Goal: Entertainment & Leisure: Browse casually

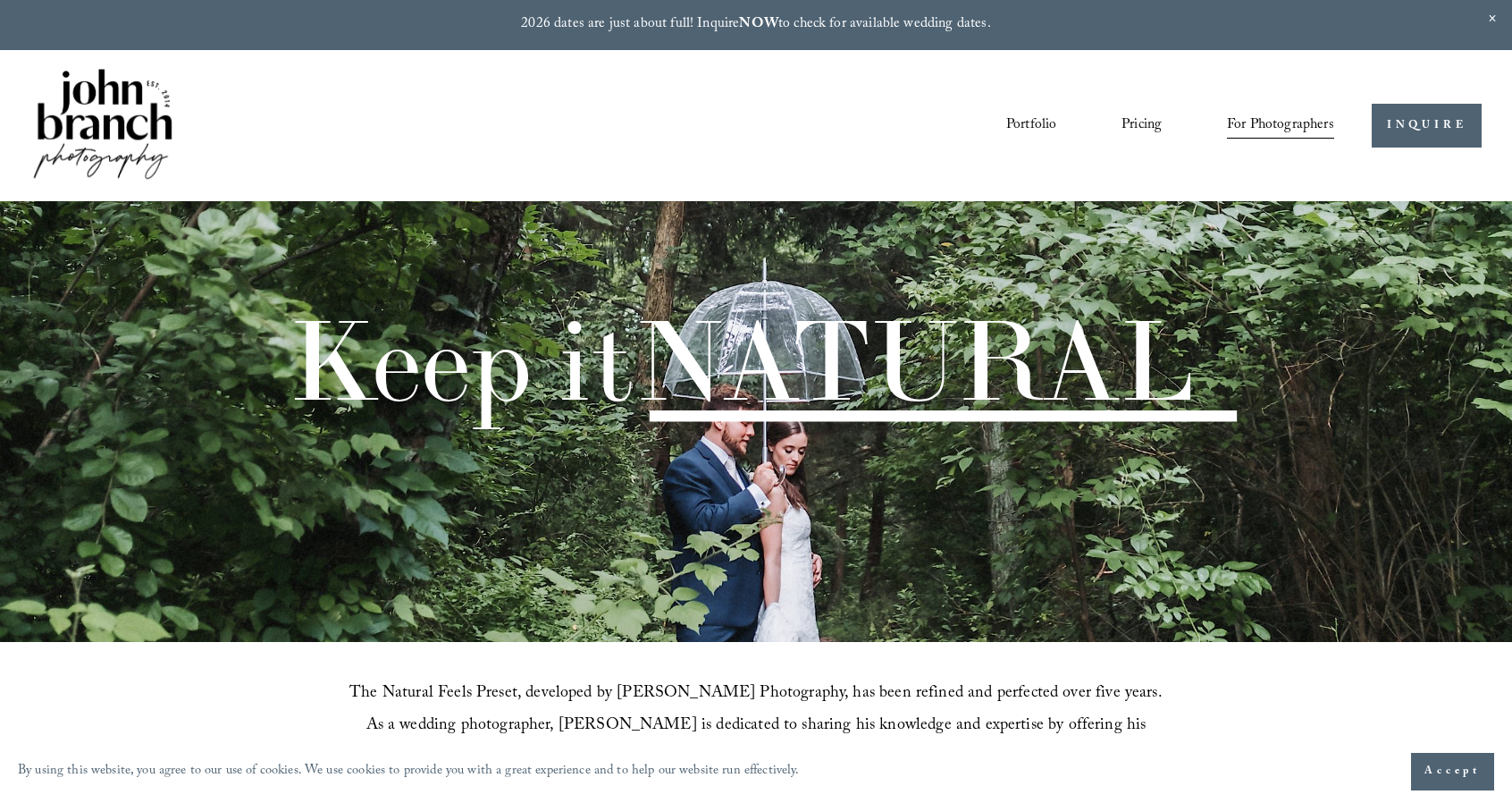
click at [1015, 123] on link "Portfolio" at bounding box center [1032, 125] width 50 height 30
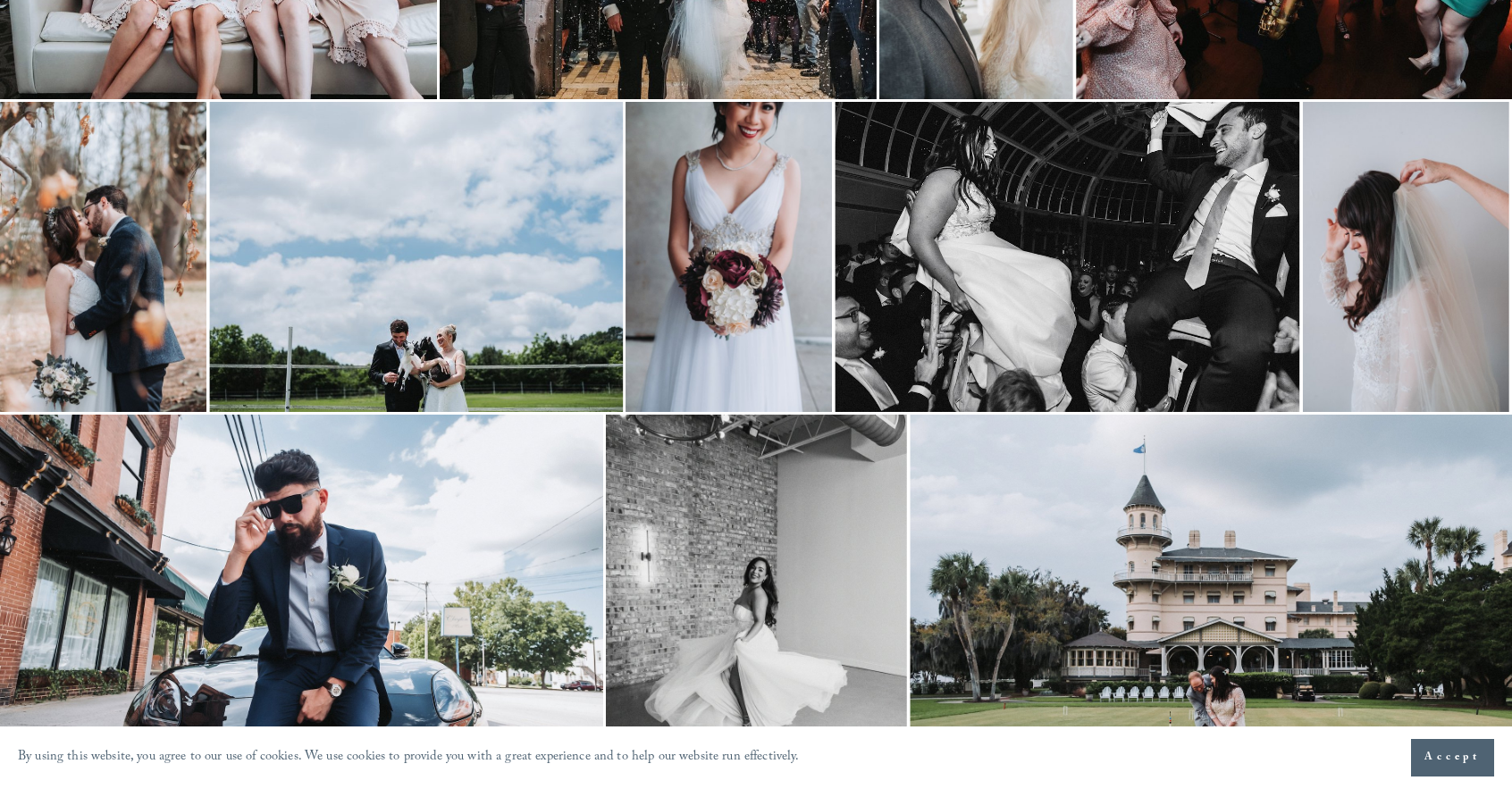
scroll to position [2070, 0]
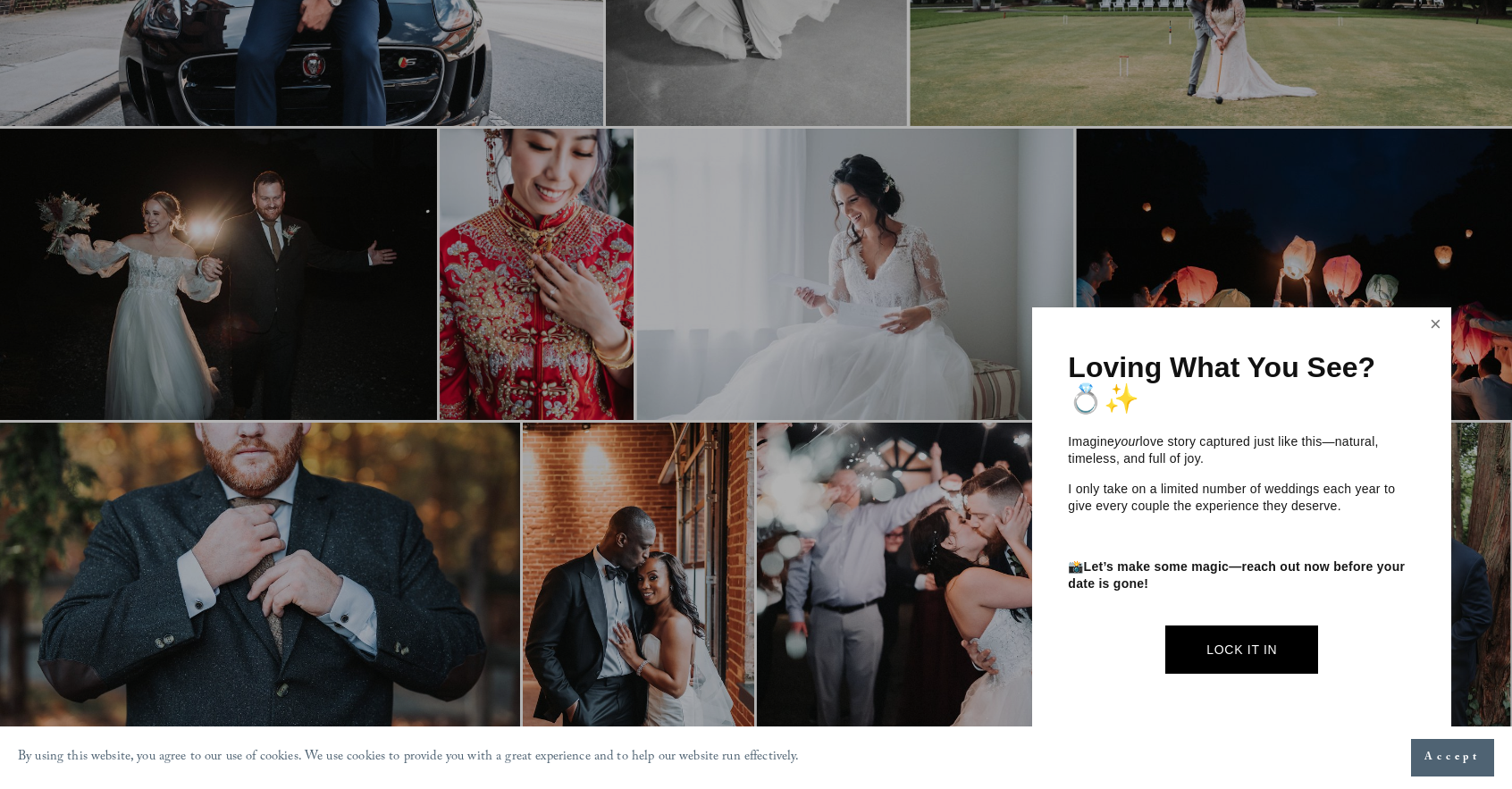
click at [1434, 315] on link "Close" at bounding box center [1437, 324] width 27 height 29
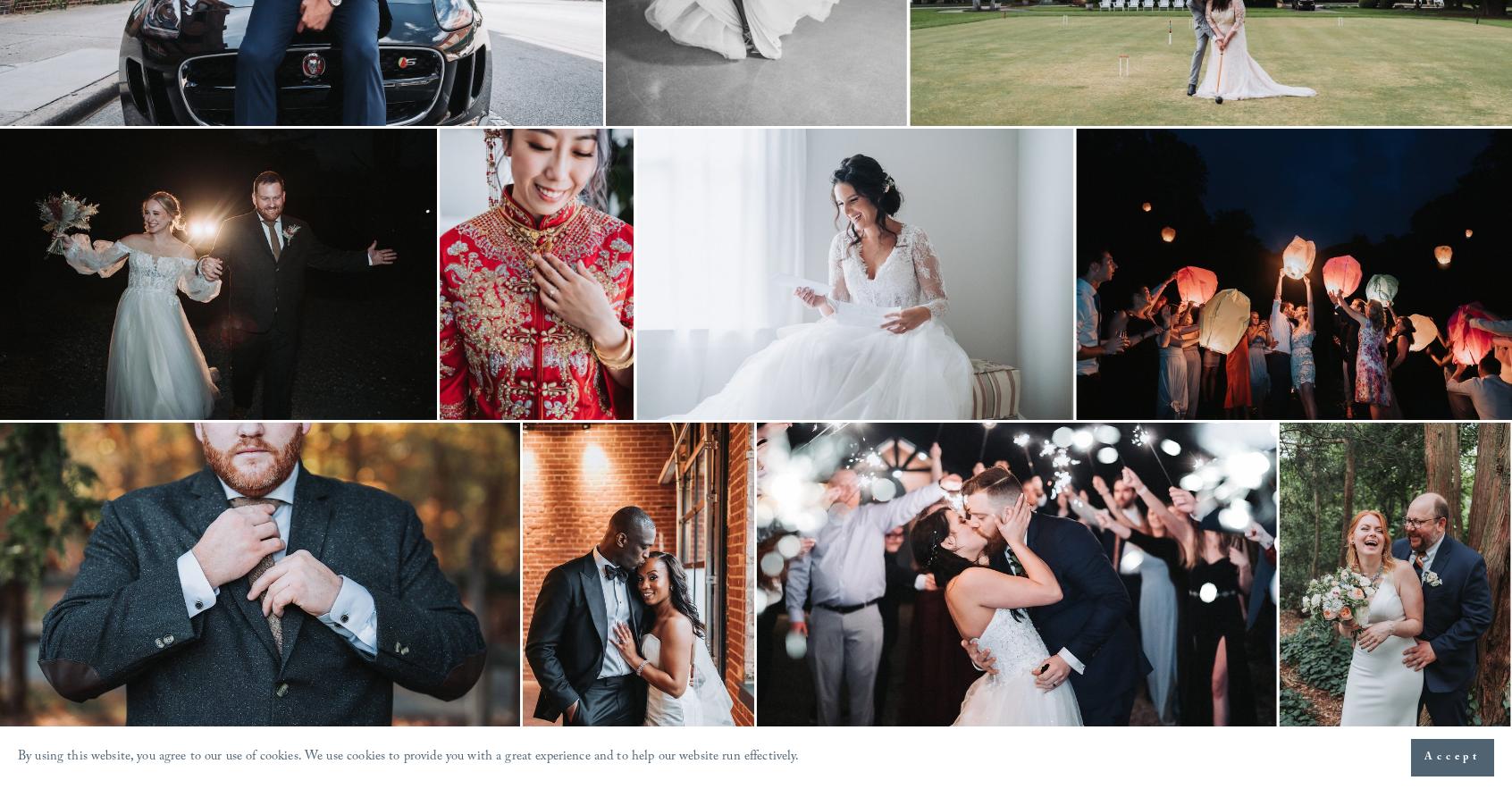
scroll to position [2759, 0]
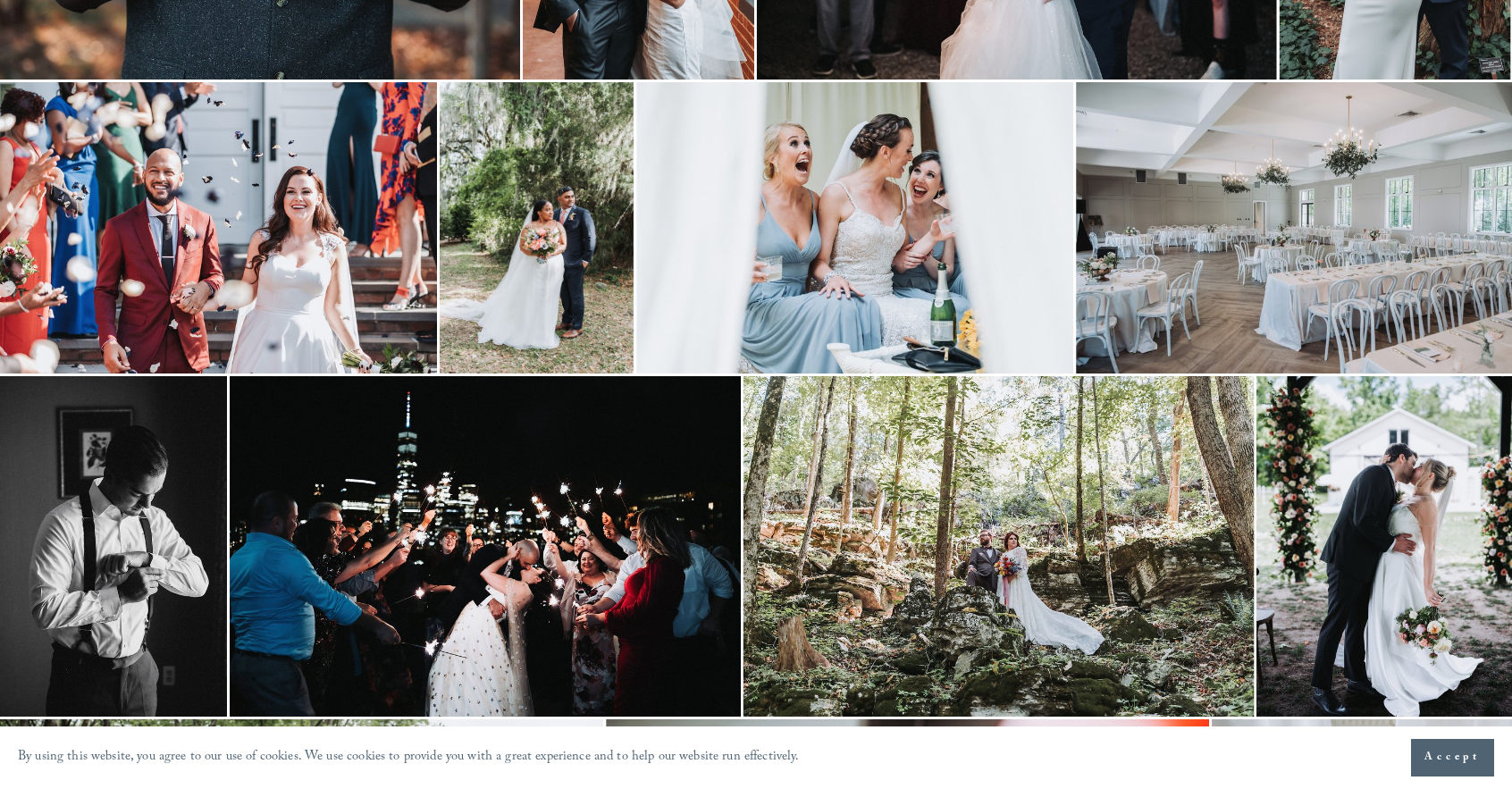
click at [960, 258] on img at bounding box center [855, 228] width 437 height 292
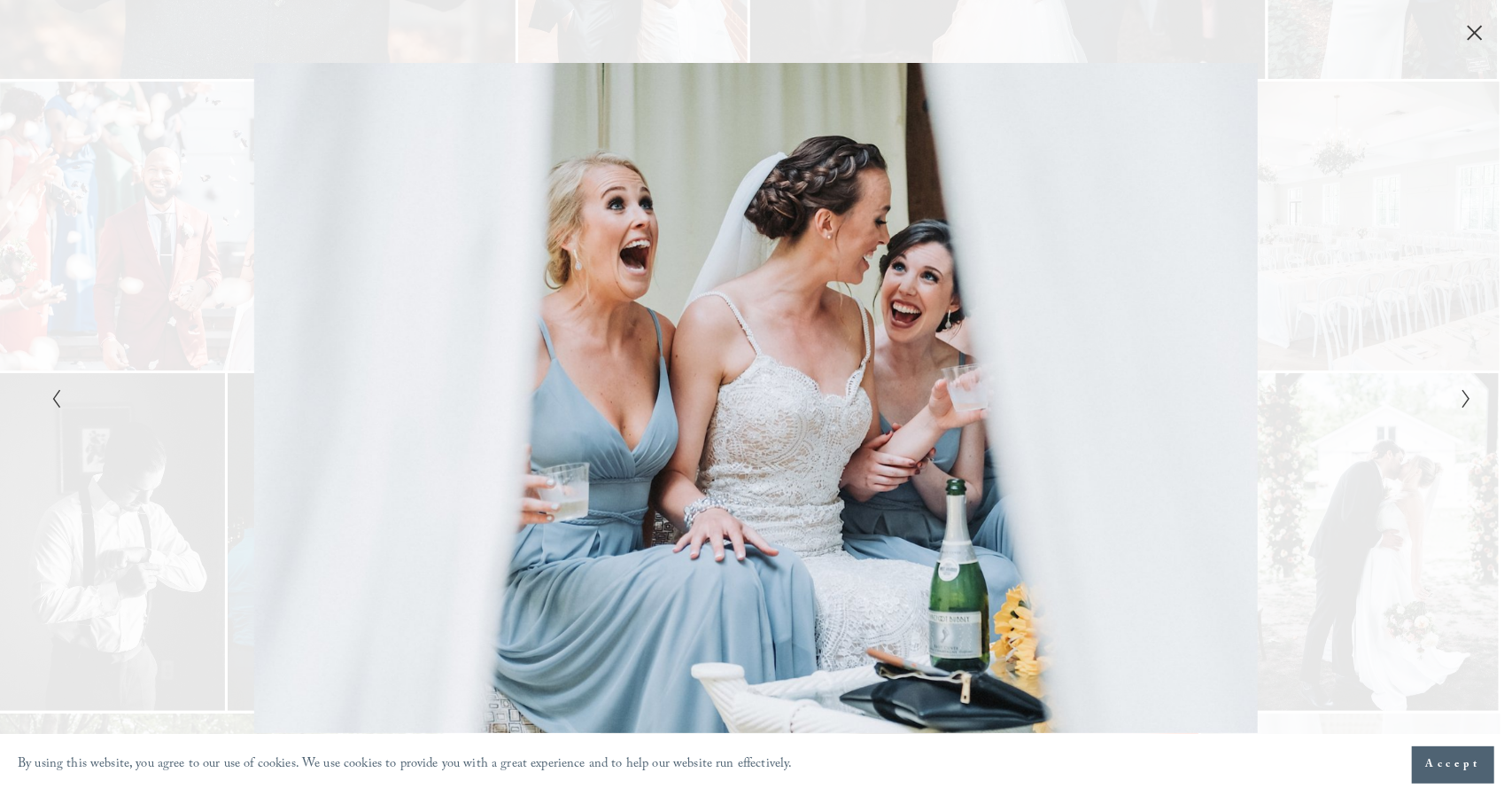
click at [1470, 391] on icon "Next Slide" at bounding box center [1466, 398] width 11 height 21
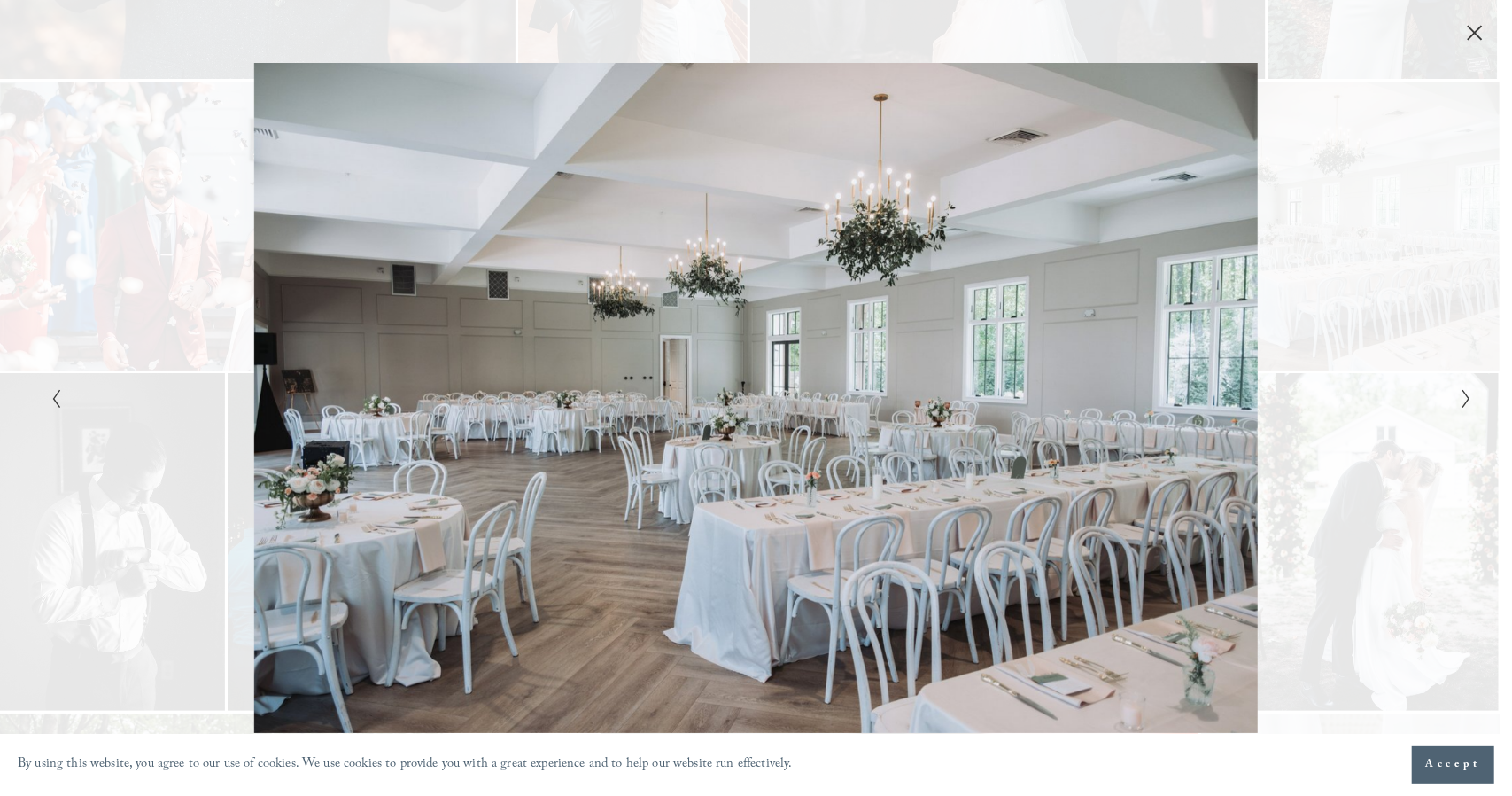
click at [1465, 402] on icon "Next Slide" at bounding box center [1466, 398] width 11 height 21
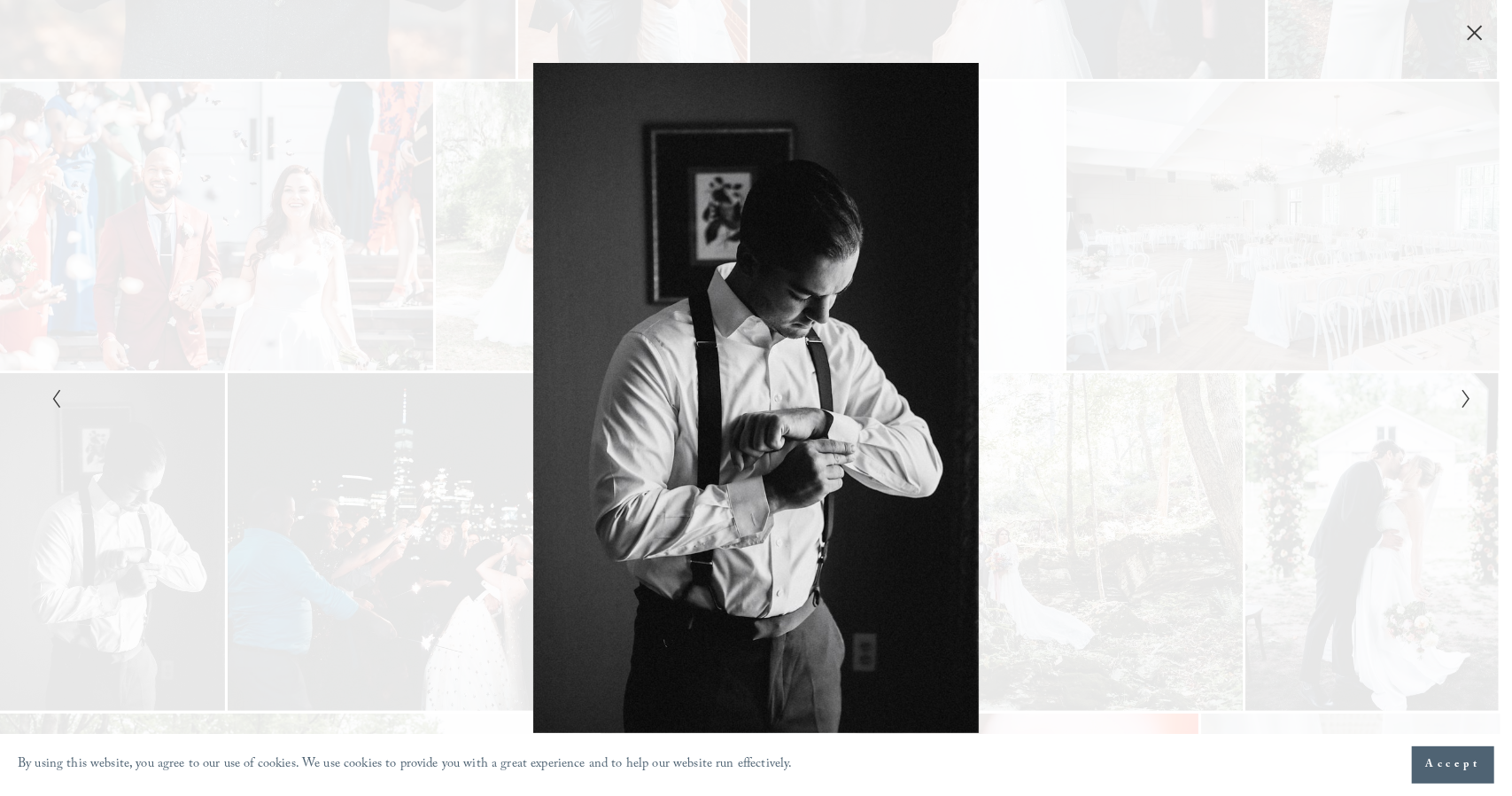
click at [1465, 402] on icon "Next Slide" at bounding box center [1466, 398] width 11 height 21
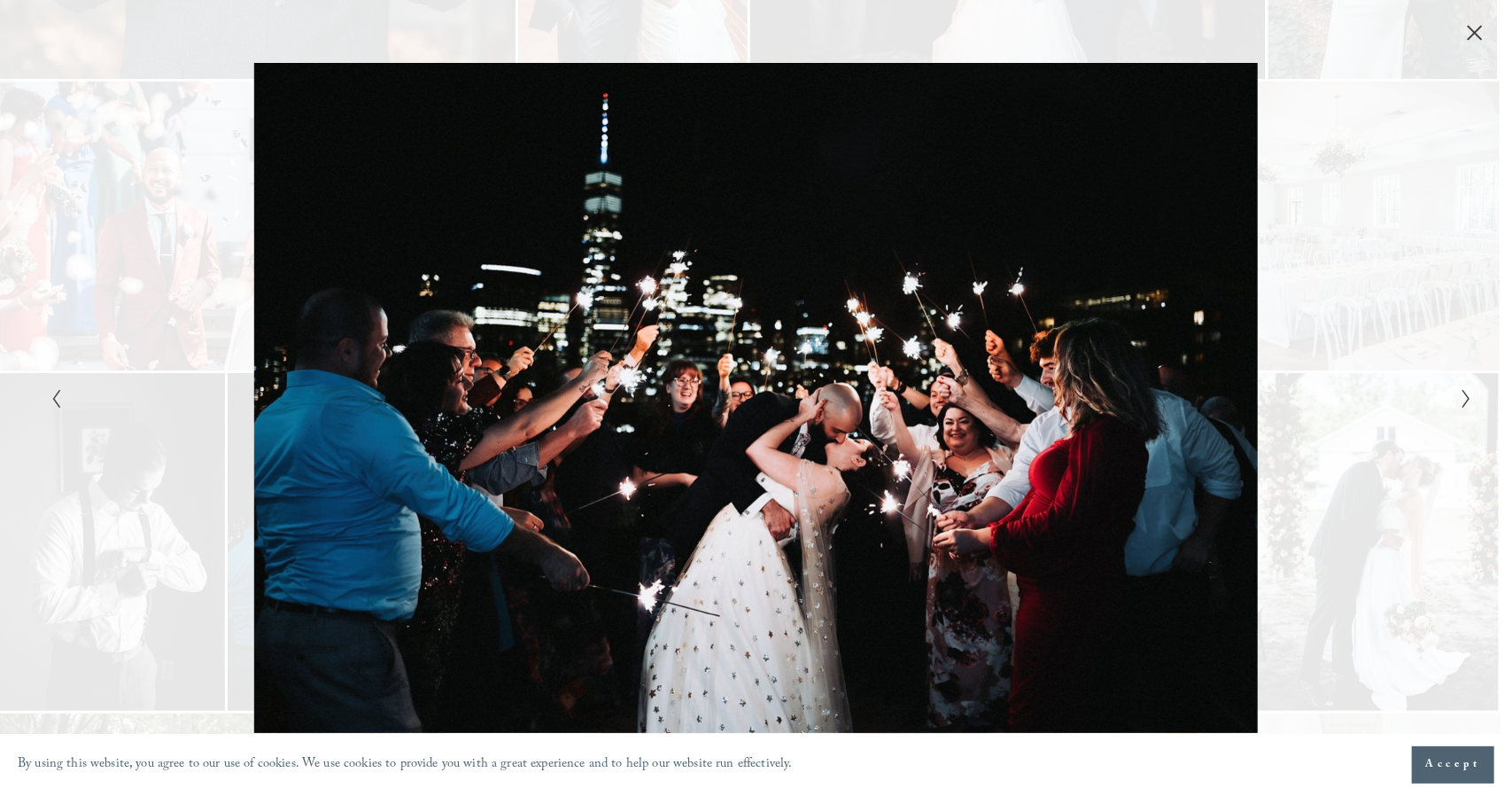
click at [1465, 402] on icon "Next Slide" at bounding box center [1466, 398] width 11 height 21
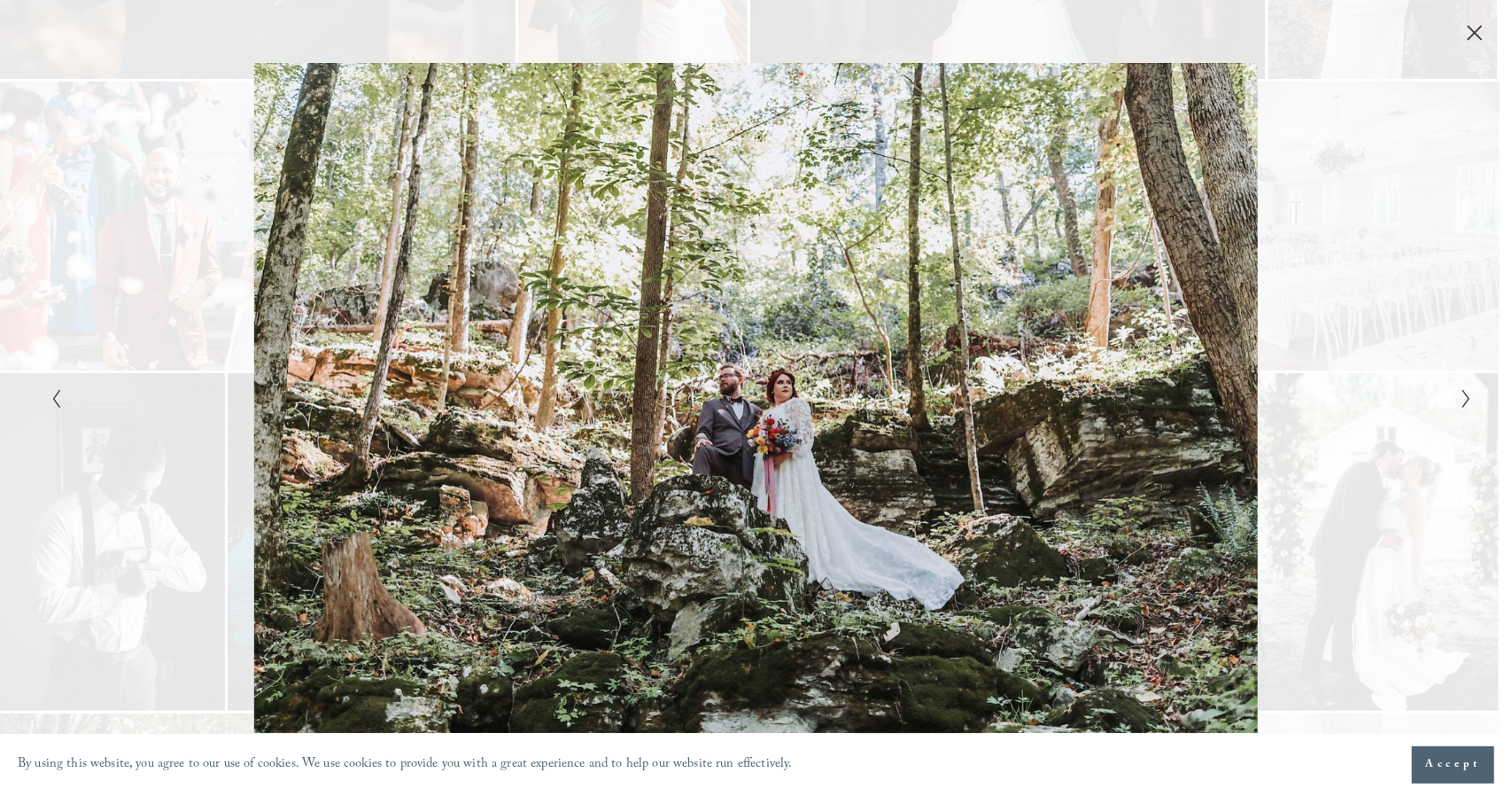
click at [1465, 402] on icon "Next Slide" at bounding box center [1466, 398] width 11 height 21
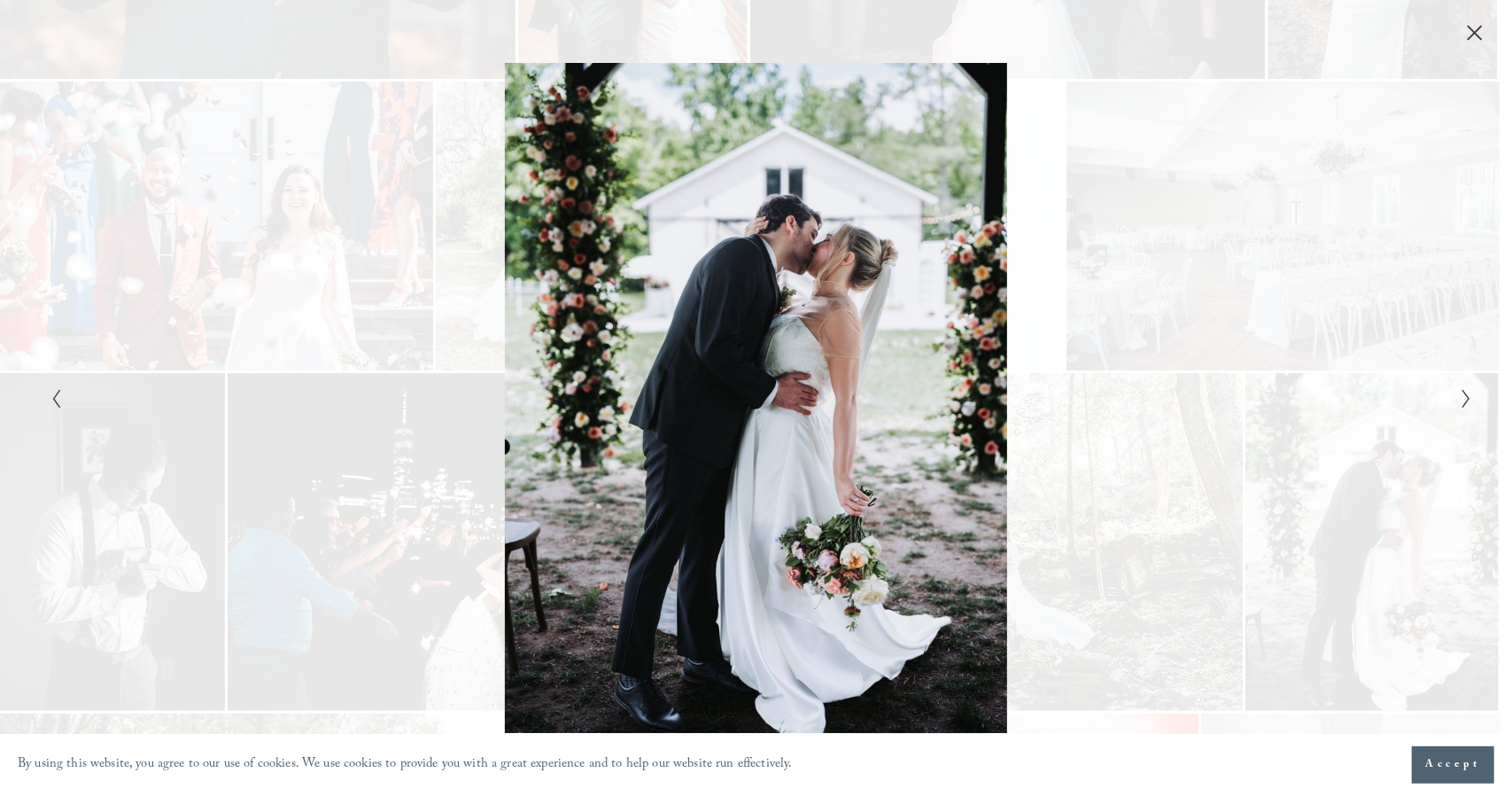
click at [1465, 402] on icon "Next Slide" at bounding box center [1466, 398] width 11 height 21
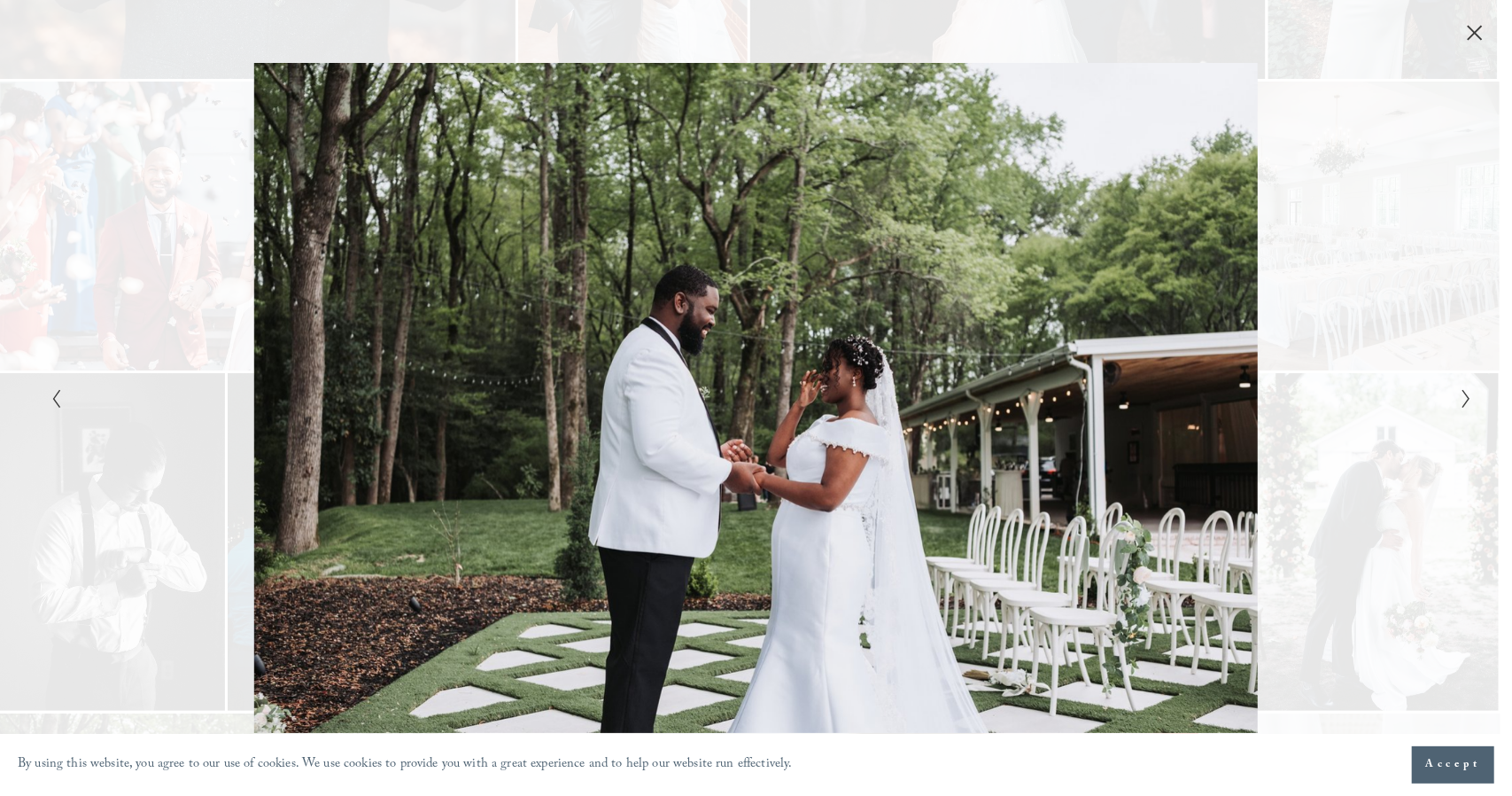
click at [1465, 402] on icon "Next Slide" at bounding box center [1466, 398] width 11 height 21
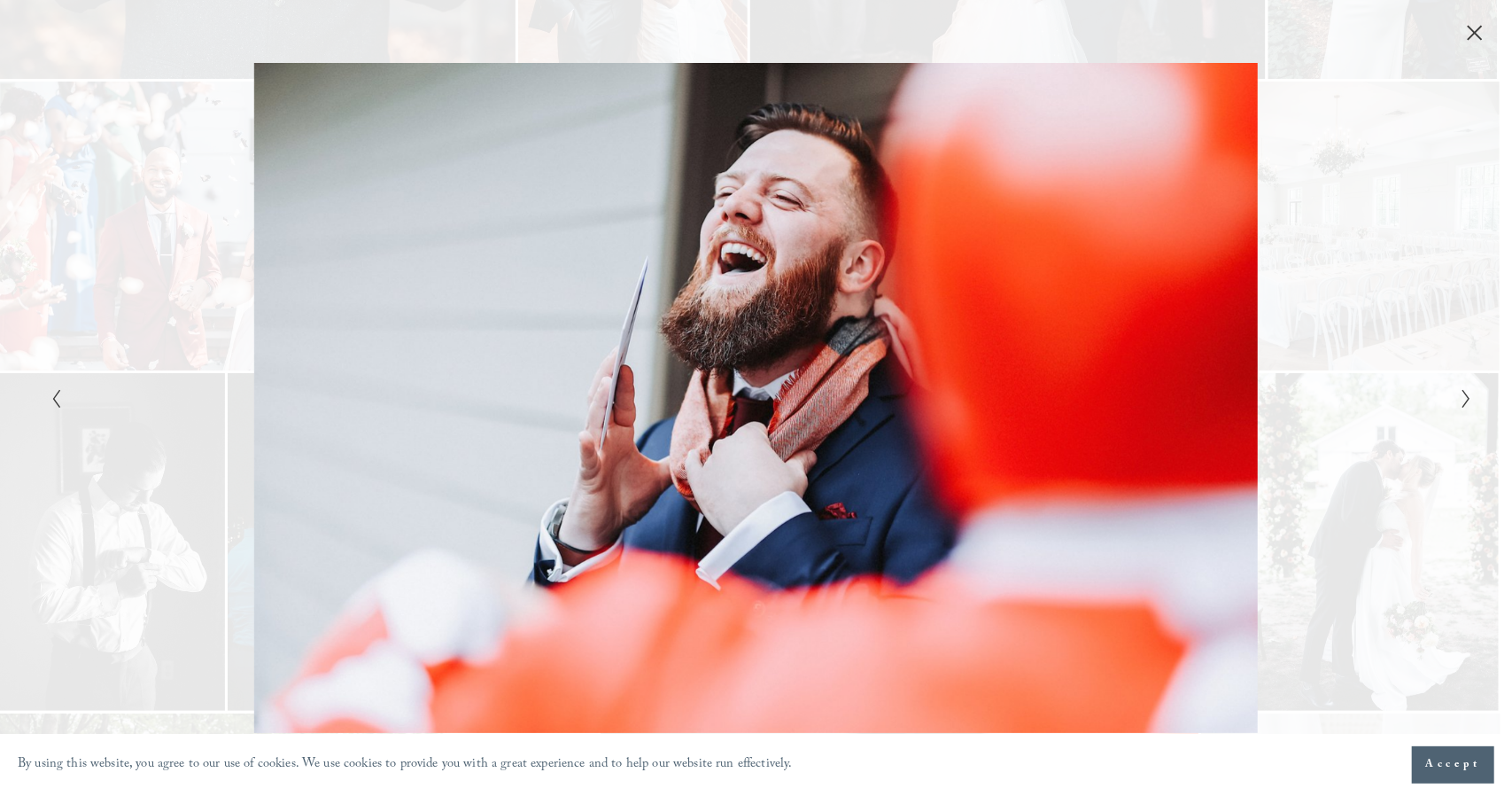
click at [1465, 402] on icon "Next Slide" at bounding box center [1466, 398] width 11 height 21
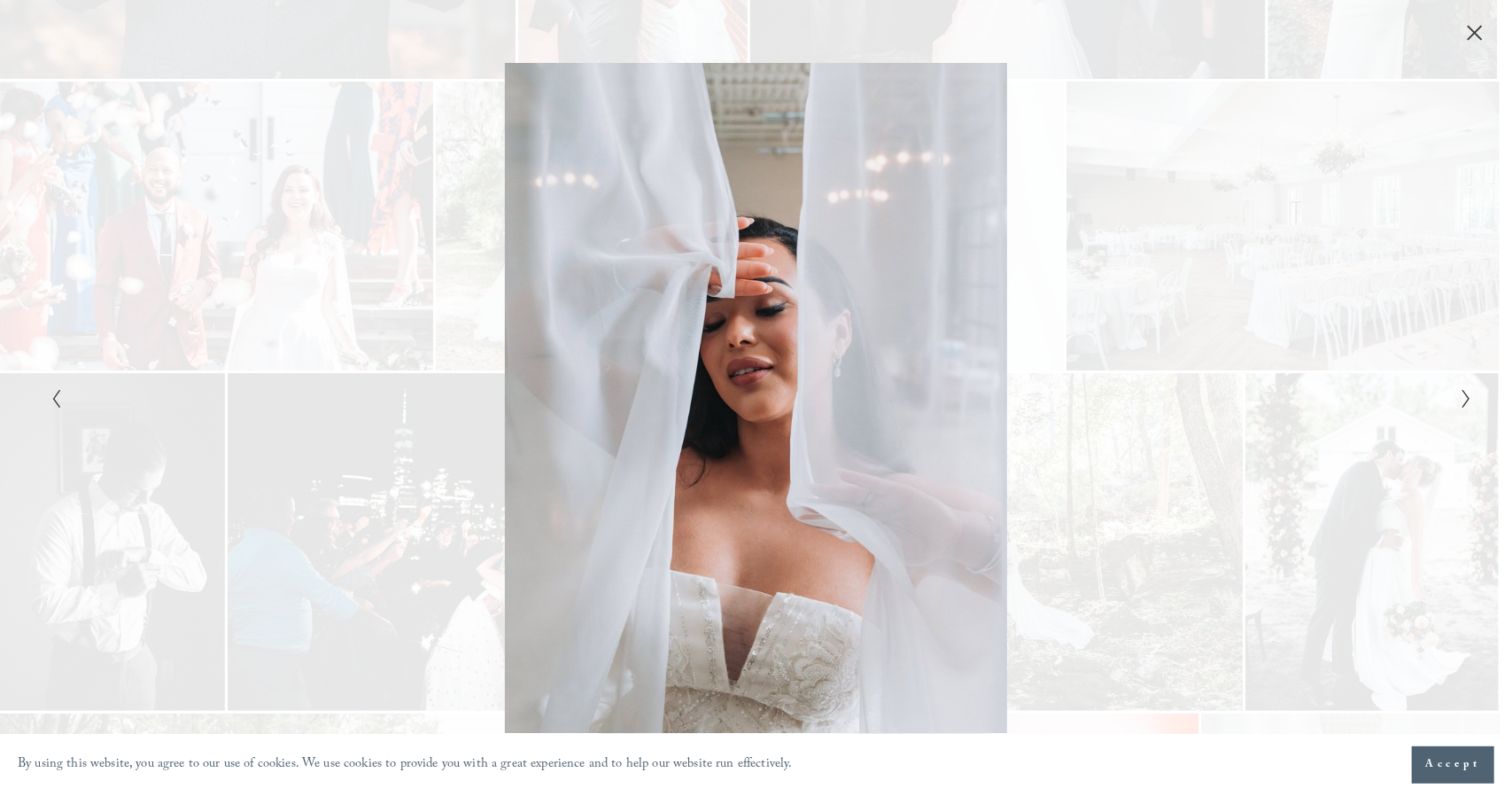
click at [1465, 402] on icon "Next Slide" at bounding box center [1466, 398] width 11 height 21
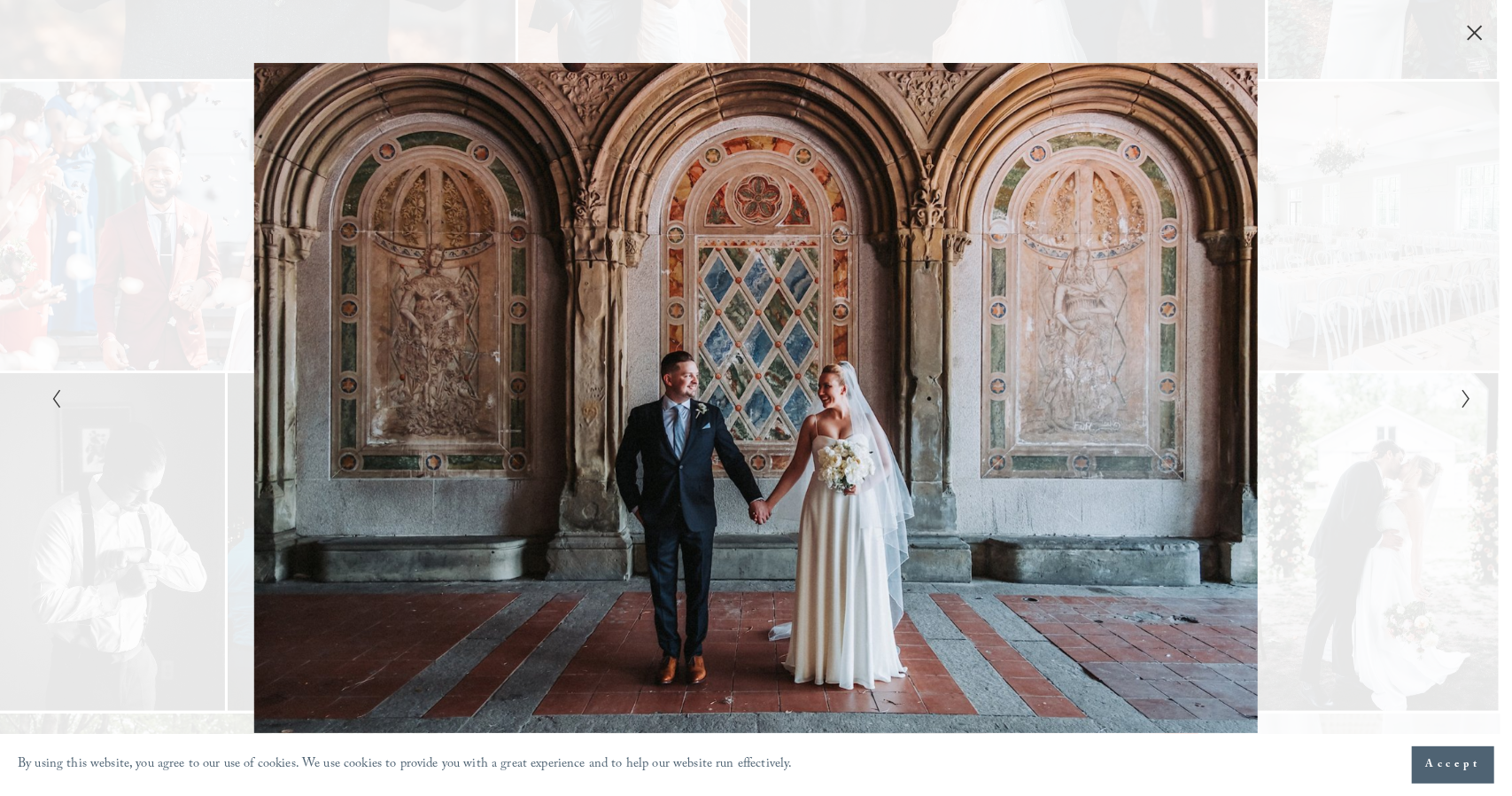
click at [1465, 402] on icon "Next Slide" at bounding box center [1466, 398] width 11 height 21
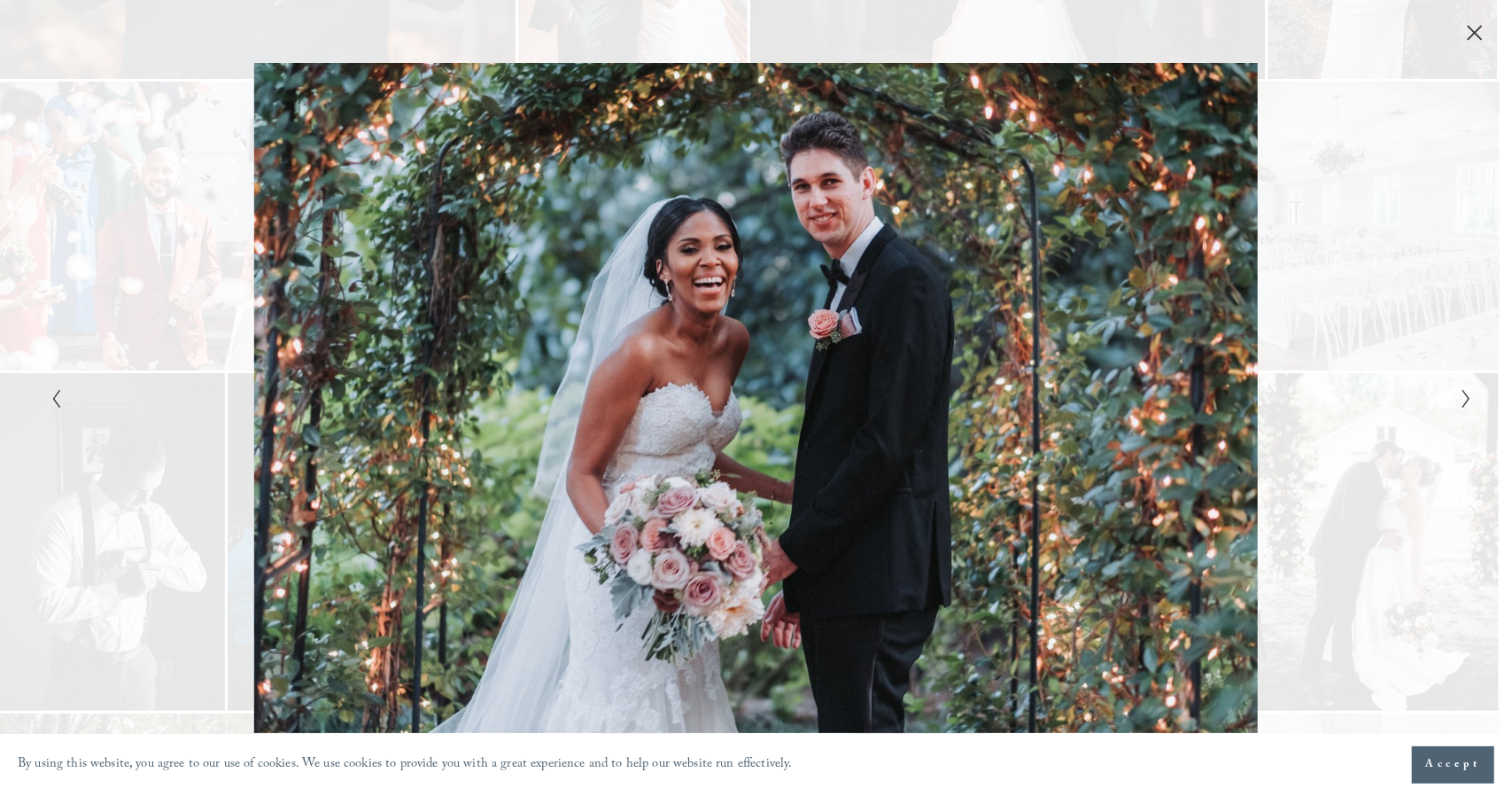
click at [1465, 402] on icon "Next Slide" at bounding box center [1466, 398] width 11 height 21
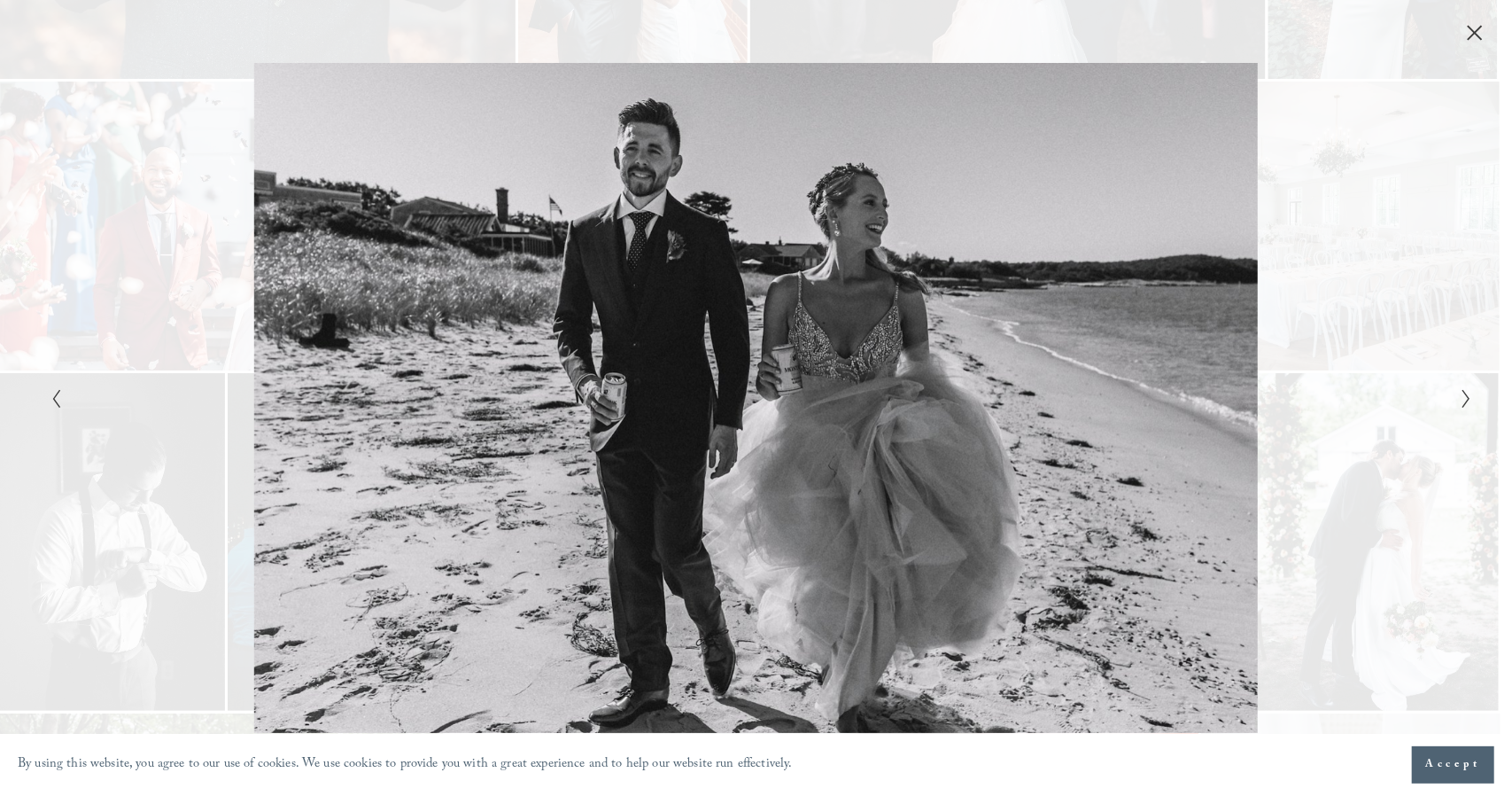
click at [1465, 402] on icon "Next Slide" at bounding box center [1466, 398] width 11 height 21
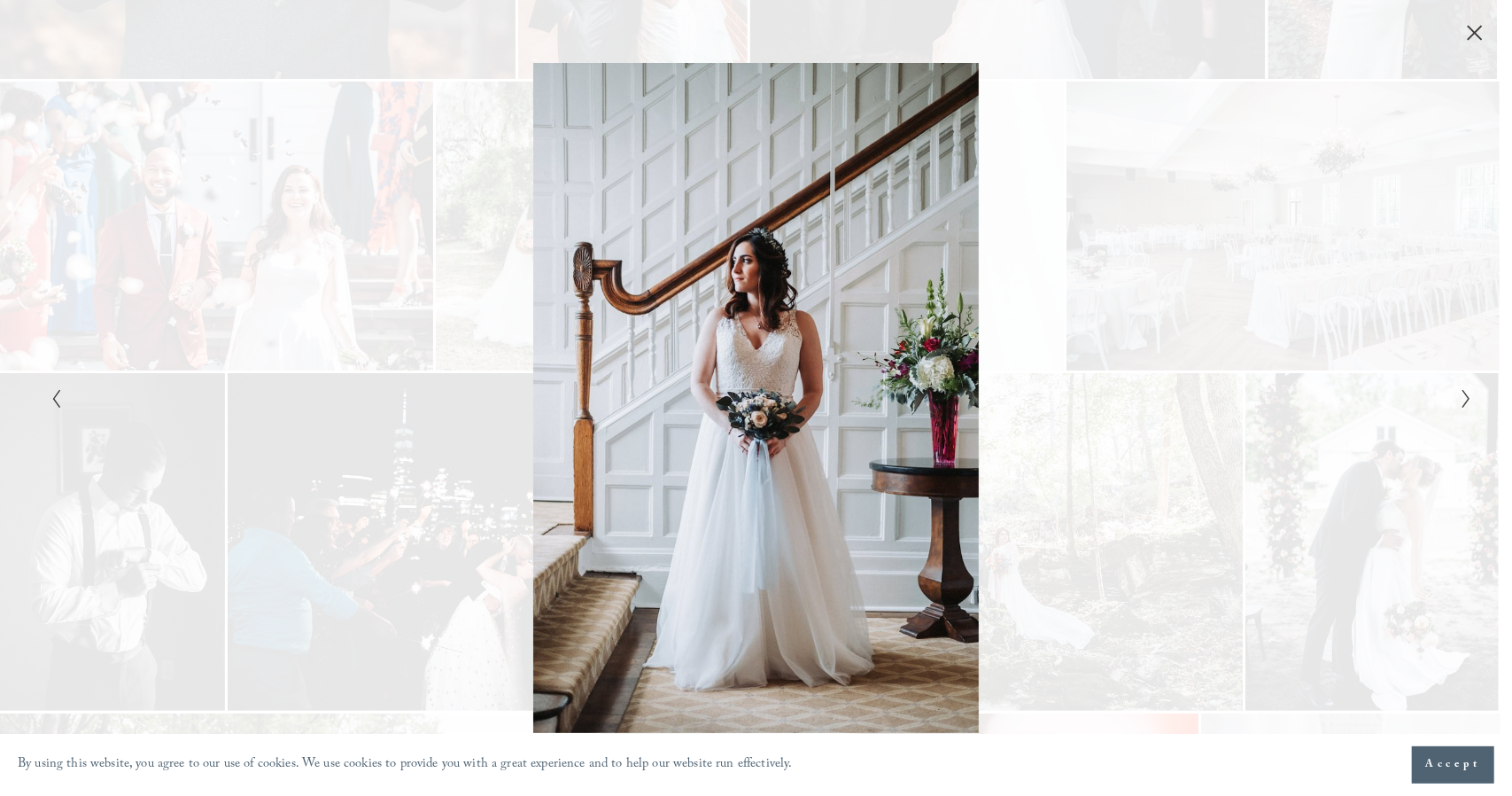
click at [1465, 402] on icon "Next Slide" at bounding box center [1466, 398] width 11 height 21
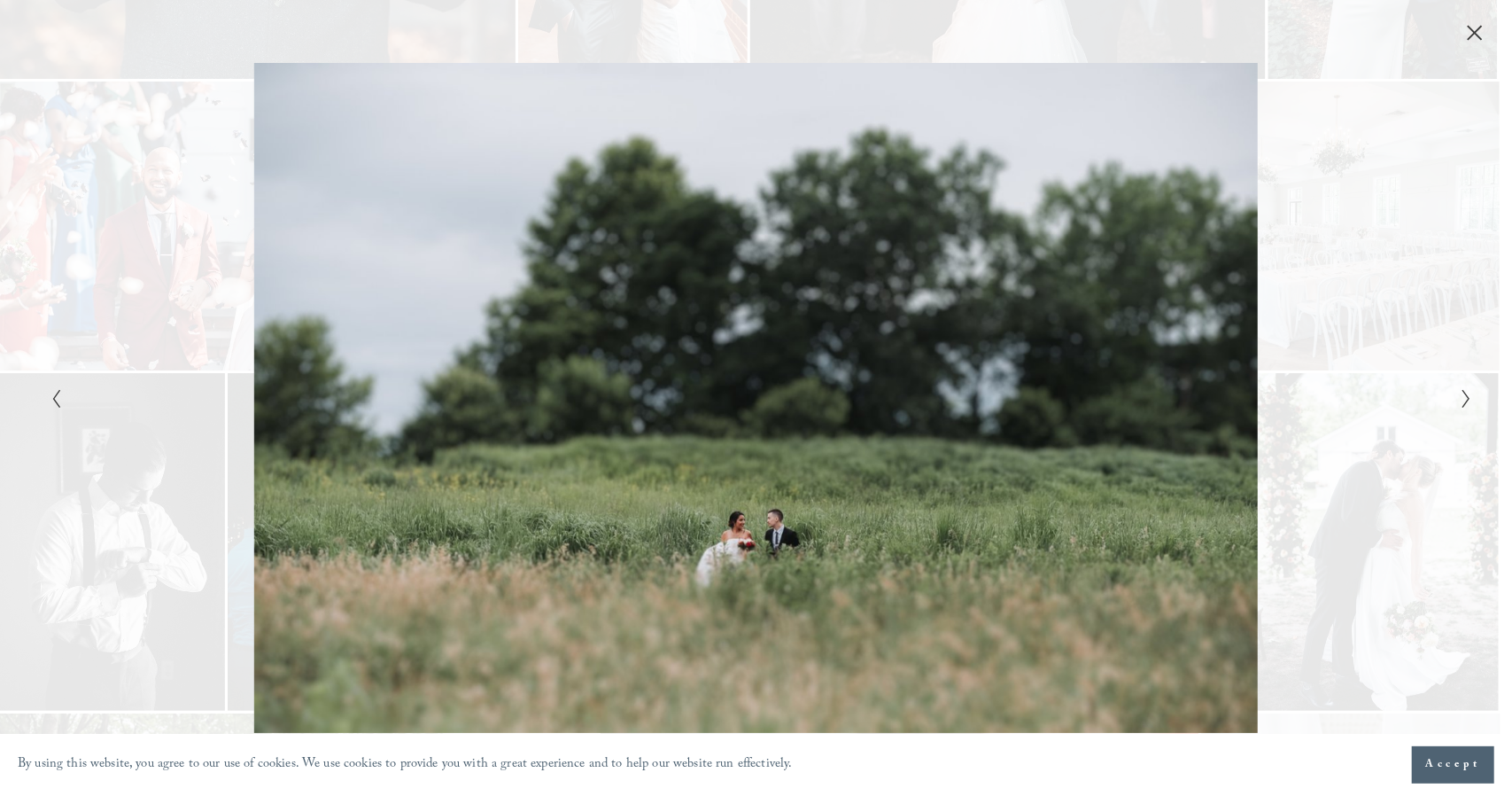
click at [1465, 402] on icon "Next Slide" at bounding box center [1466, 398] width 11 height 21
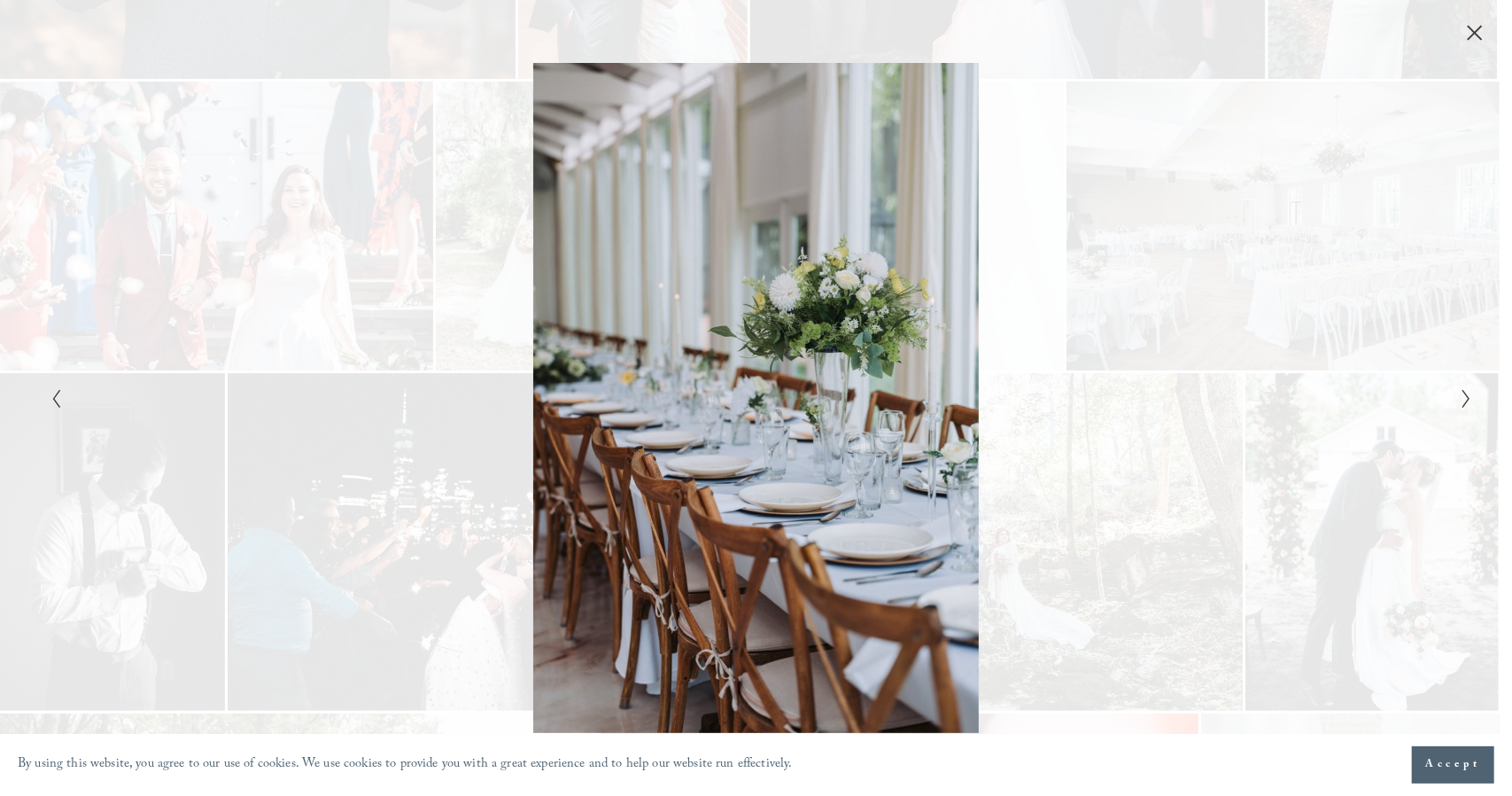
click at [1465, 393] on polyline "Next Slide" at bounding box center [1465, 398] width 6 height 18
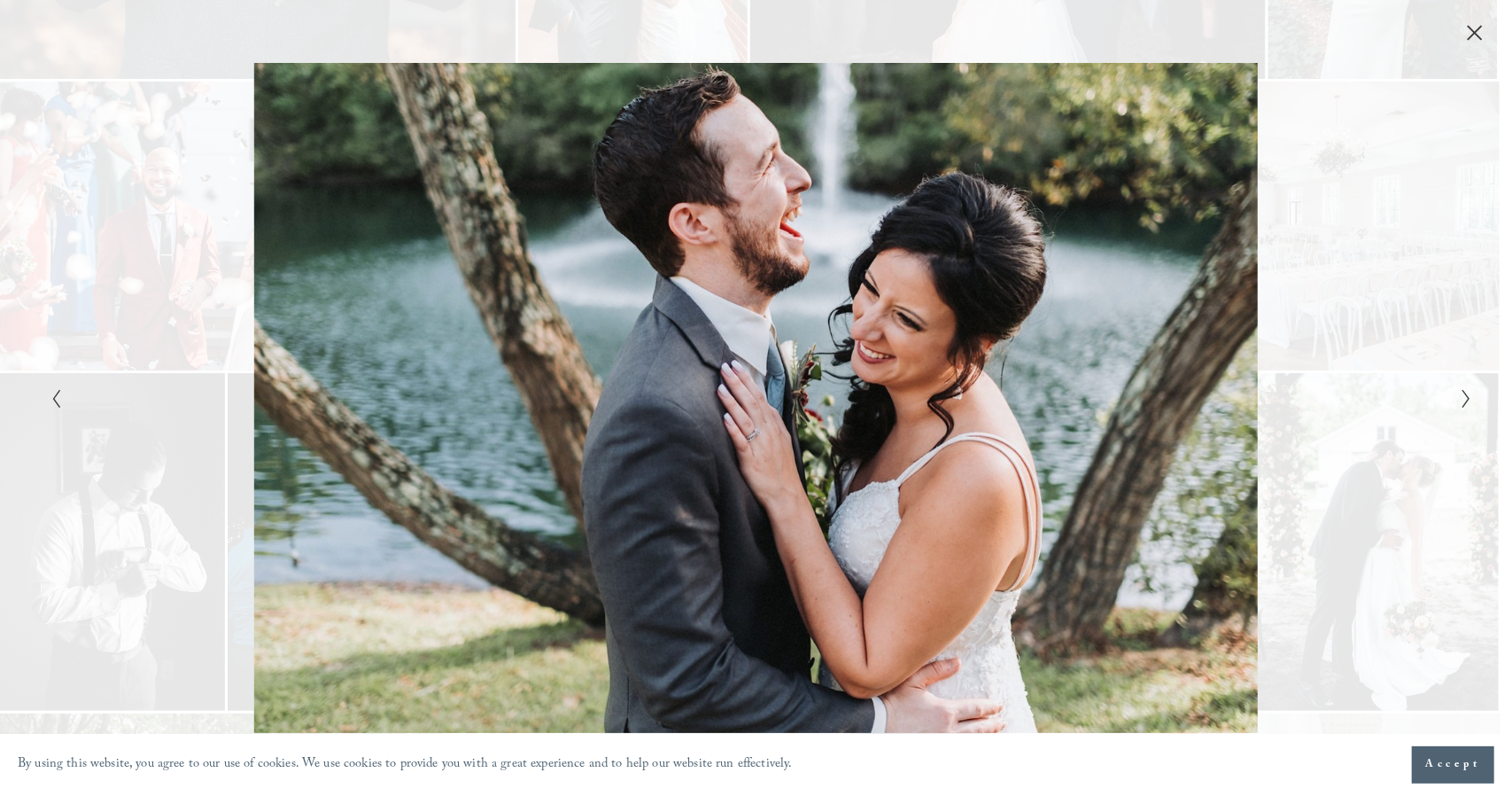
click at [1469, 402] on icon "Next Slide" at bounding box center [1466, 398] width 11 height 21
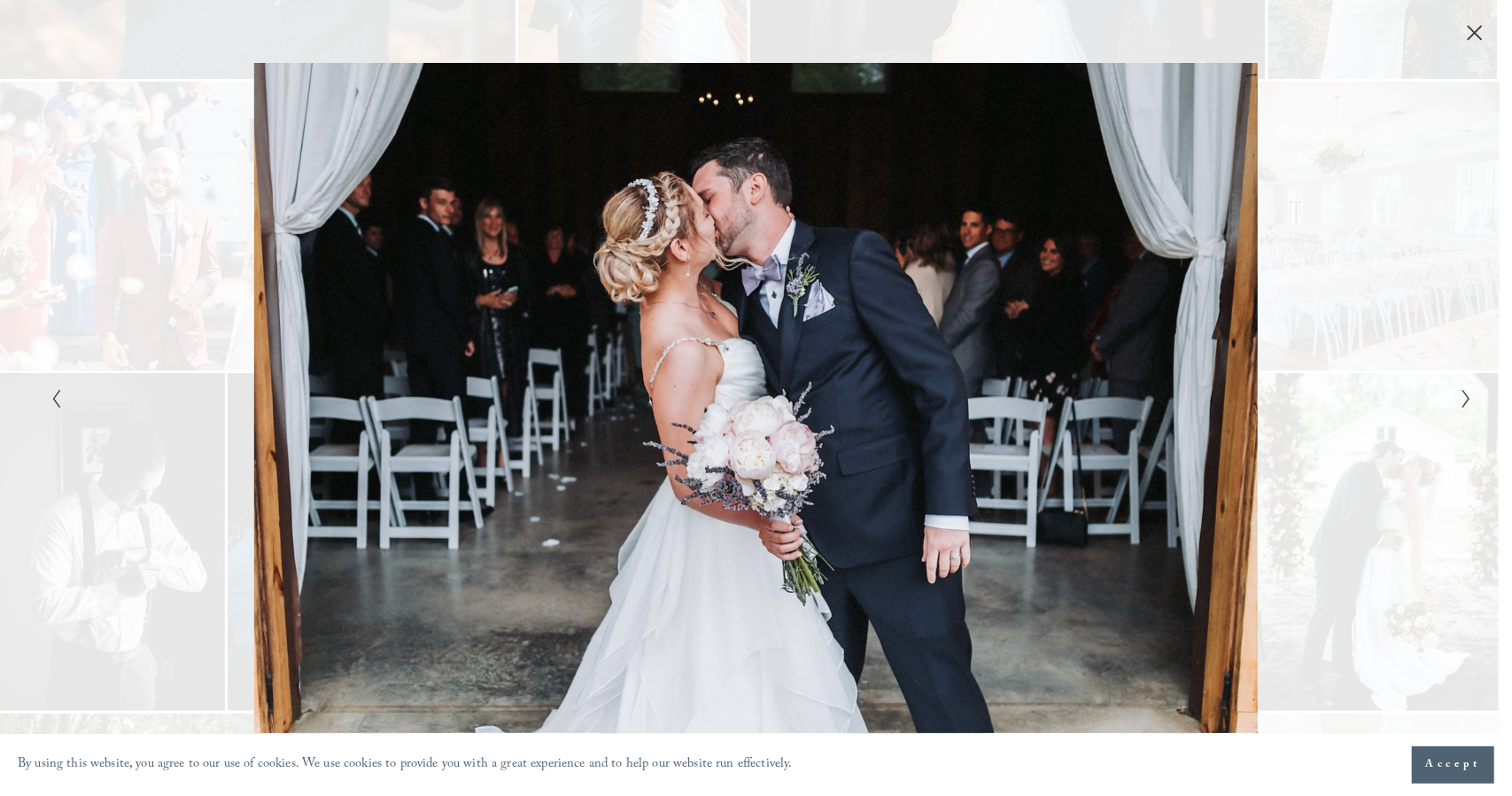
click at [1467, 401] on polyline "Next Slide" at bounding box center [1465, 398] width 6 height 18
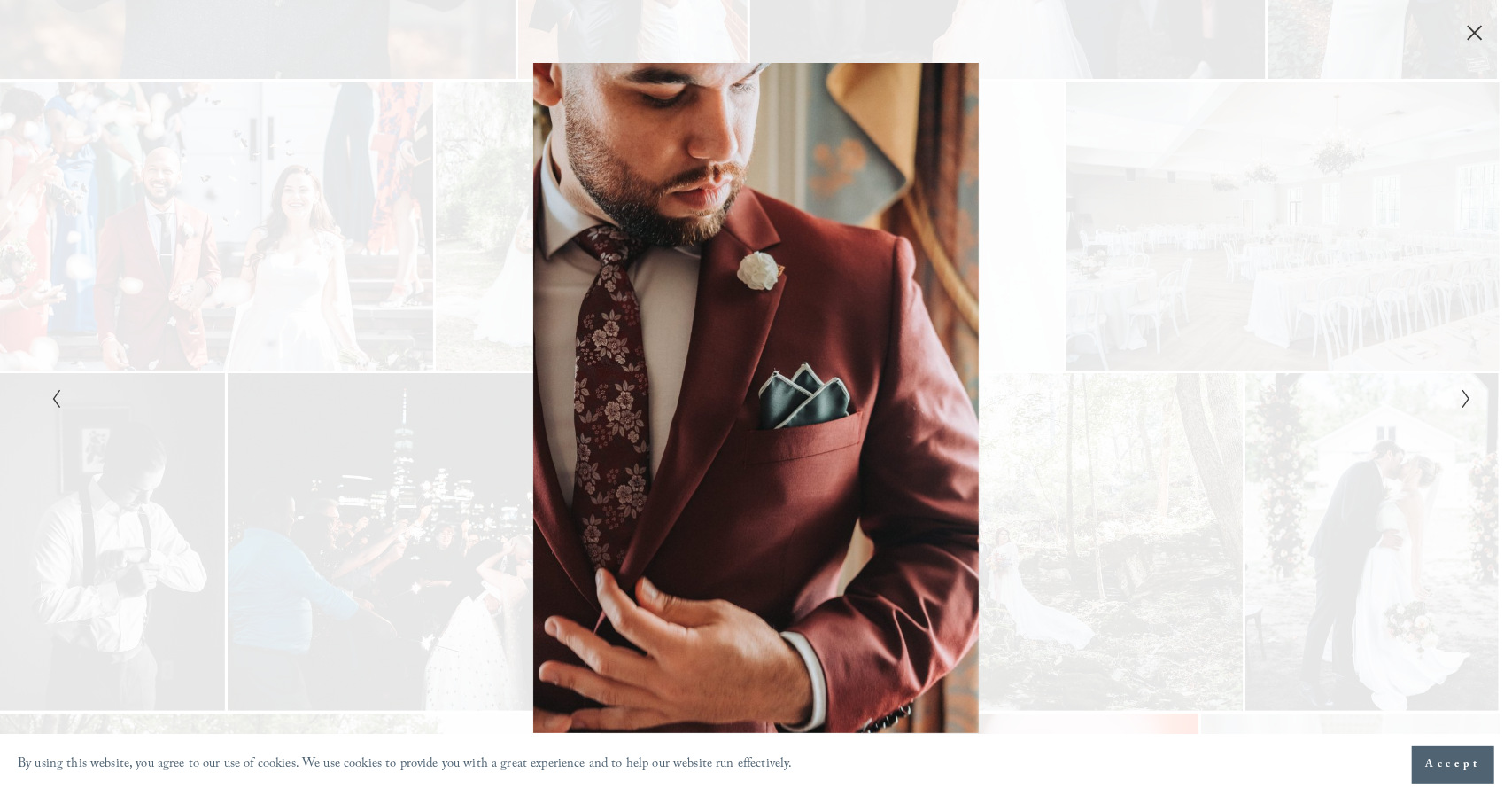
click at [1461, 401] on icon "Next Slide" at bounding box center [1466, 398] width 11 height 21
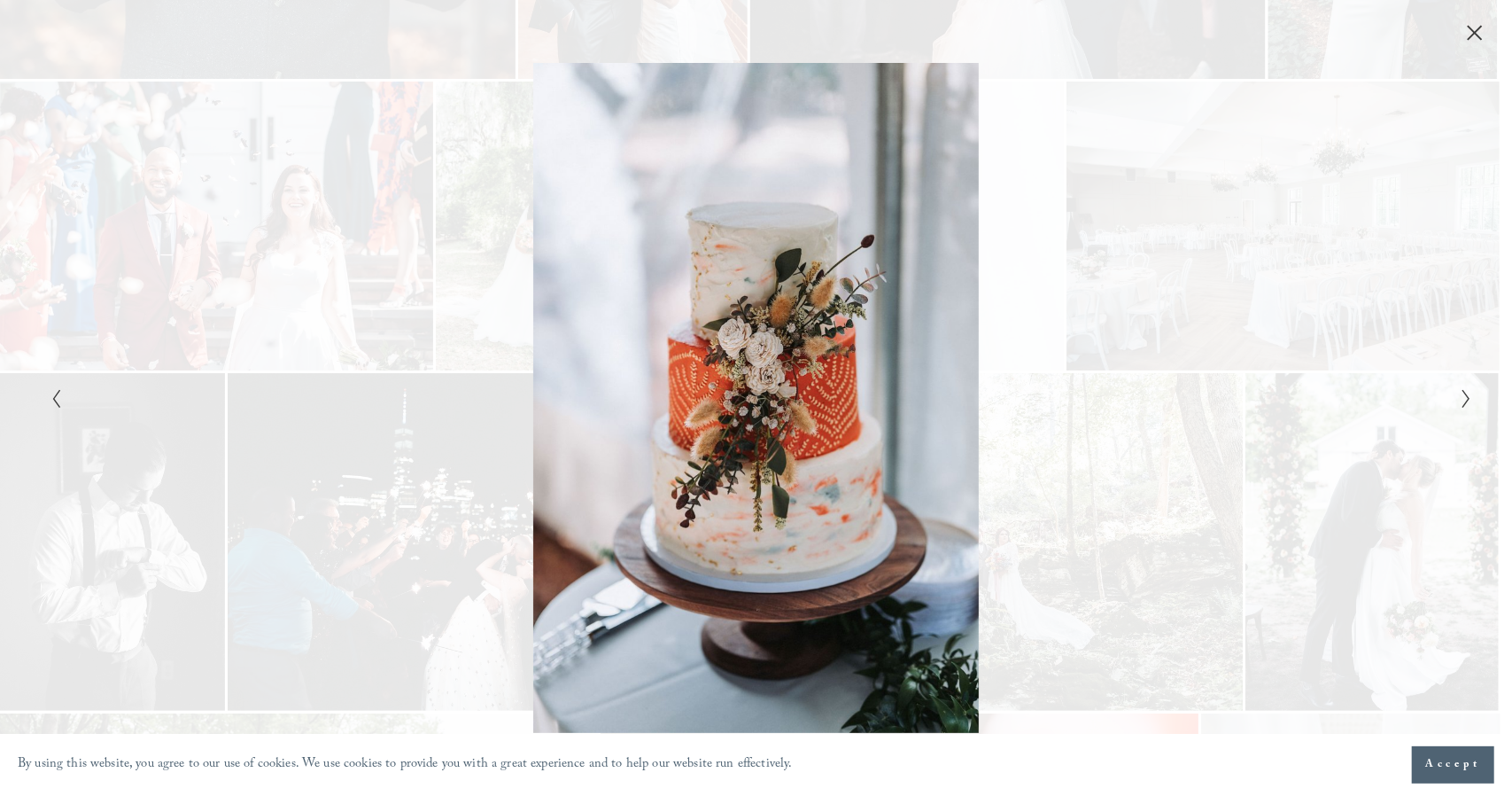
click at [1461, 401] on icon "Next Slide" at bounding box center [1466, 398] width 11 height 21
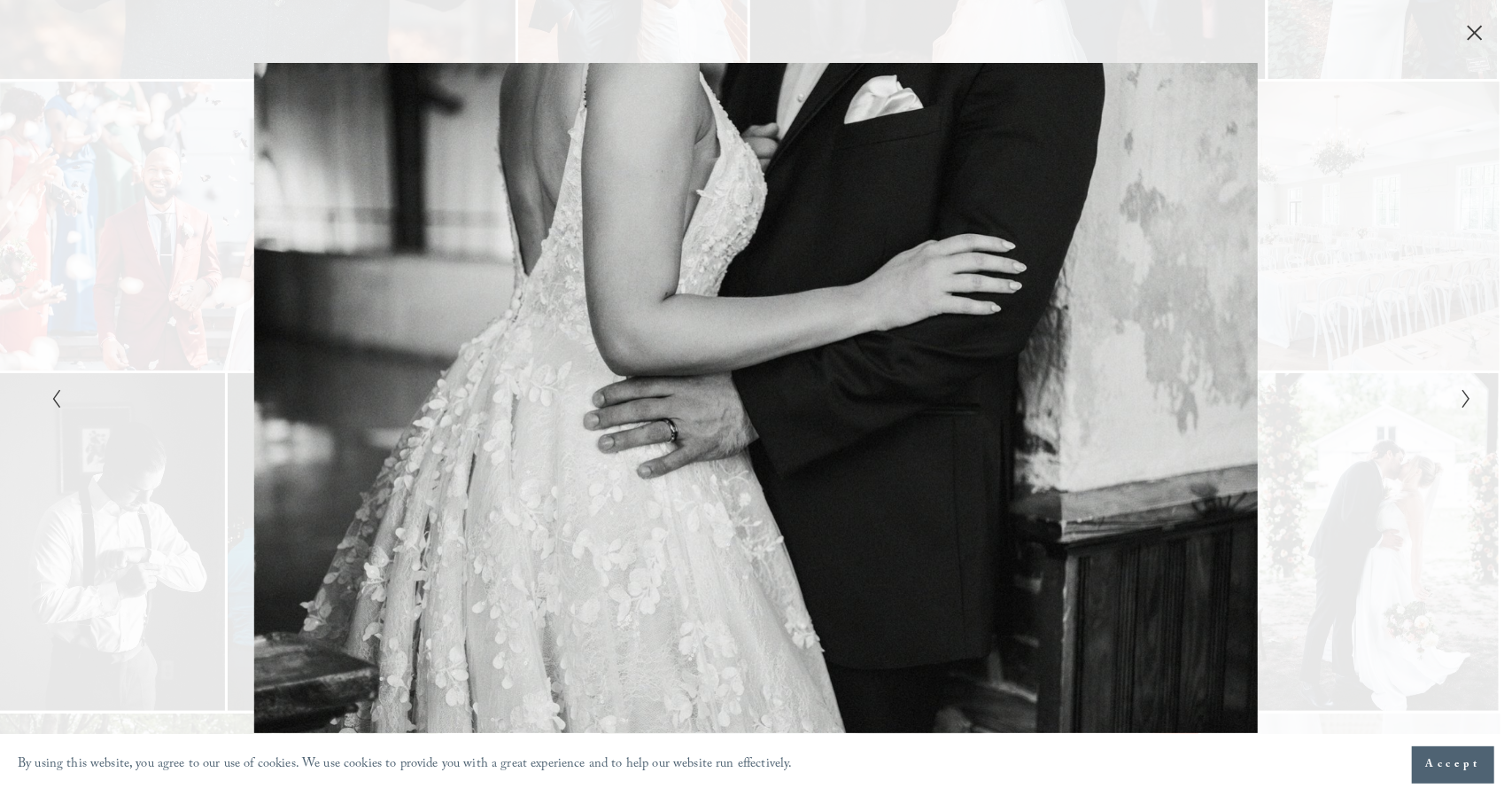
click at [1461, 401] on icon "Next Slide" at bounding box center [1466, 398] width 11 height 21
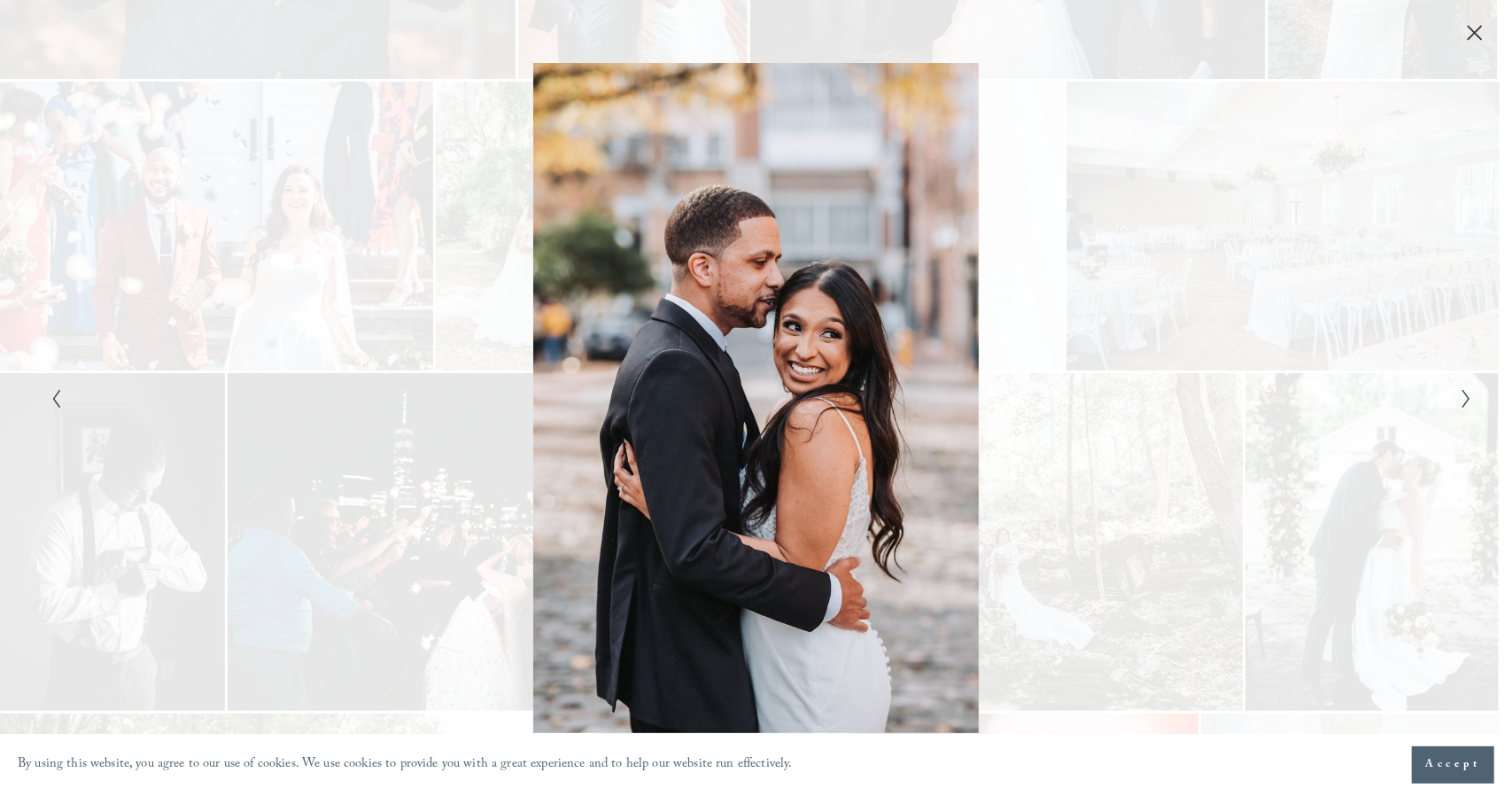
click at [1461, 401] on icon "Next Slide" at bounding box center [1466, 398] width 11 height 21
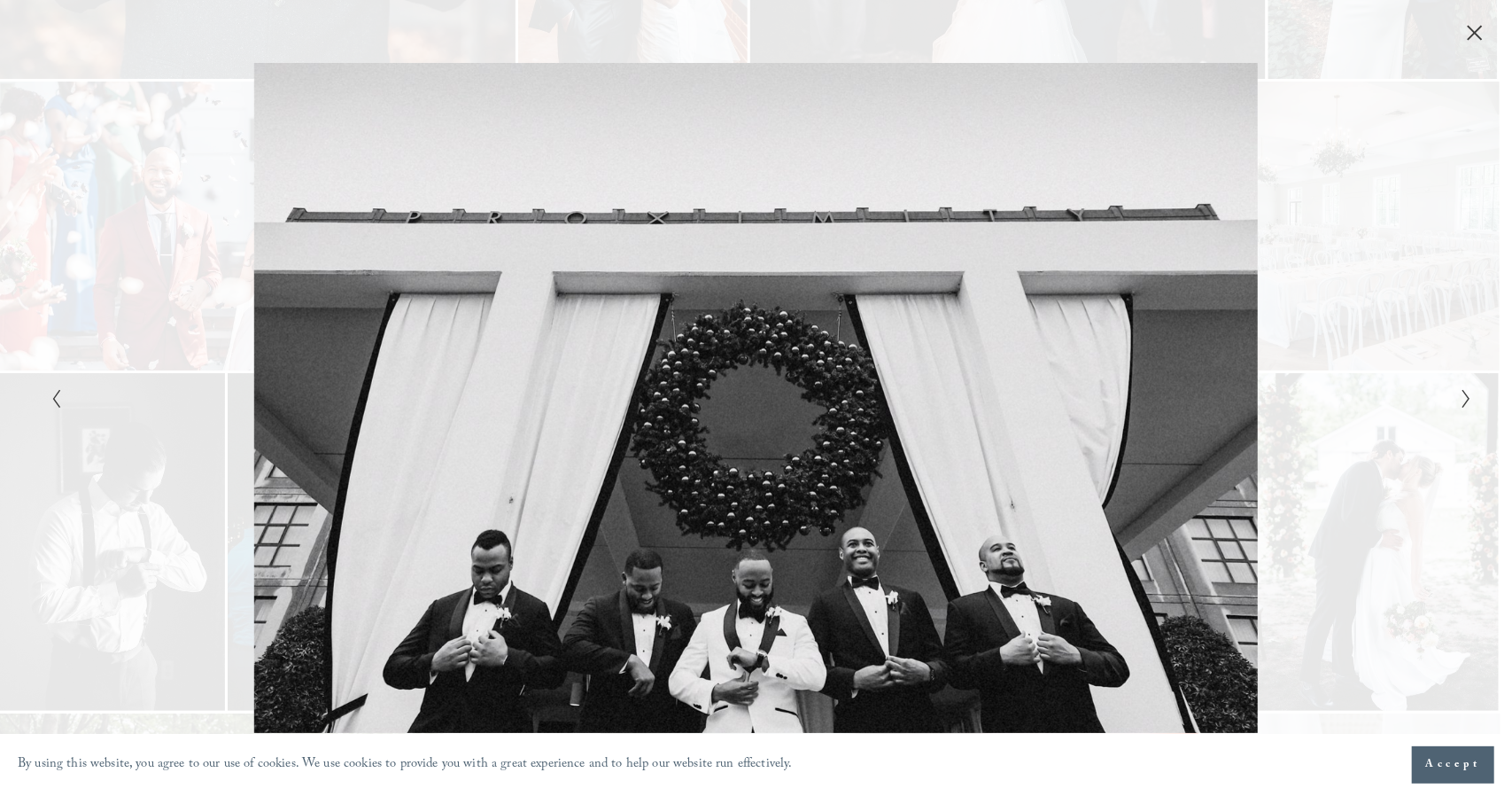
click at [1461, 401] on icon "Next Slide" at bounding box center [1466, 398] width 11 height 21
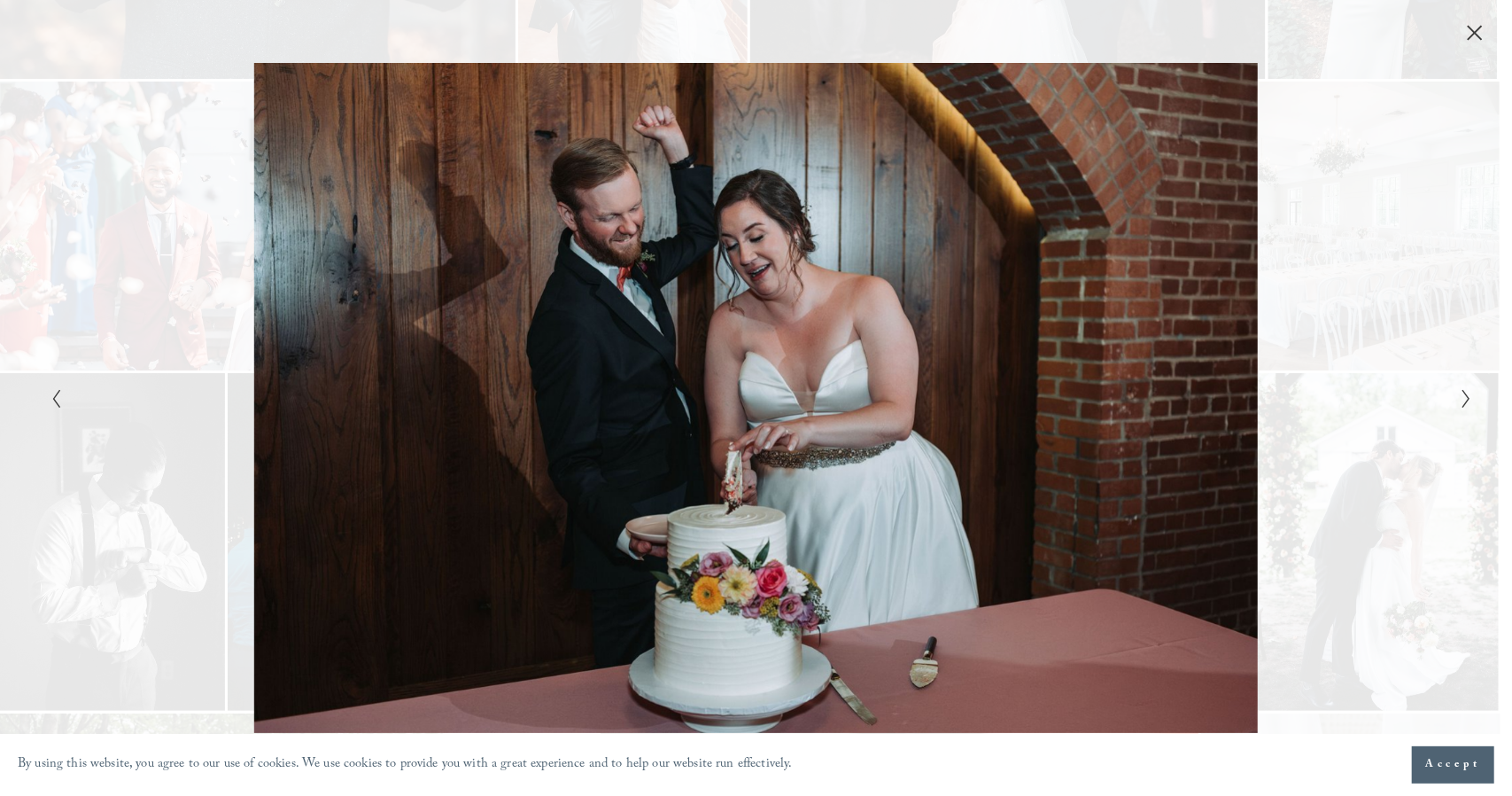
click at [1461, 401] on icon "Next Slide" at bounding box center [1466, 398] width 11 height 21
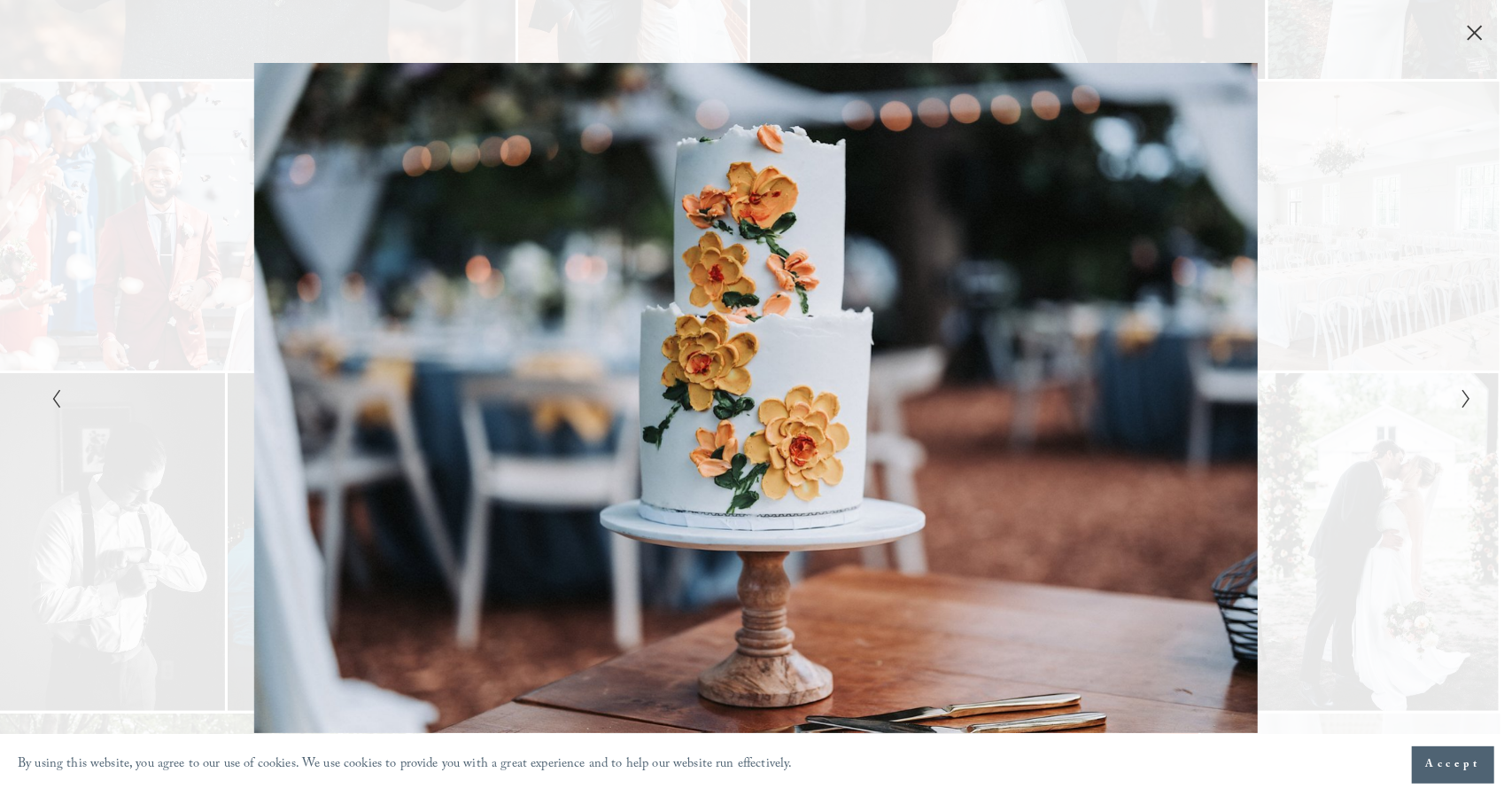
click at [1461, 401] on icon "Next Slide" at bounding box center [1466, 398] width 11 height 21
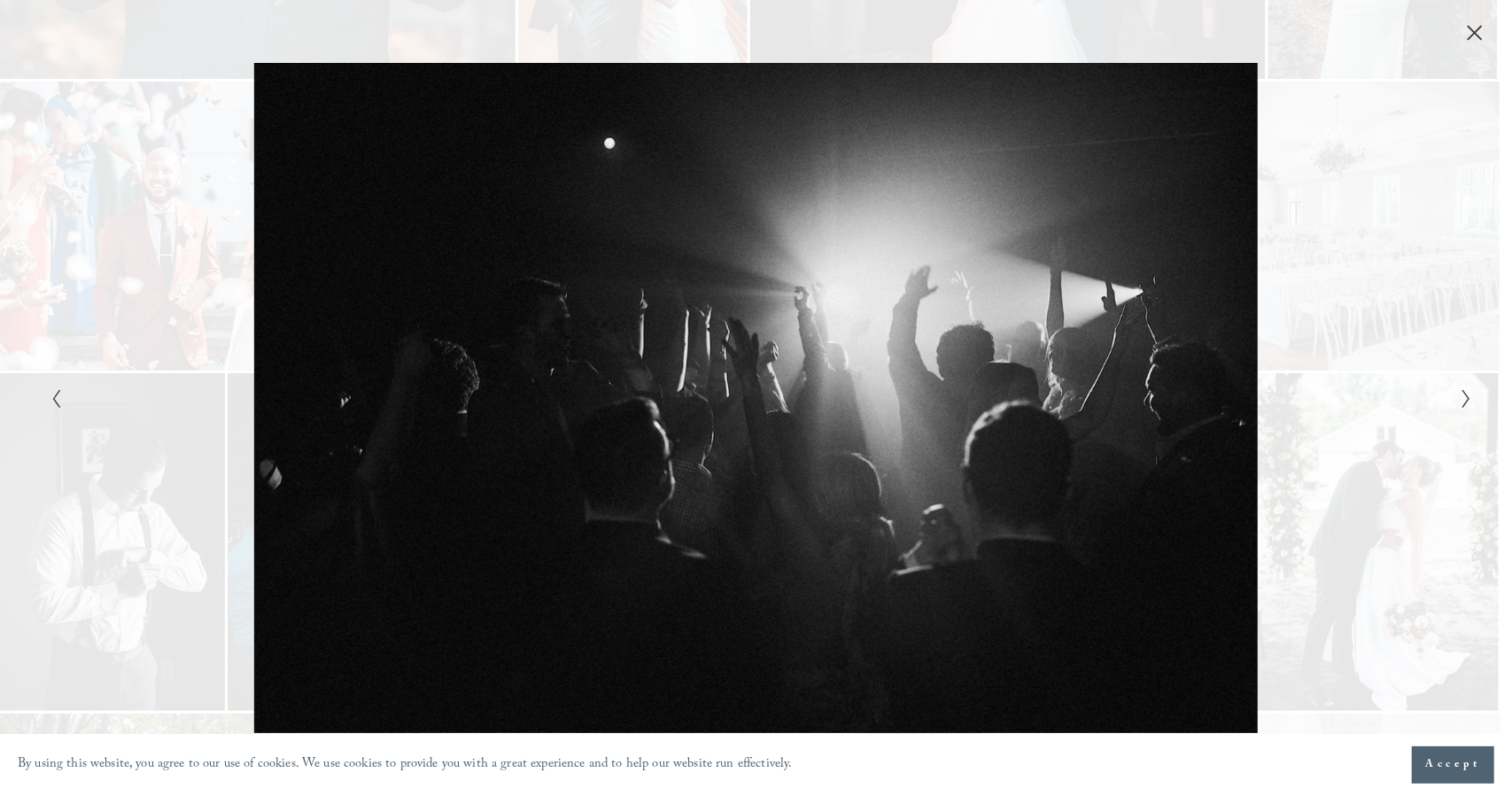
click at [1461, 401] on icon "Next Slide" at bounding box center [1466, 398] width 11 height 21
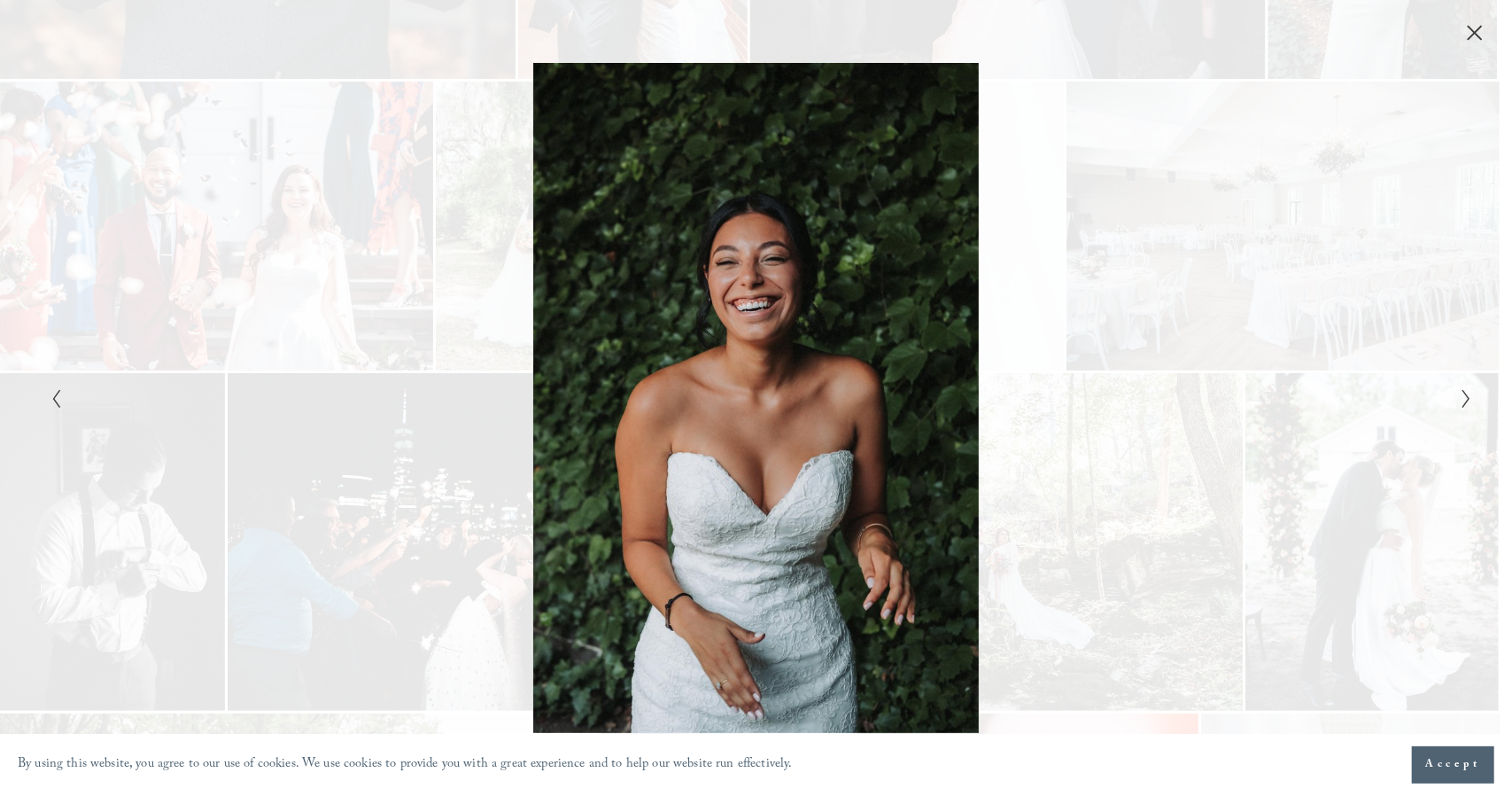
click at [1461, 401] on icon "Next Slide" at bounding box center [1466, 398] width 11 height 21
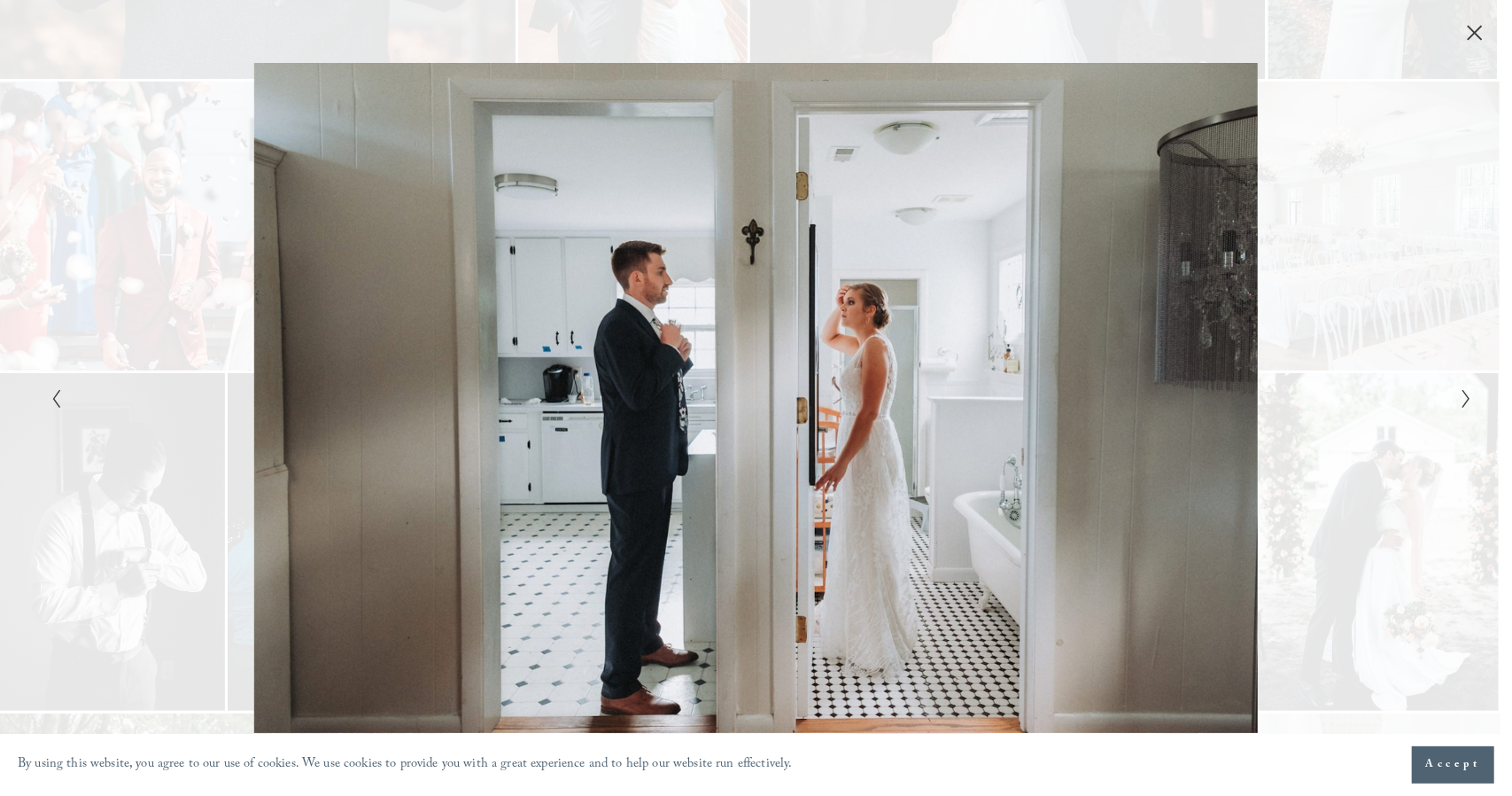
click at [1461, 401] on icon "Next Slide" at bounding box center [1466, 398] width 11 height 21
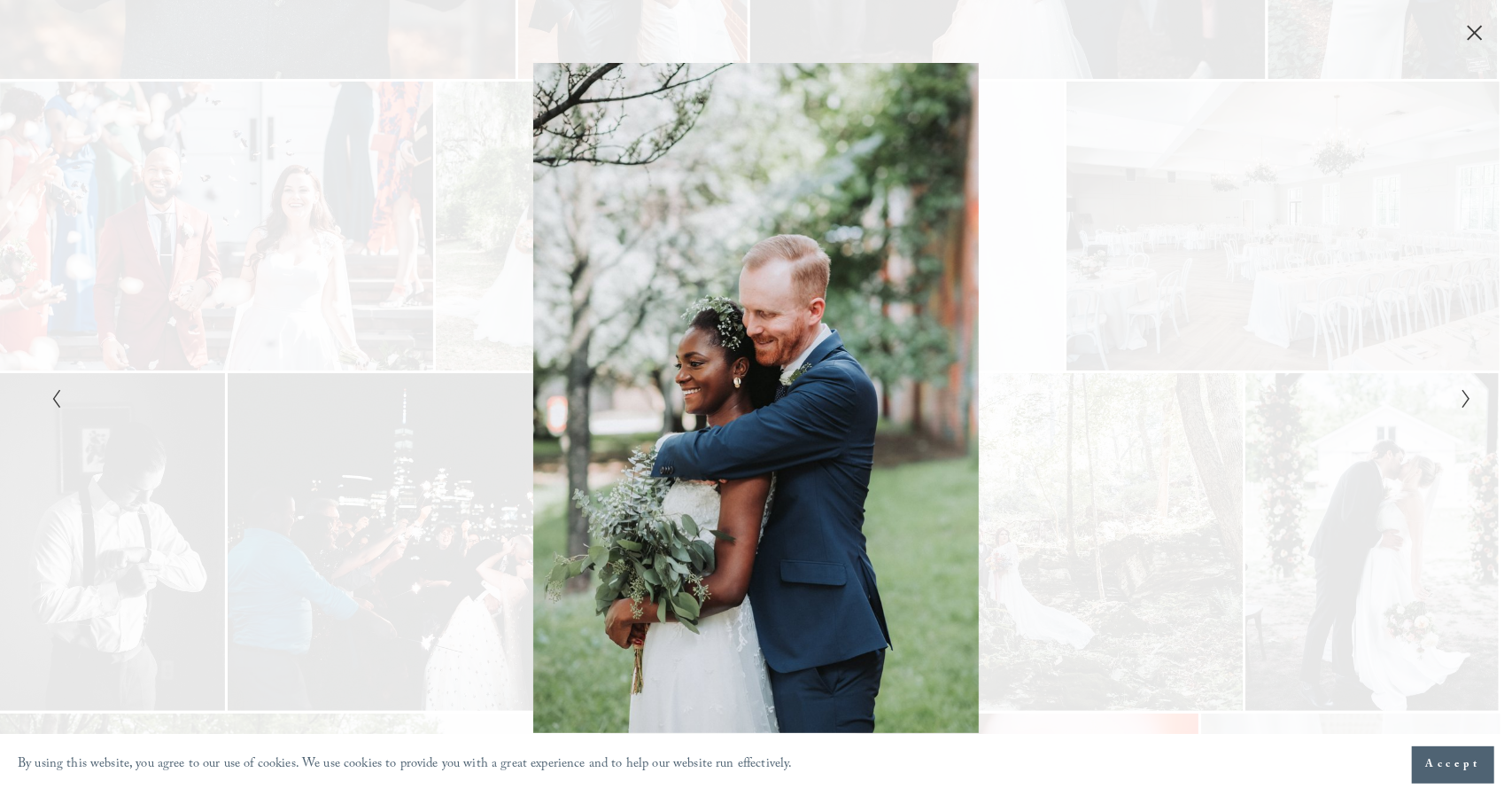
click at [1461, 401] on icon "Next Slide" at bounding box center [1466, 398] width 11 height 21
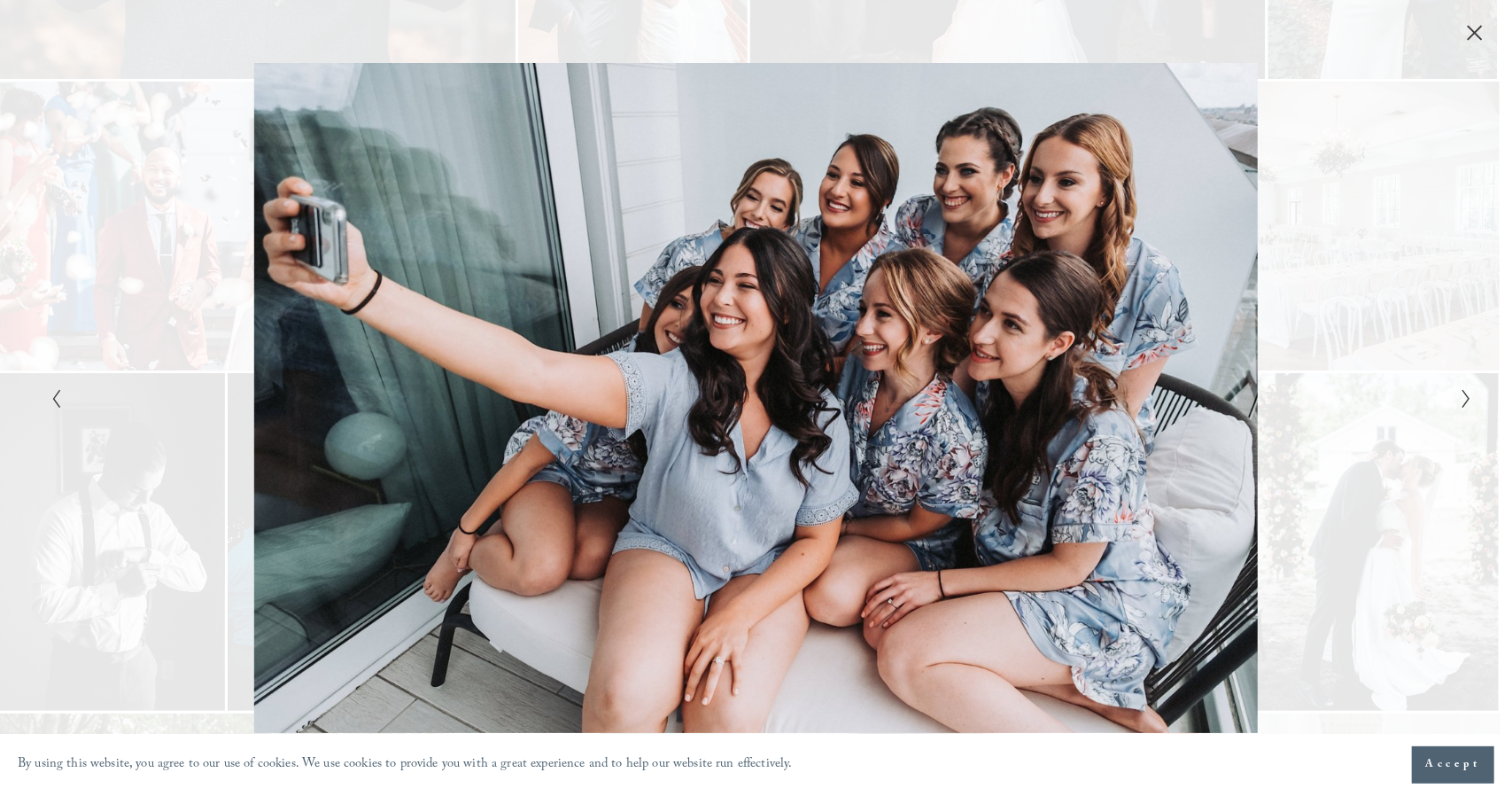
click at [1459, 399] on button "Next Slide" at bounding box center [1461, 398] width 11 height 21
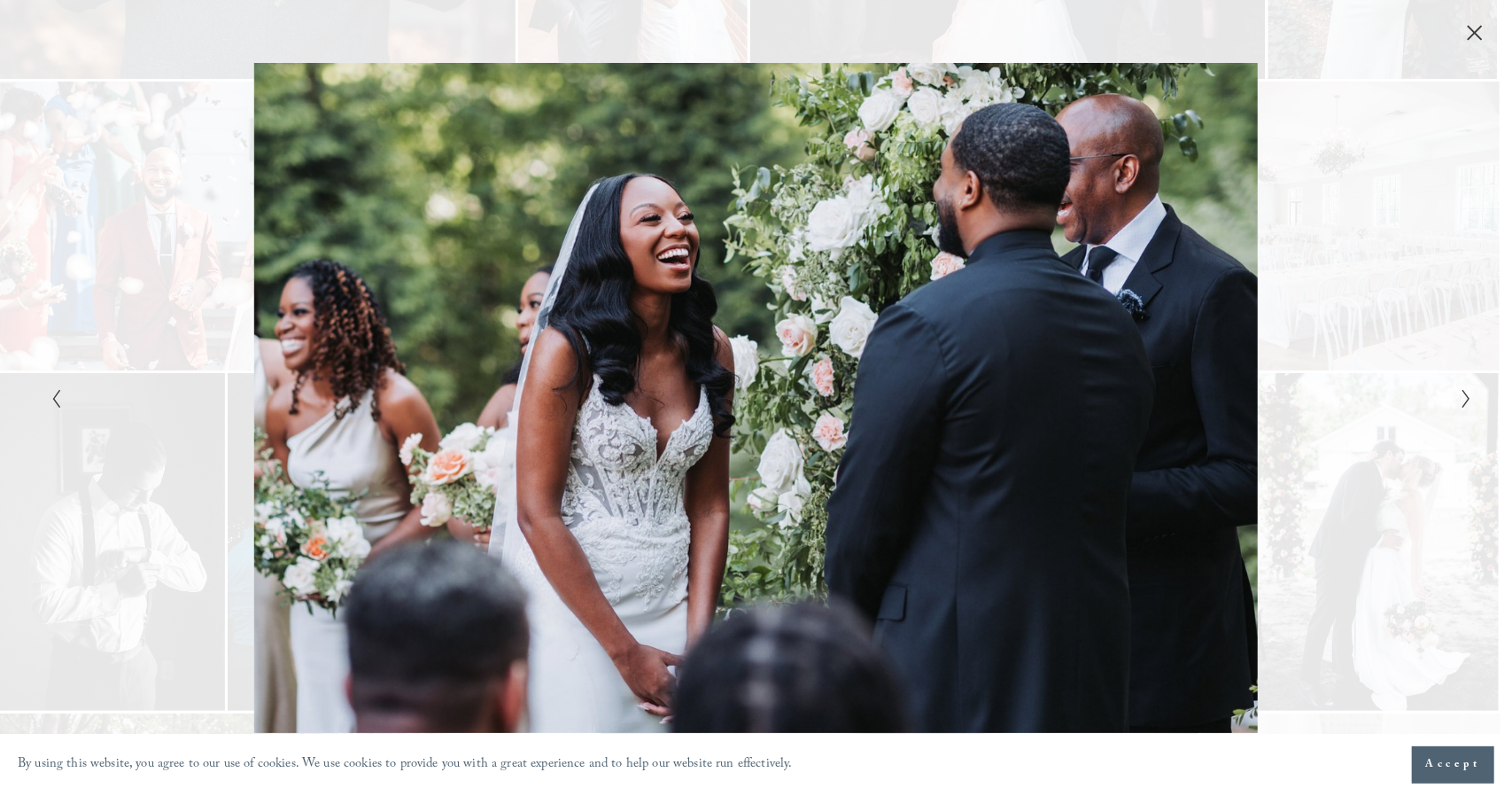
click at [1459, 399] on button "Next Slide" at bounding box center [1461, 398] width 11 height 21
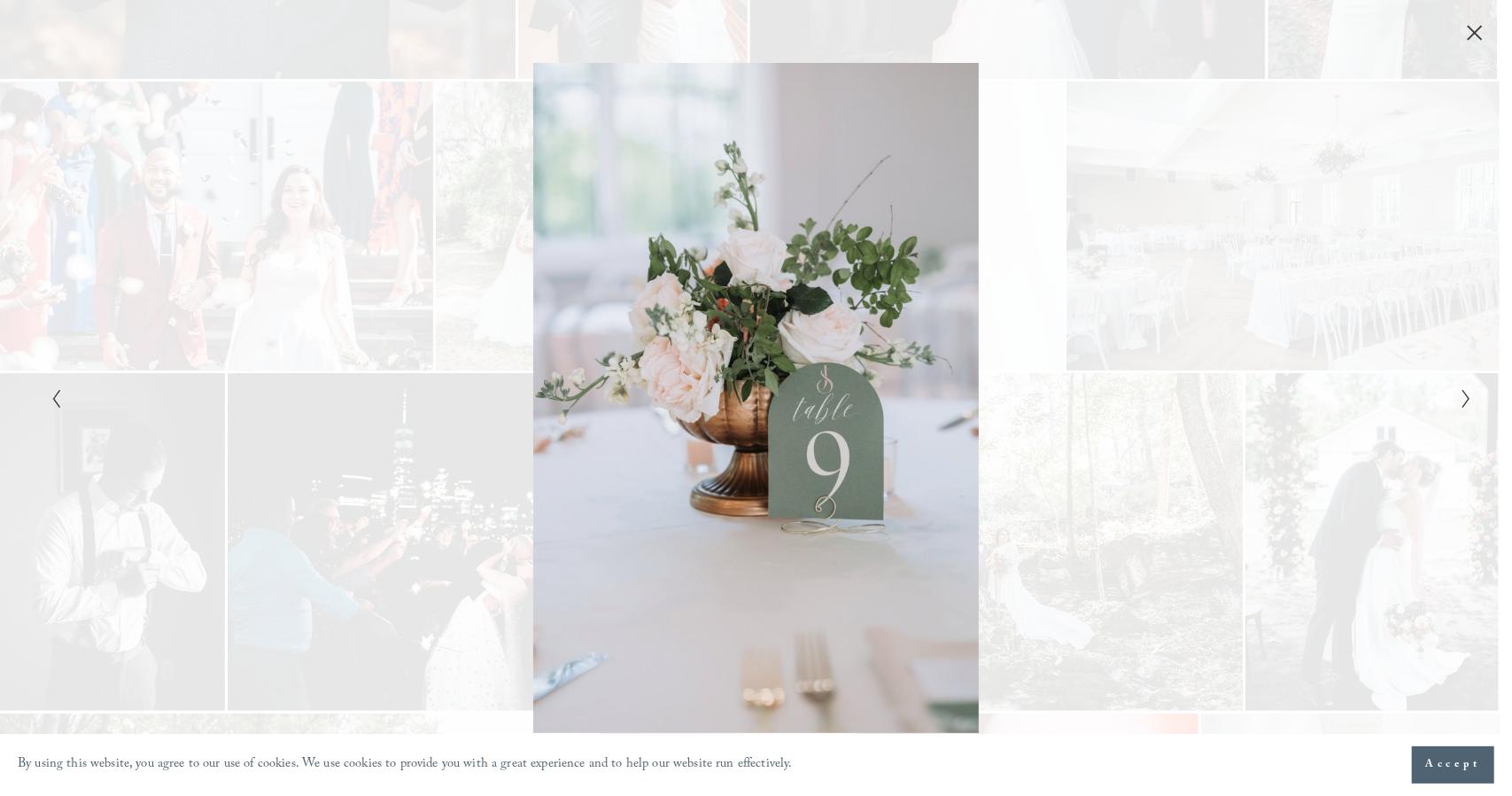
click at [1459, 399] on button "Next Slide" at bounding box center [1461, 398] width 11 height 21
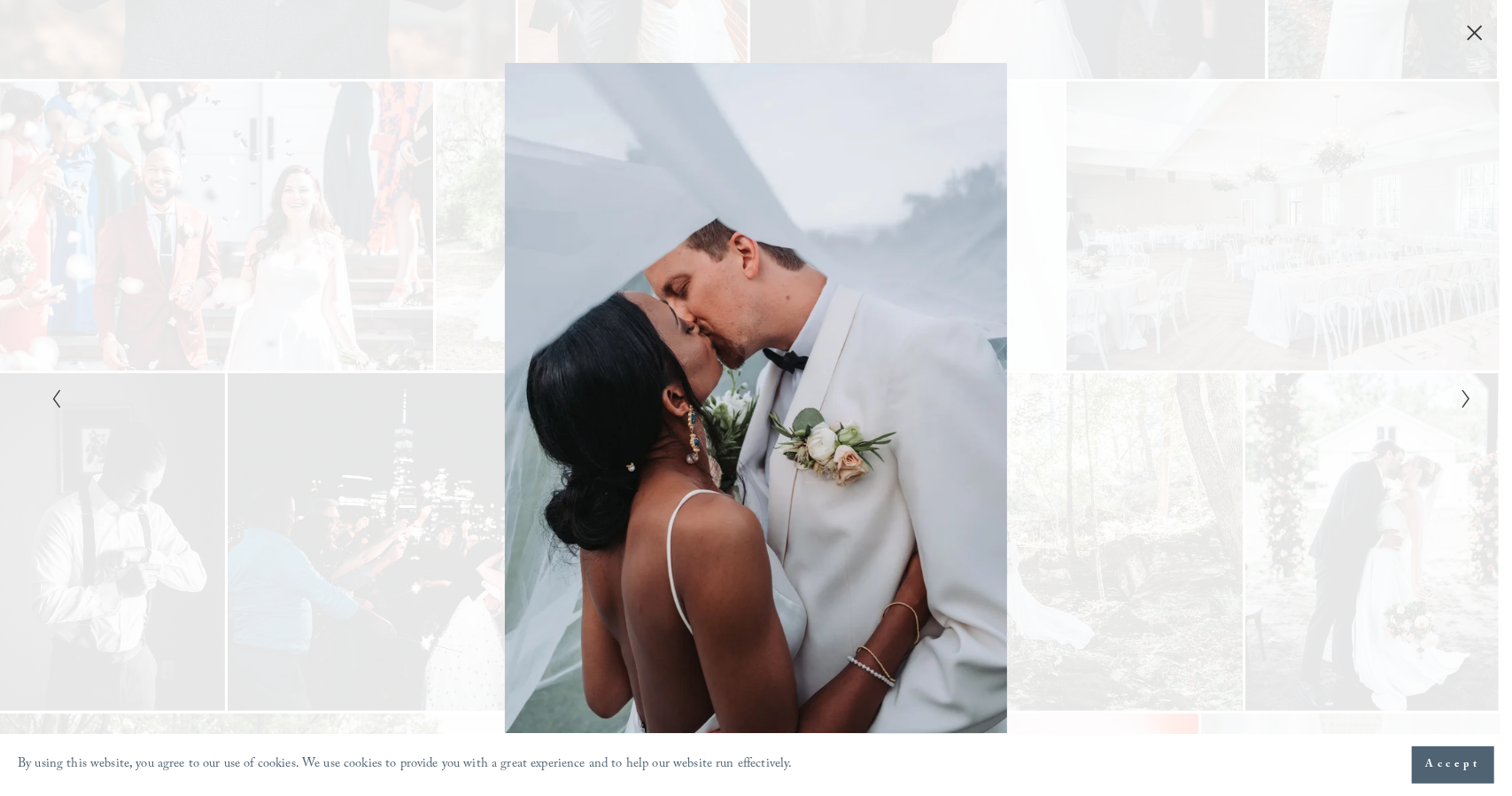
click at [1459, 399] on button "Next Slide" at bounding box center [1461, 398] width 11 height 21
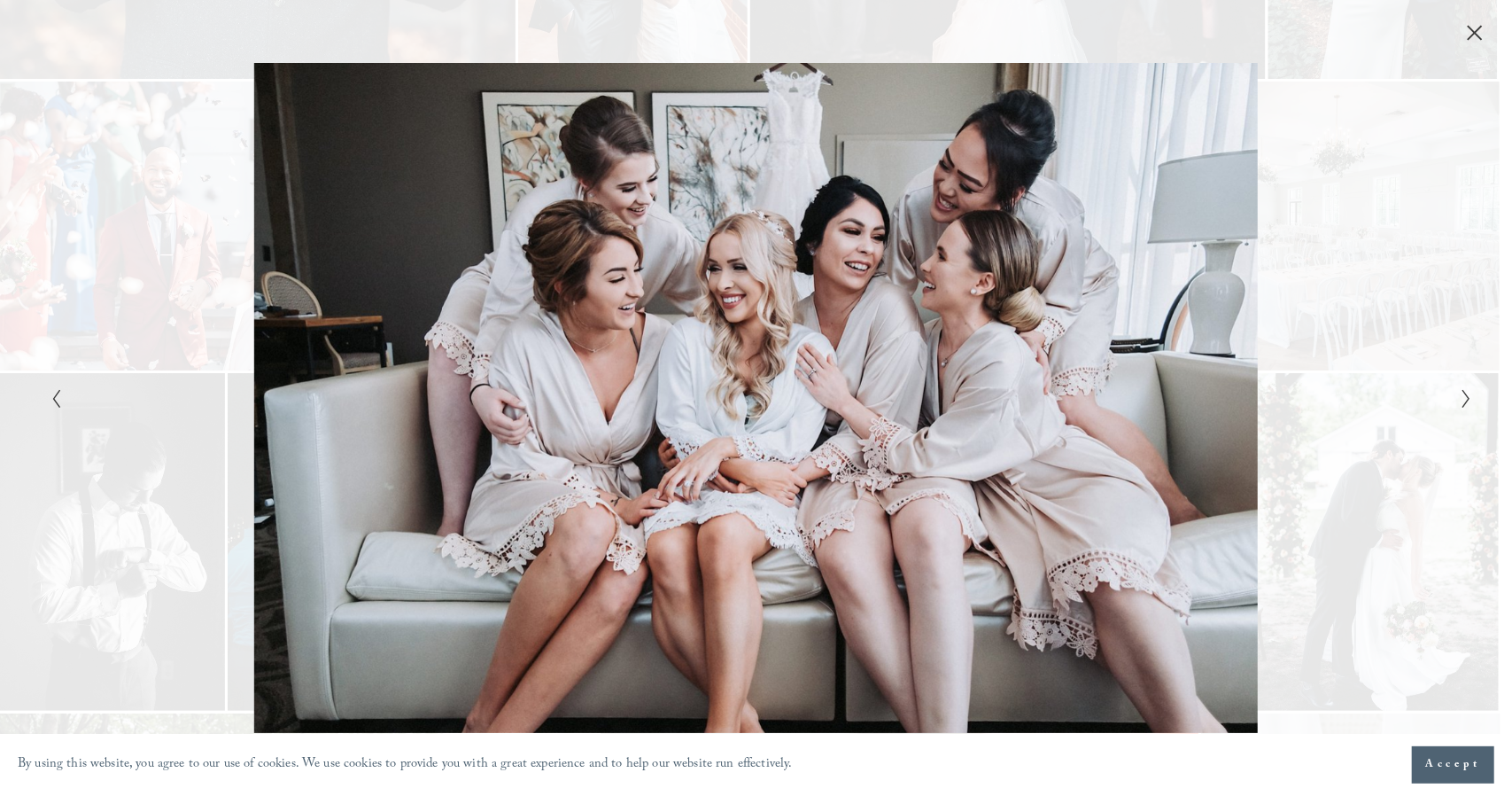
click at [1459, 399] on button "Next Slide" at bounding box center [1461, 398] width 11 height 21
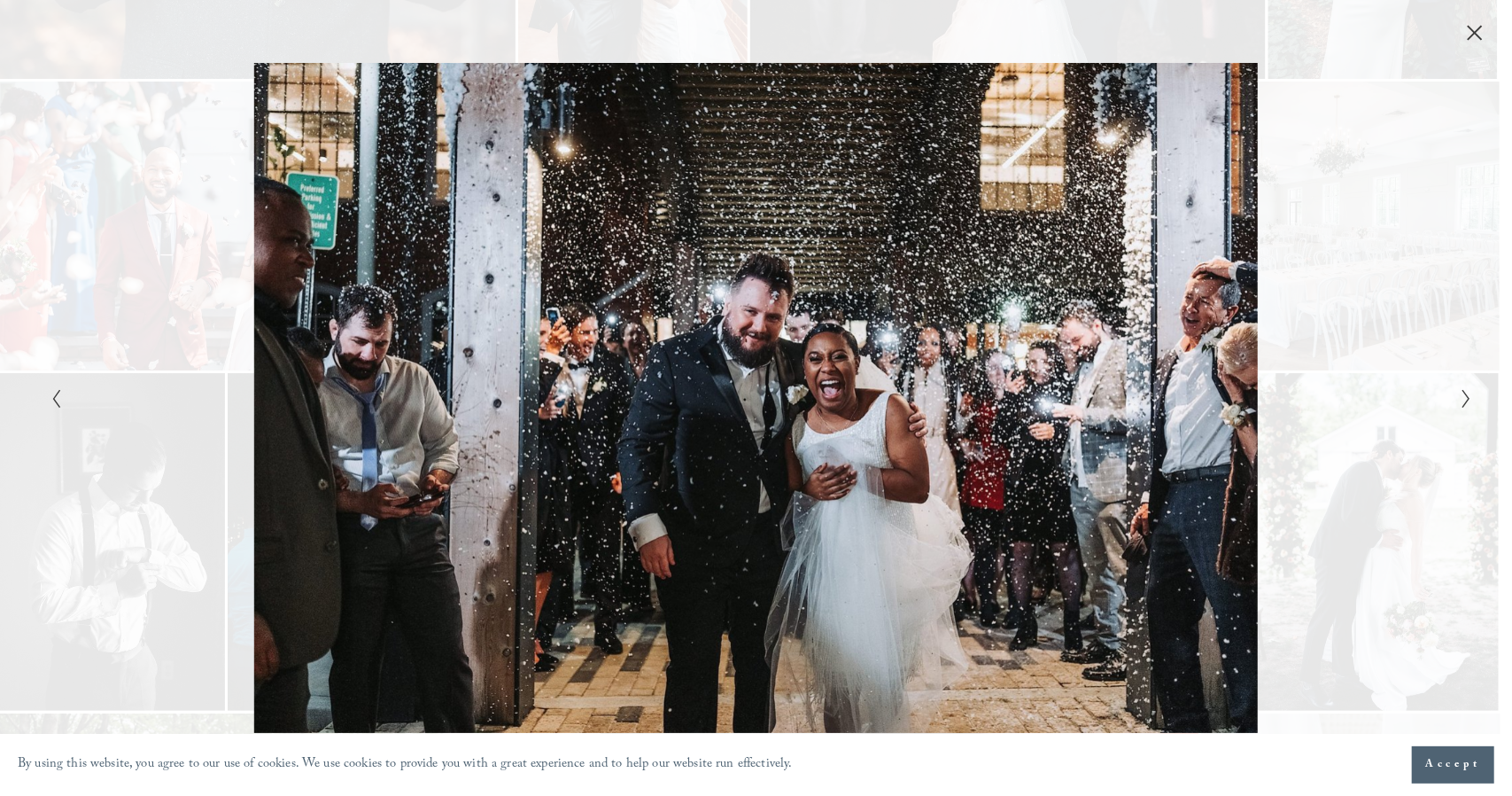
click at [1461, 395] on icon "Next Slide" at bounding box center [1466, 398] width 11 height 21
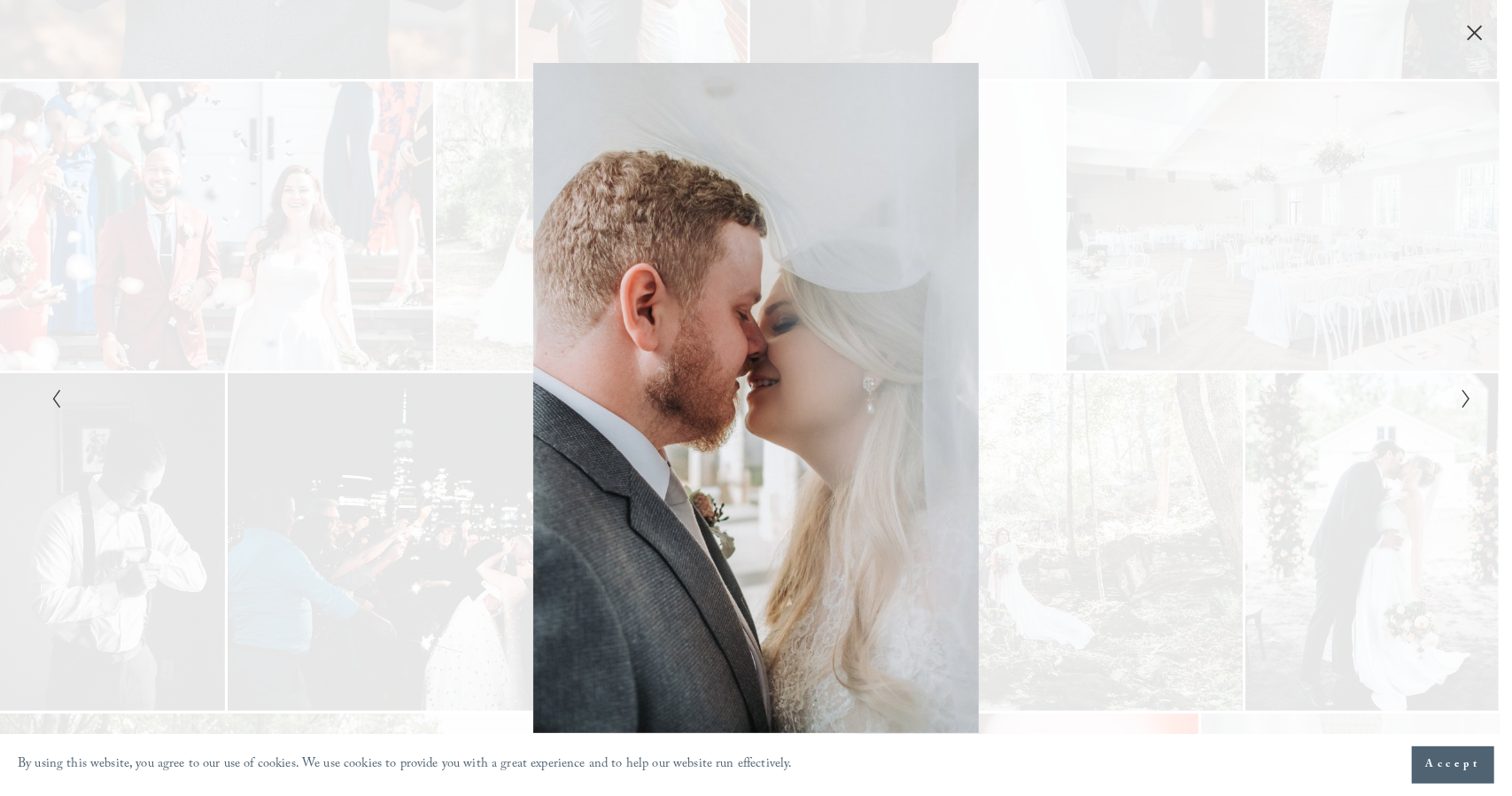
click at [1461, 395] on icon "Next Slide" at bounding box center [1466, 398] width 11 height 21
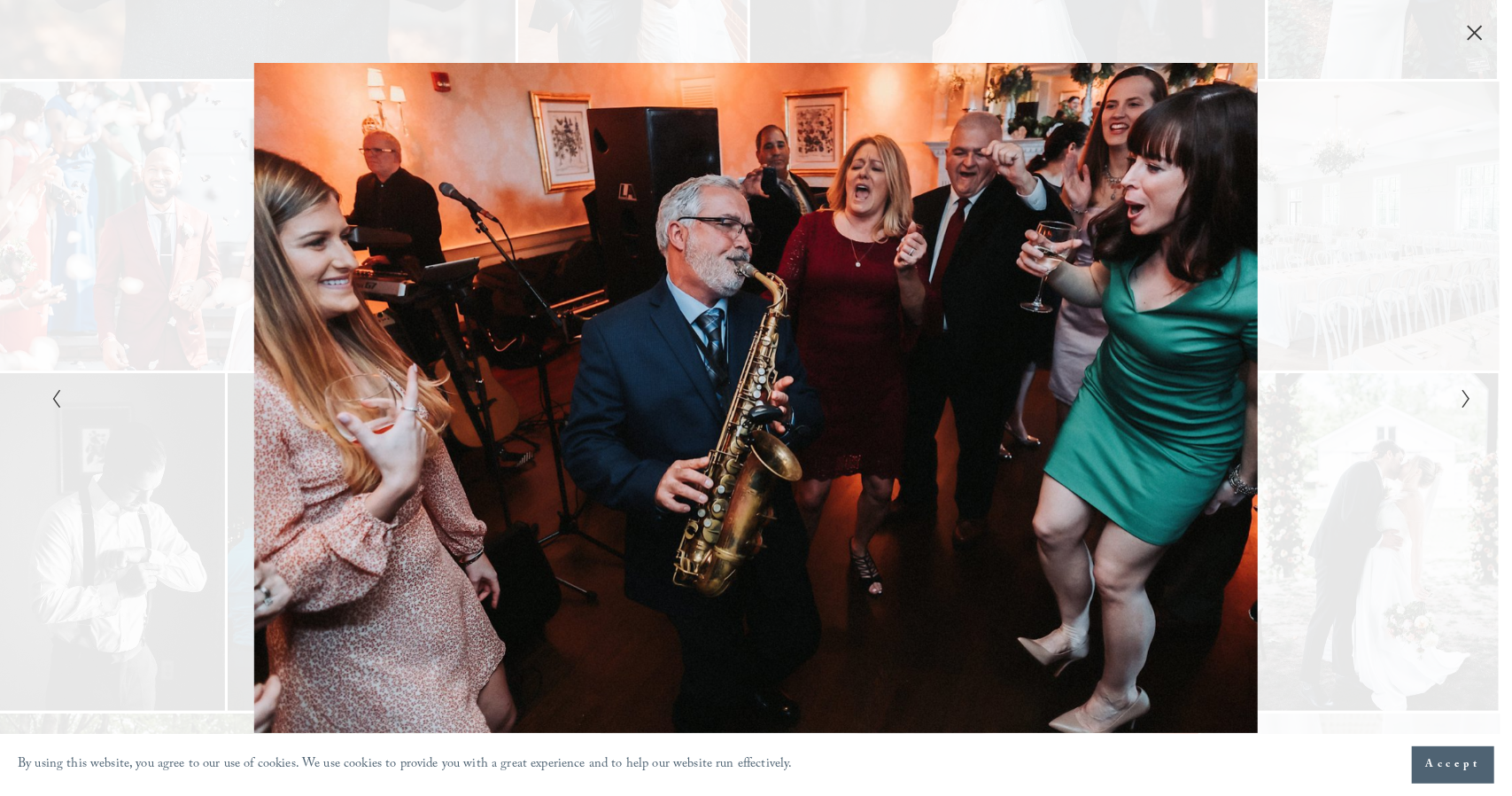
click at [1461, 401] on icon "Next Slide" at bounding box center [1466, 398] width 11 height 21
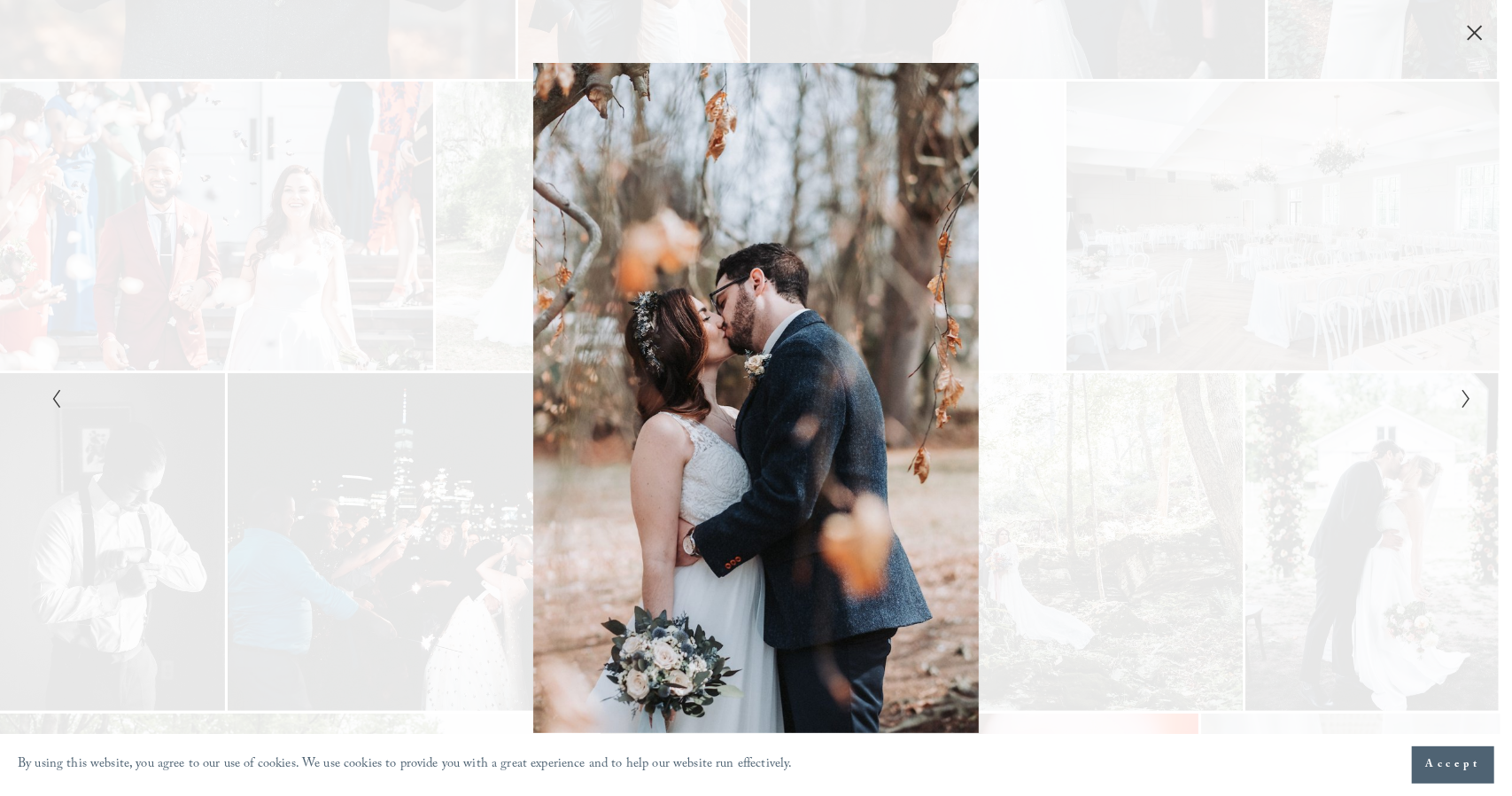
click at [1463, 393] on polyline "Next Slide" at bounding box center [1465, 398] width 6 height 18
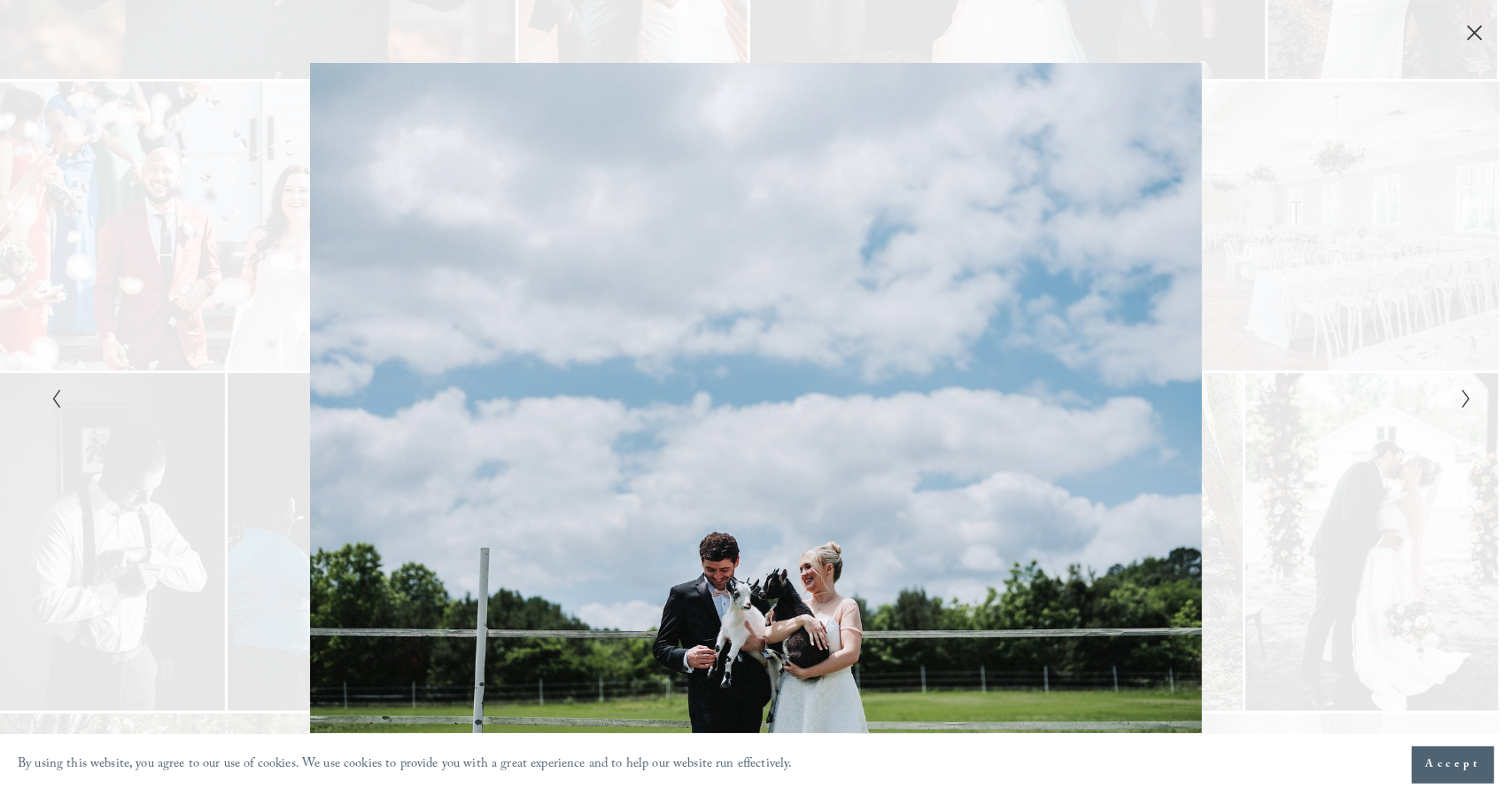
click at [1463, 393] on polyline "Next Slide" at bounding box center [1465, 398] width 6 height 18
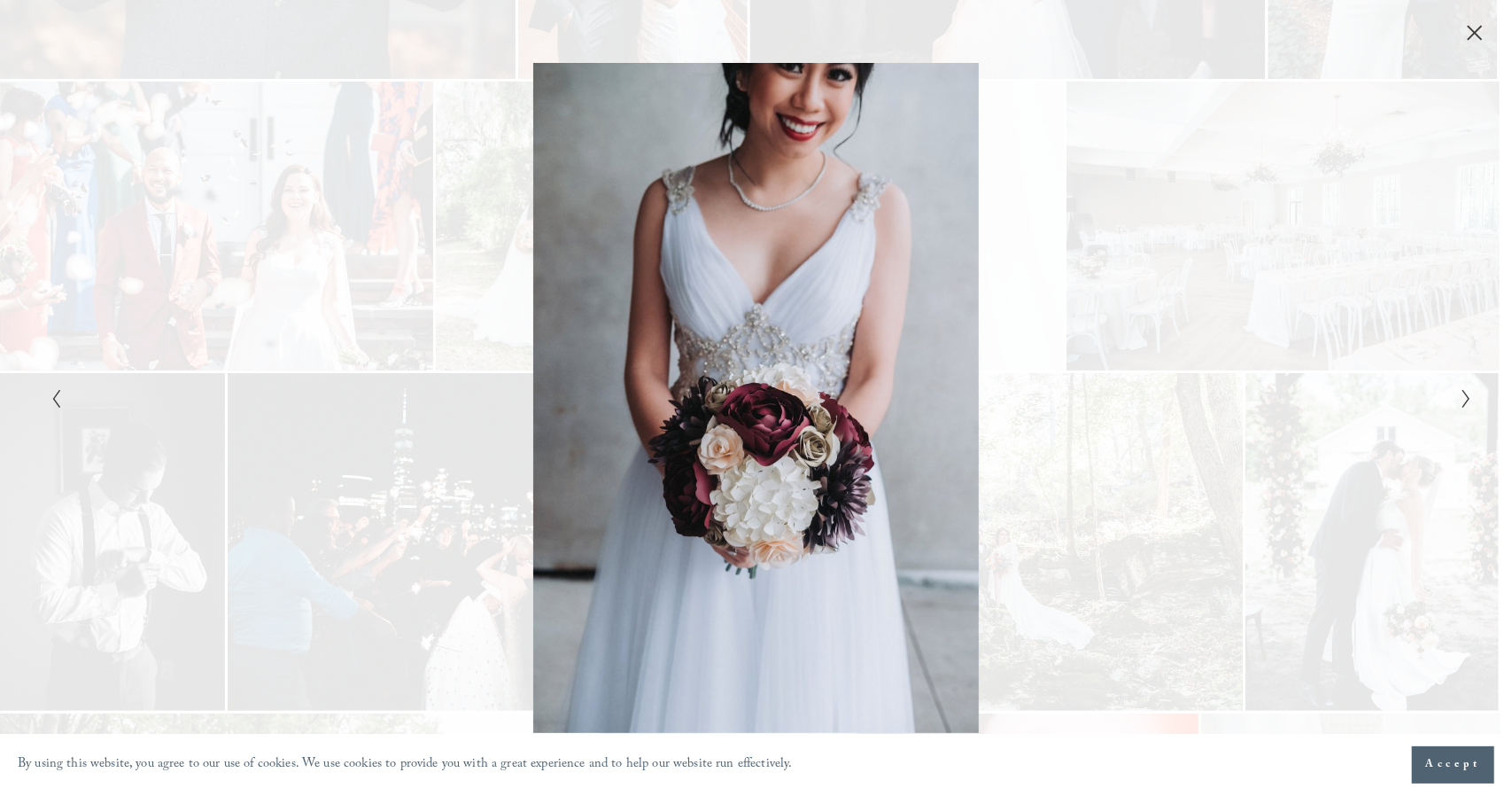
click at [1463, 393] on polyline "Next Slide" at bounding box center [1465, 398] width 6 height 18
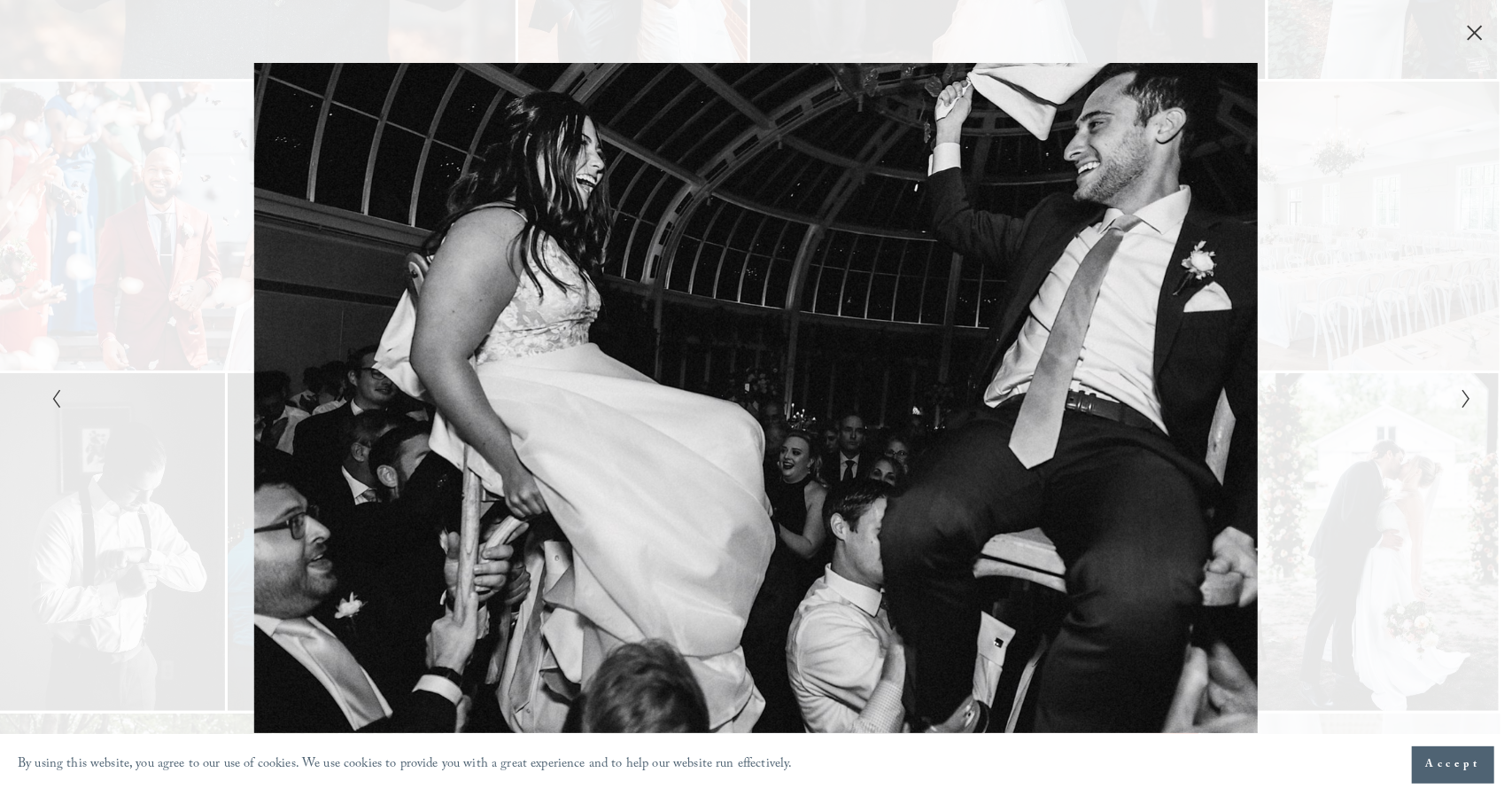
click at [1463, 393] on polyline "Next Slide" at bounding box center [1465, 398] width 6 height 18
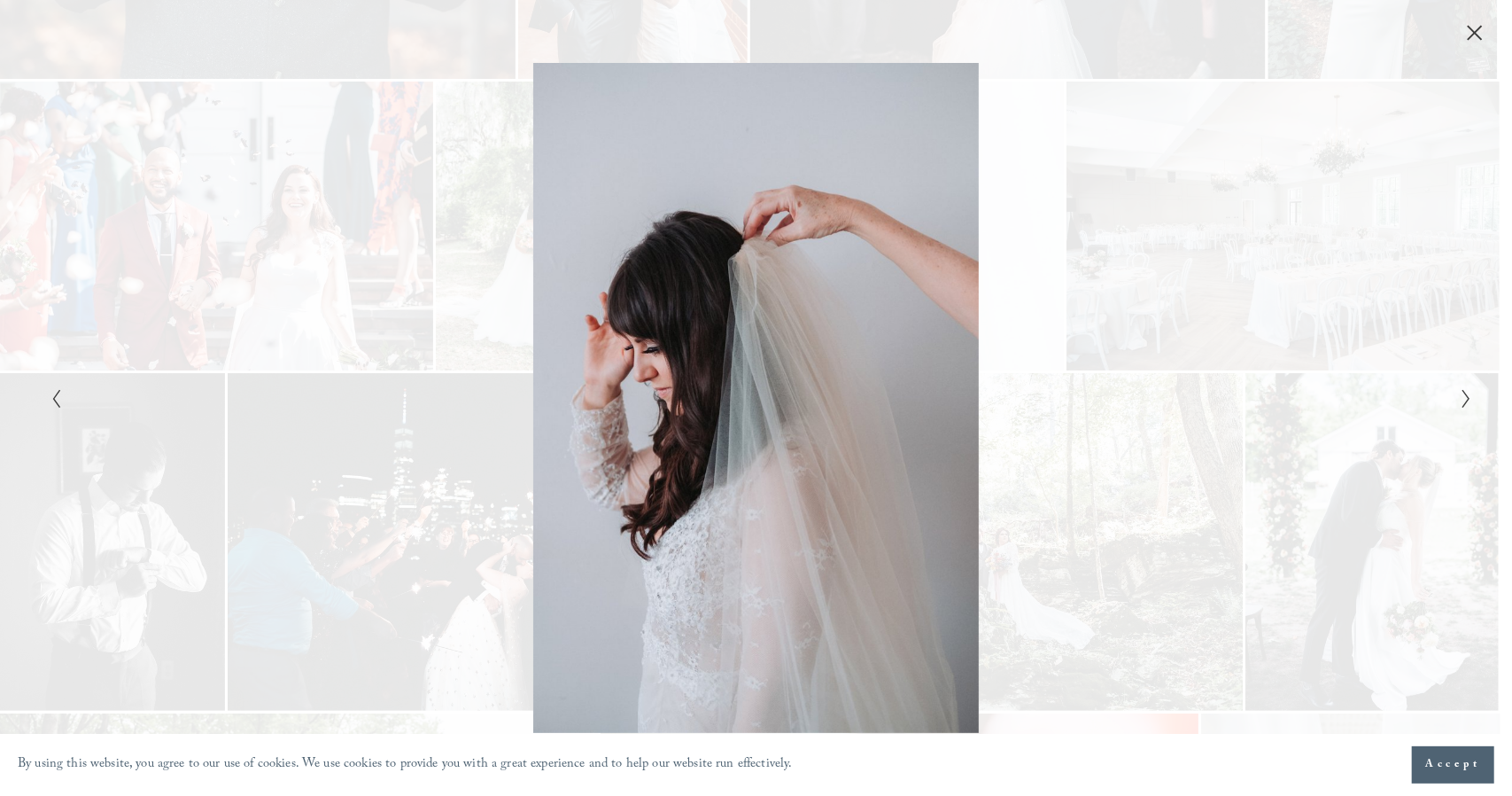
click at [1463, 393] on polyline "Next Slide" at bounding box center [1465, 398] width 6 height 18
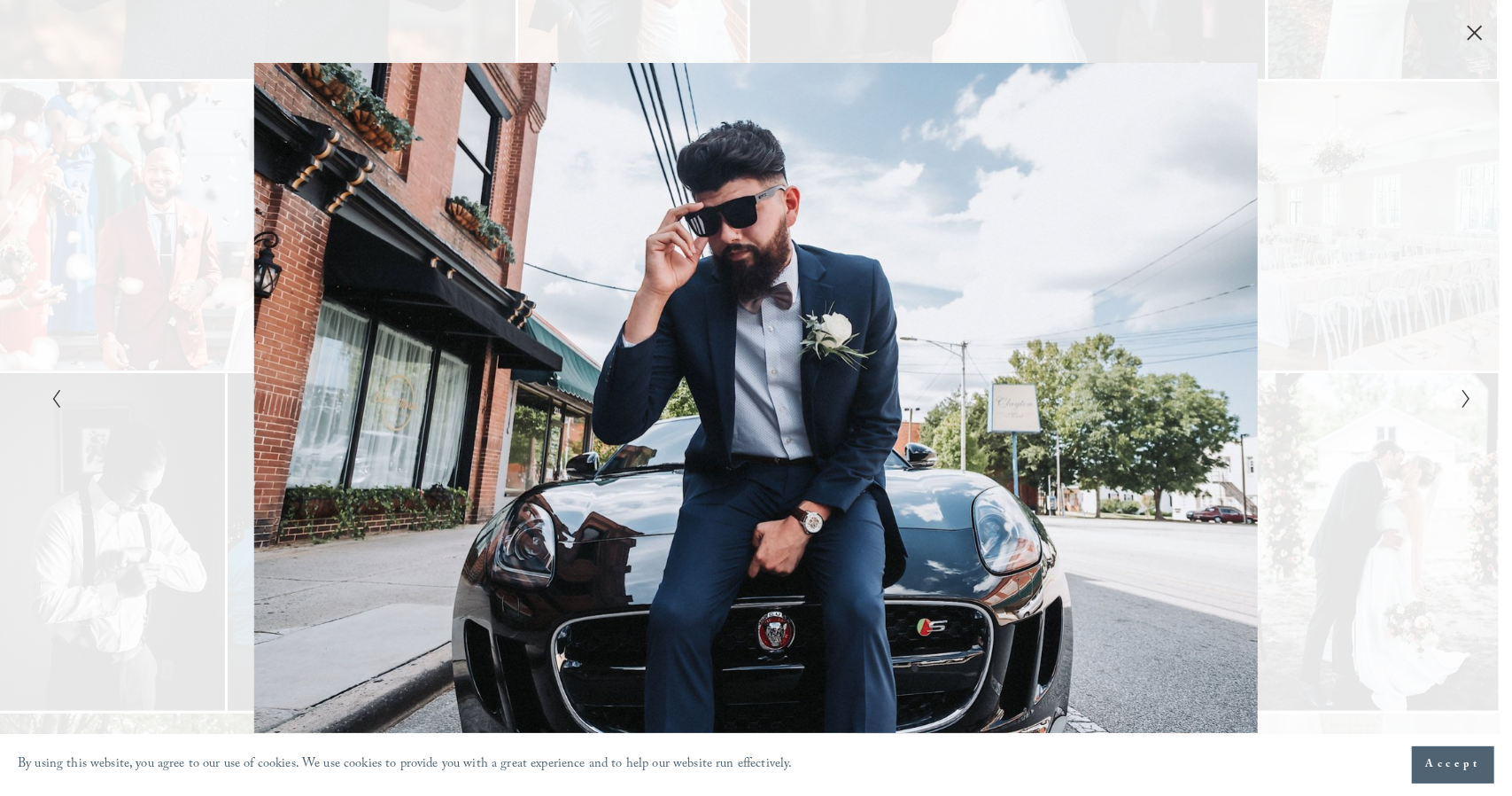
click at [1463, 396] on icon "Next Slide" at bounding box center [1466, 398] width 11 height 21
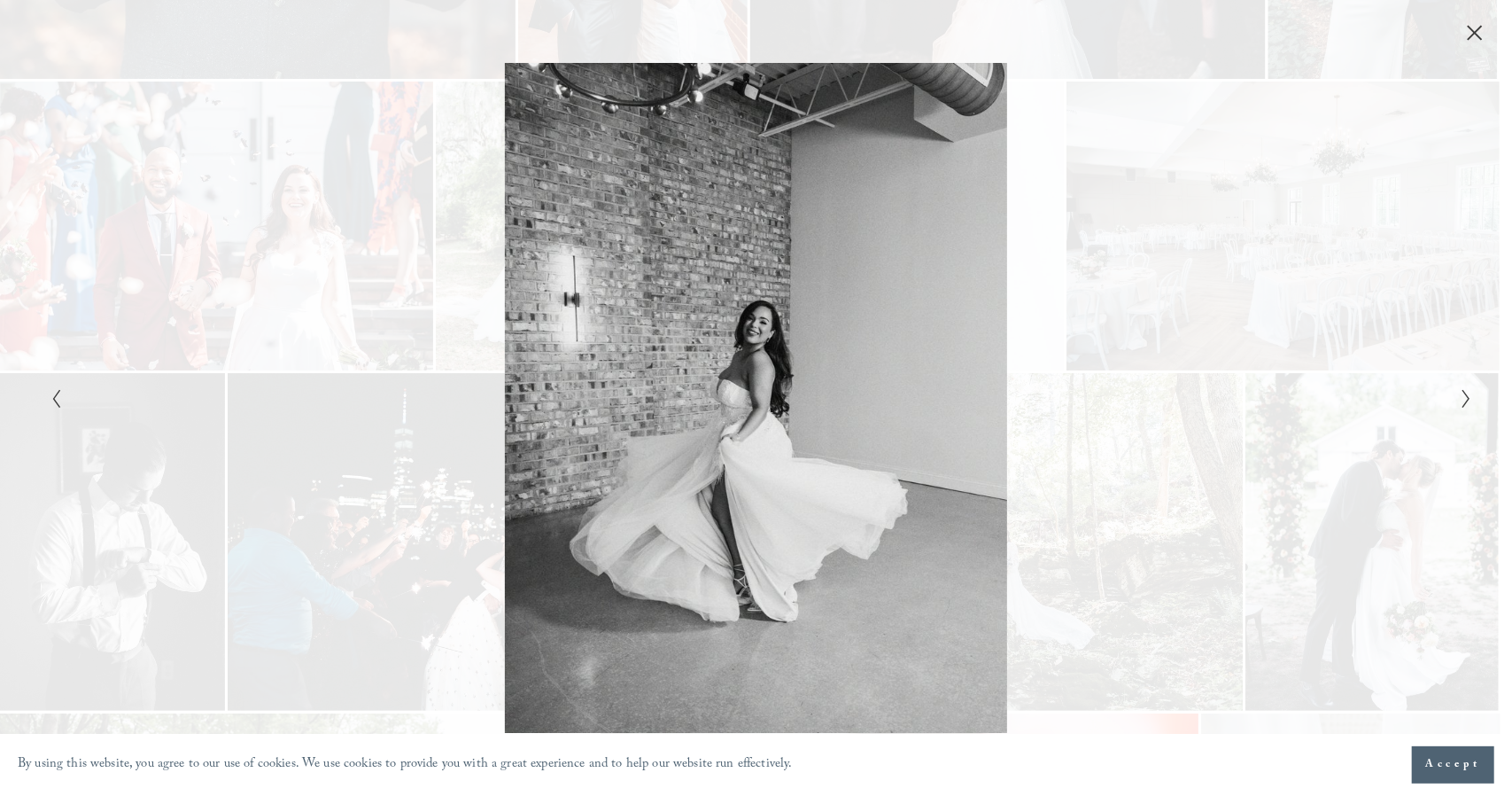
click at [1463, 396] on icon "Next Slide" at bounding box center [1466, 398] width 11 height 21
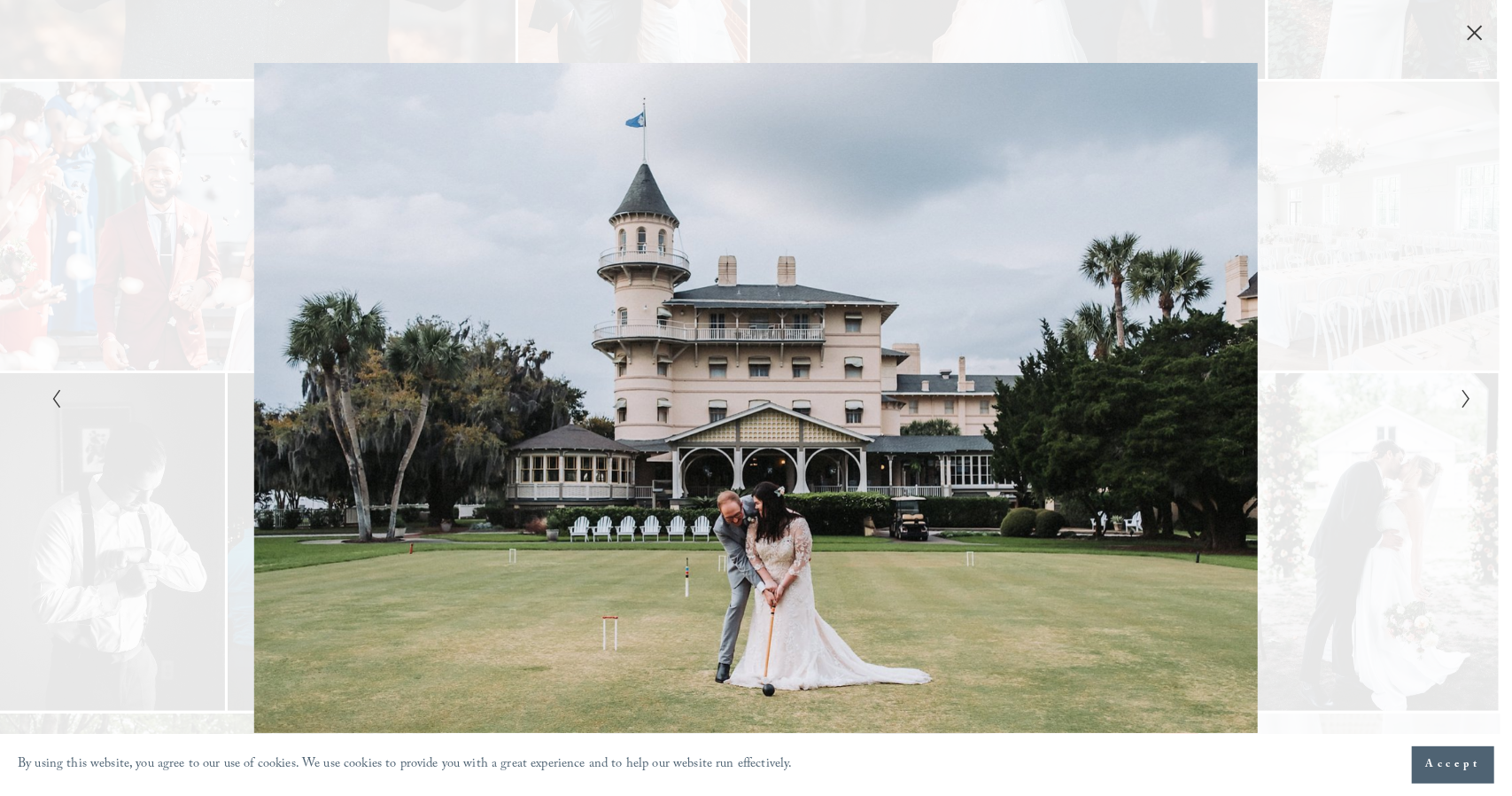
click at [1463, 396] on icon "Next Slide" at bounding box center [1466, 398] width 11 height 21
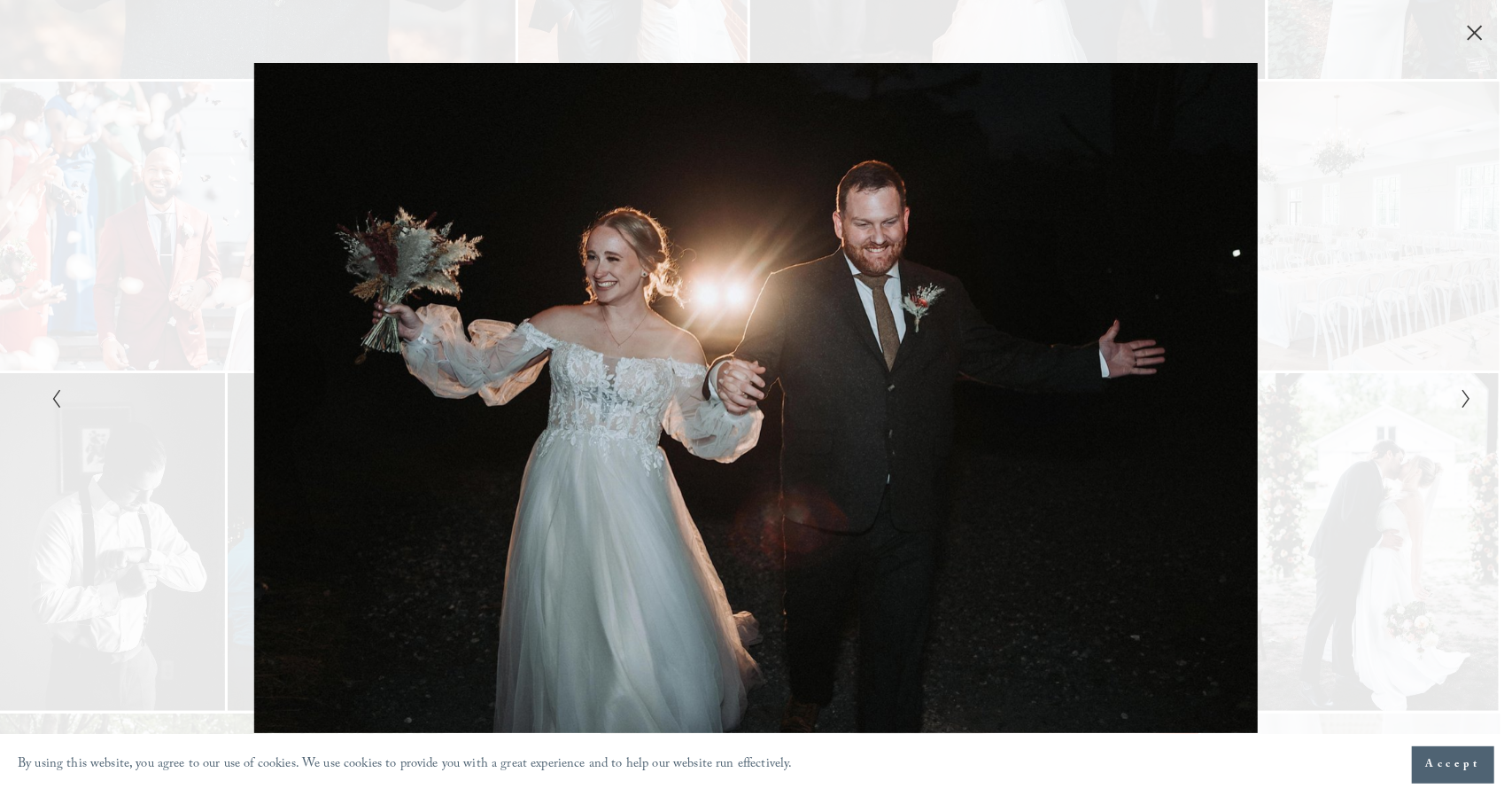
click at [1463, 396] on icon "Next Slide" at bounding box center [1466, 398] width 11 height 21
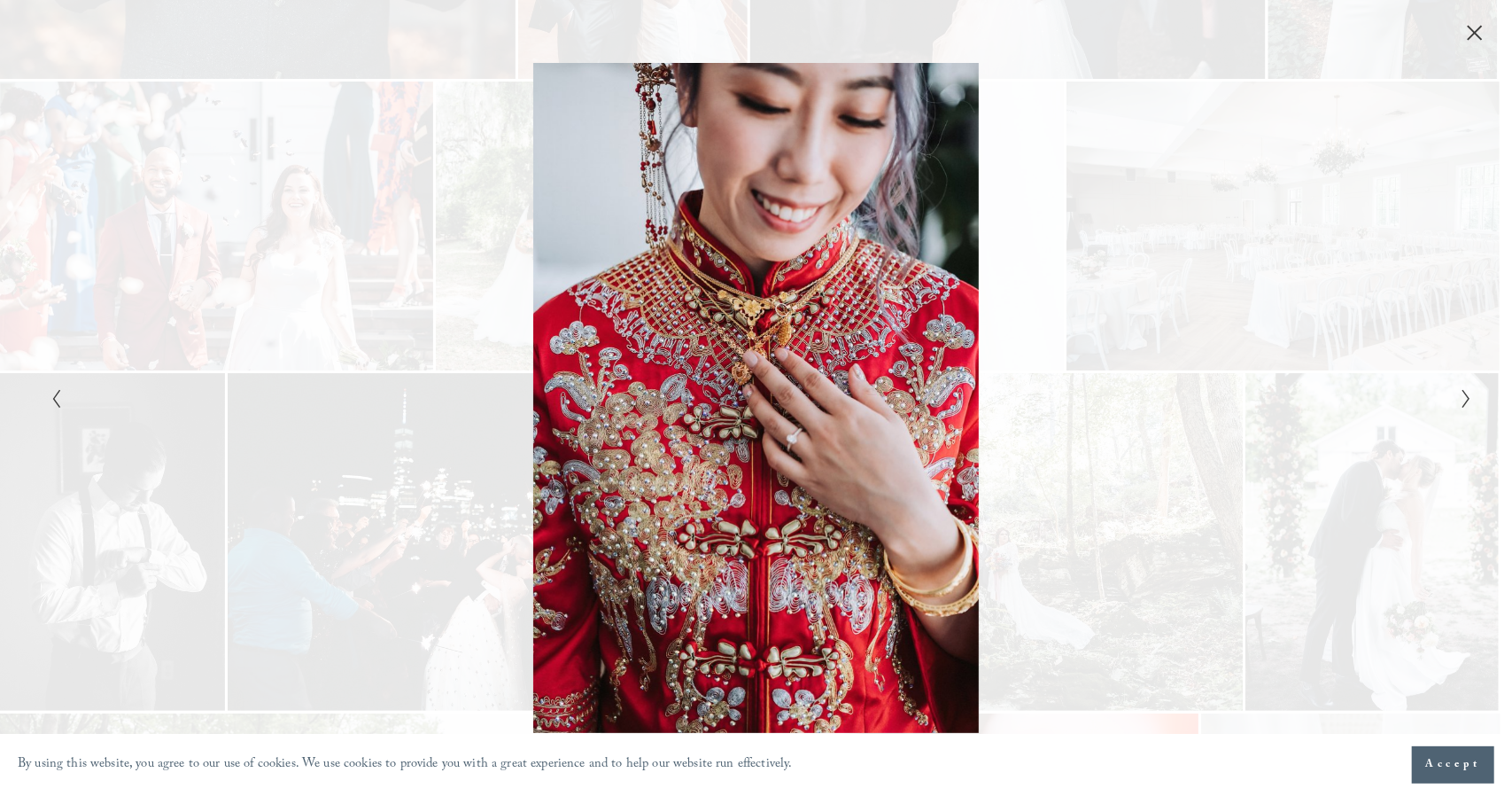
click at [1463, 396] on icon "Next Slide" at bounding box center [1466, 398] width 11 height 21
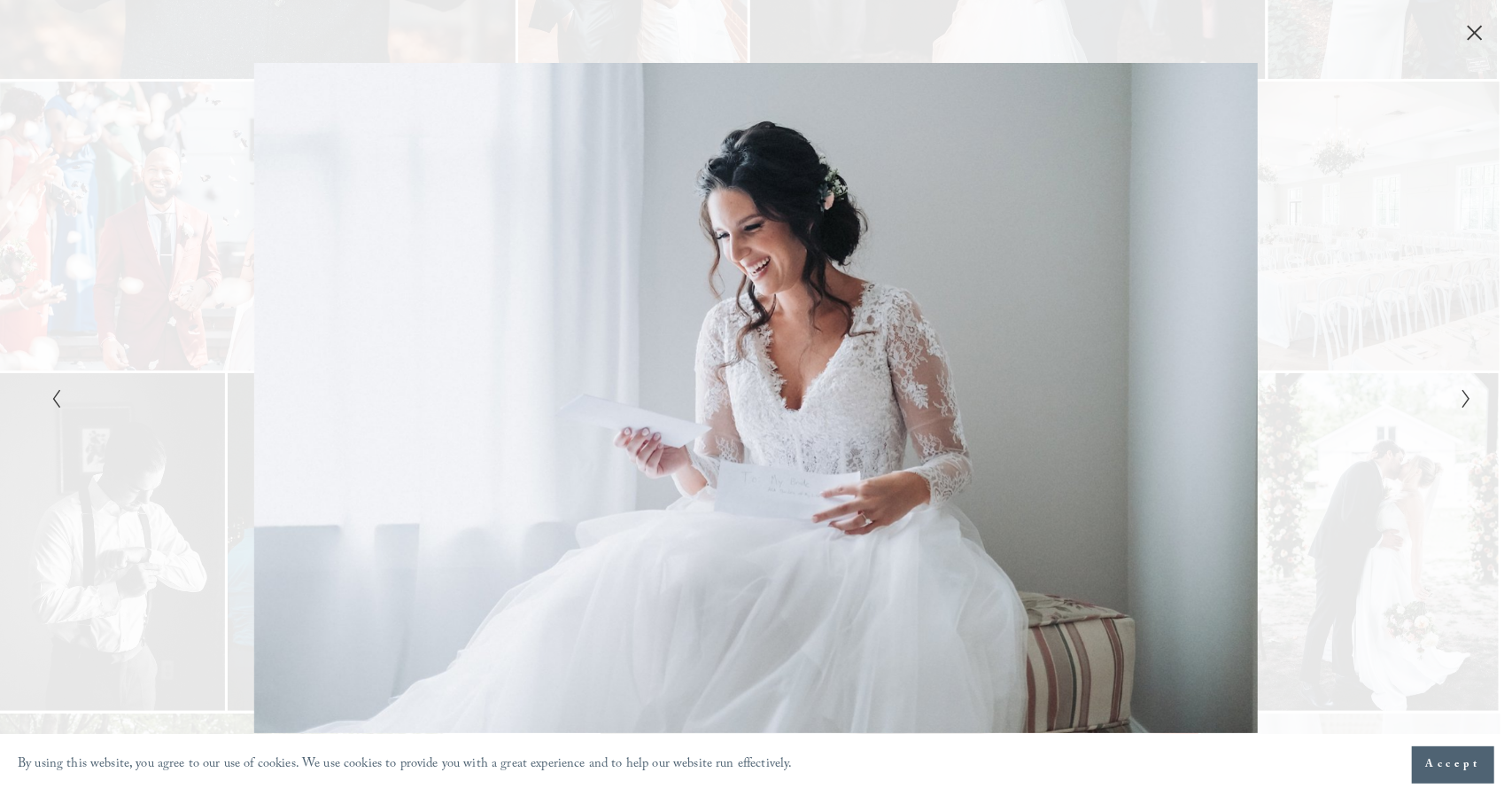
click at [1463, 396] on icon "Next Slide" at bounding box center [1466, 398] width 11 height 21
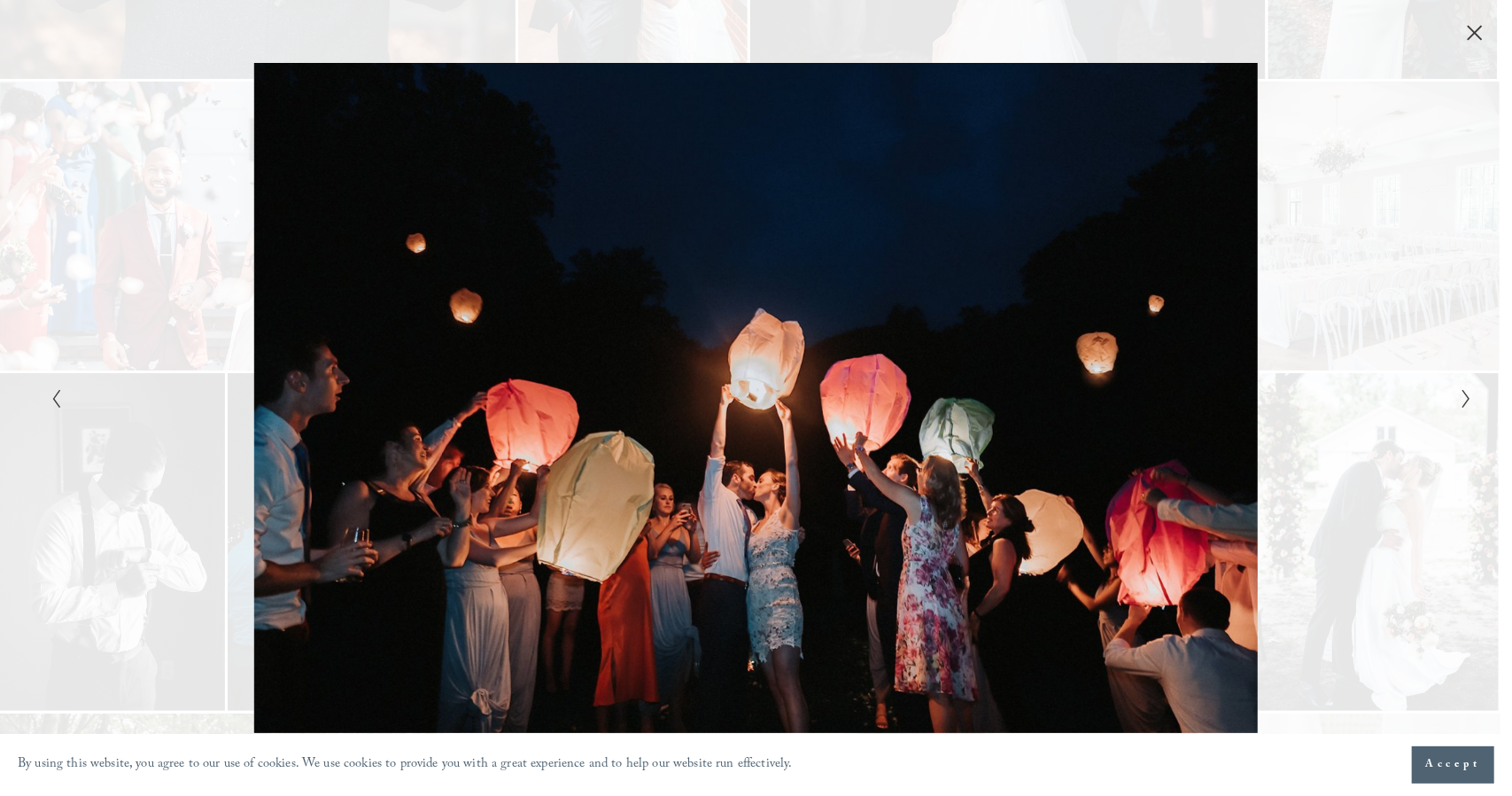
click at [1463, 396] on icon "Next Slide" at bounding box center [1466, 398] width 11 height 21
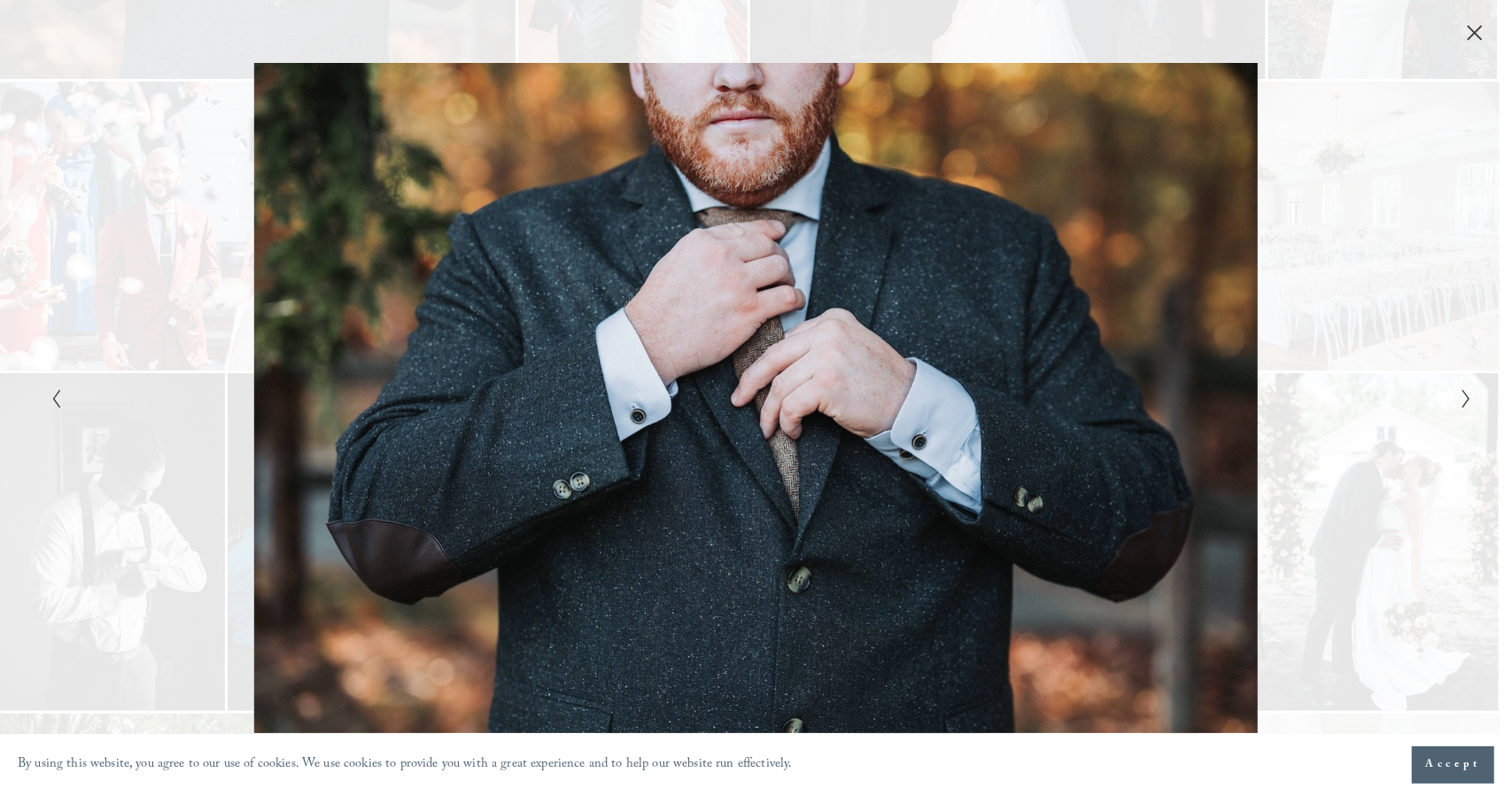
click at [1463, 396] on icon "Next Slide" at bounding box center [1466, 398] width 11 height 21
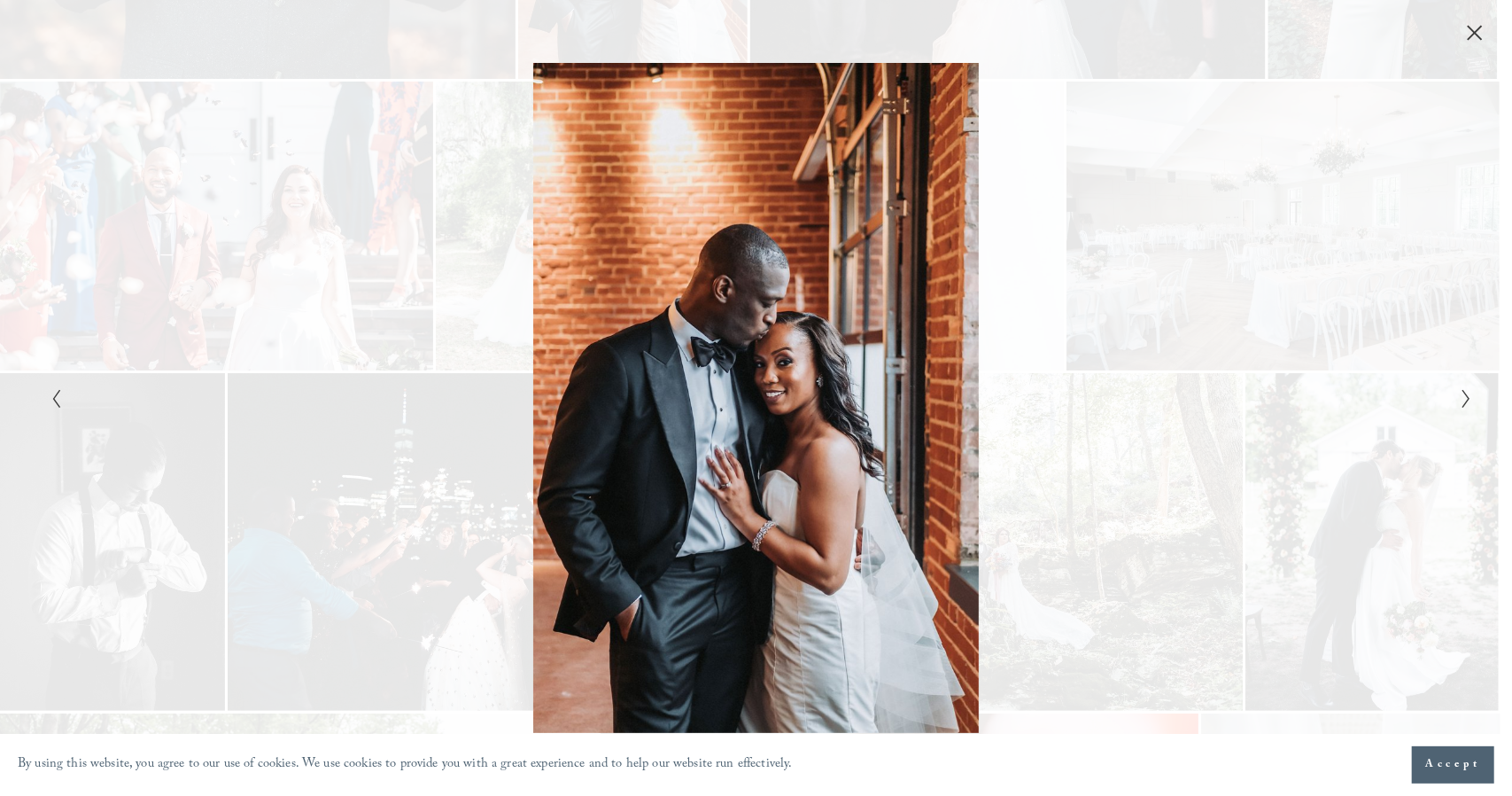
click at [1473, 33] on icon "Close" at bounding box center [1476, 33] width 14 height 14
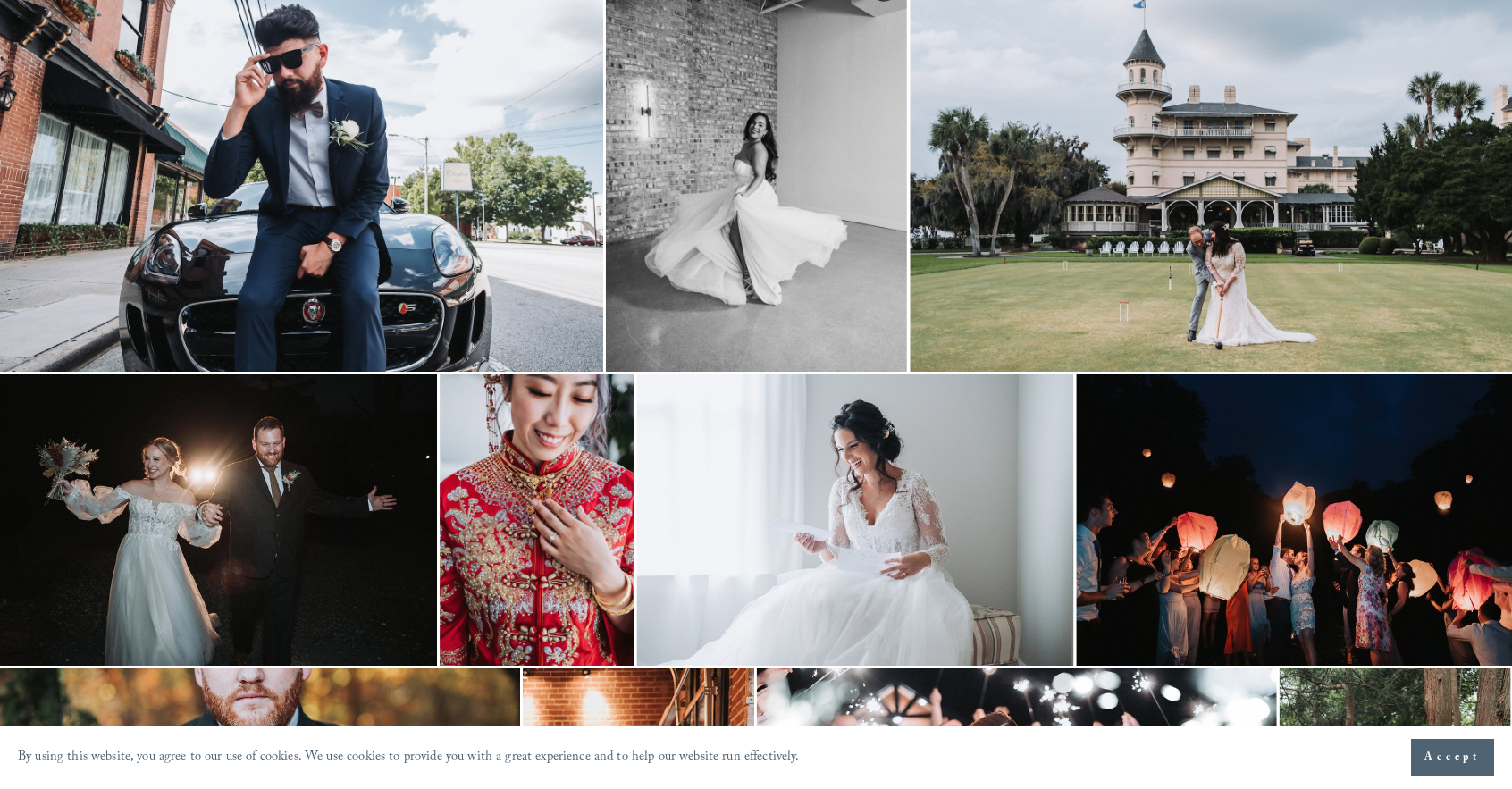
scroll to position [1135, 0]
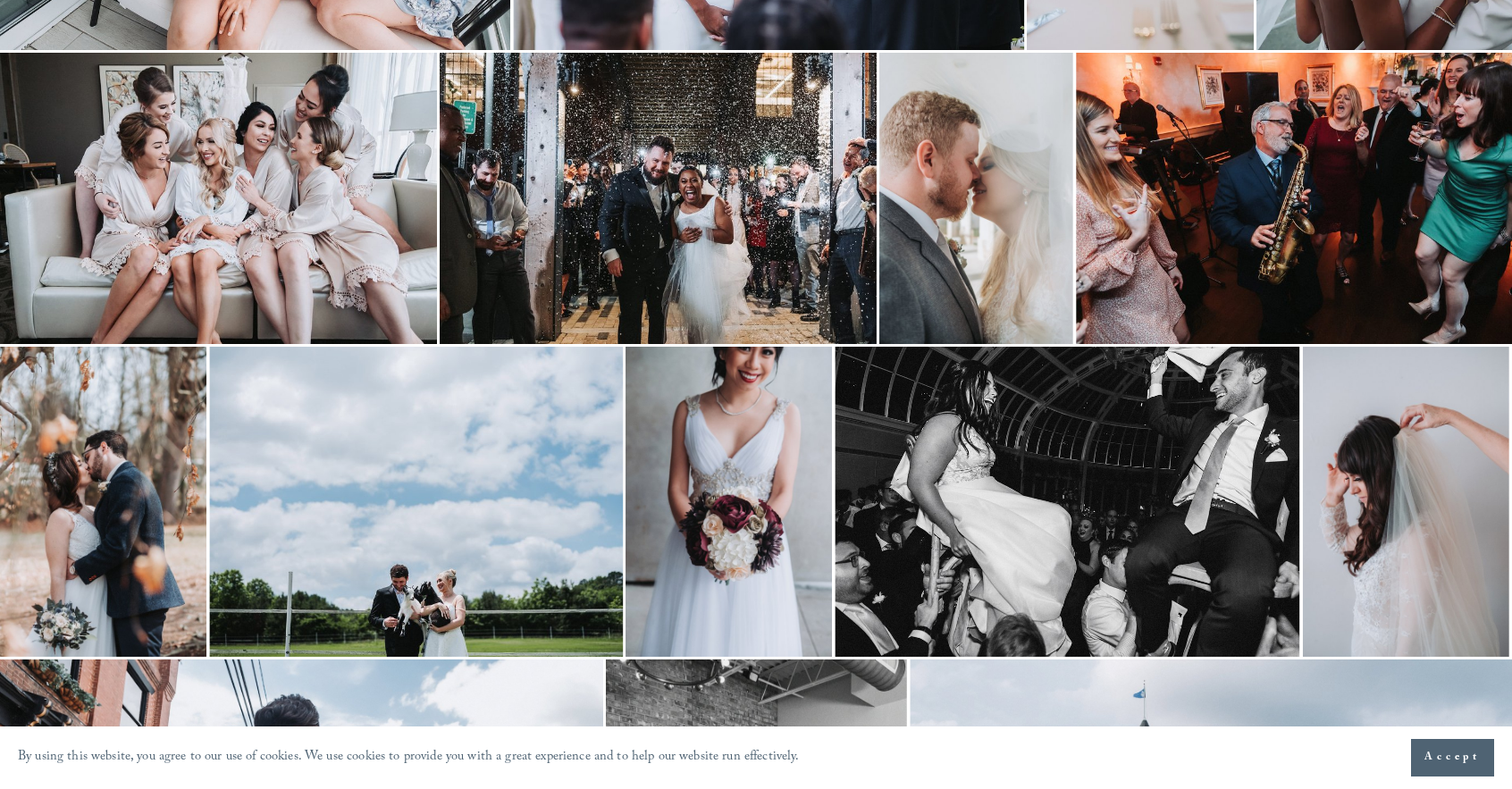
click at [801, 223] on img at bounding box center [658, 199] width 437 height 292
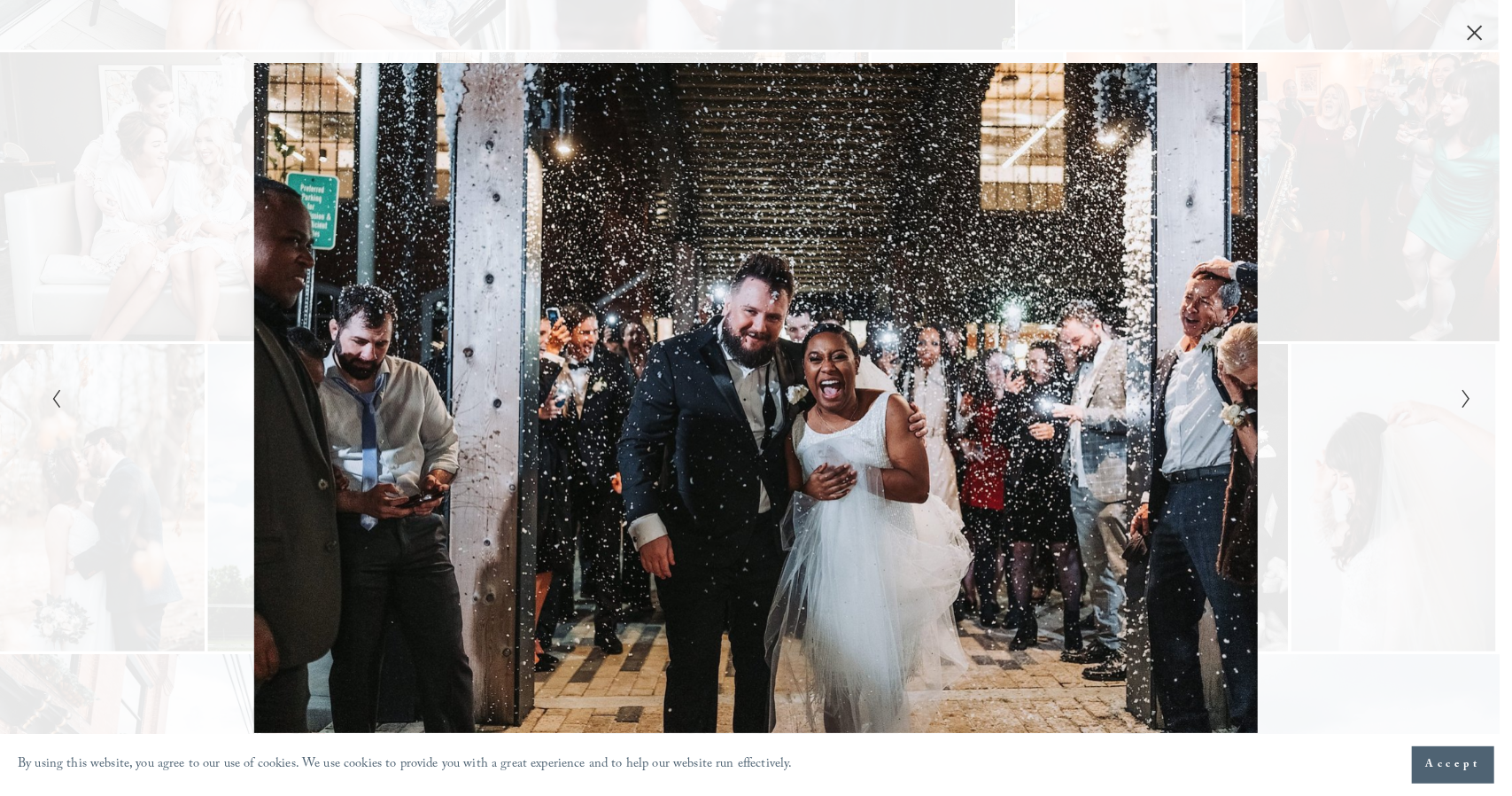
click at [1473, 33] on icon "Close" at bounding box center [1476, 33] width 14 height 14
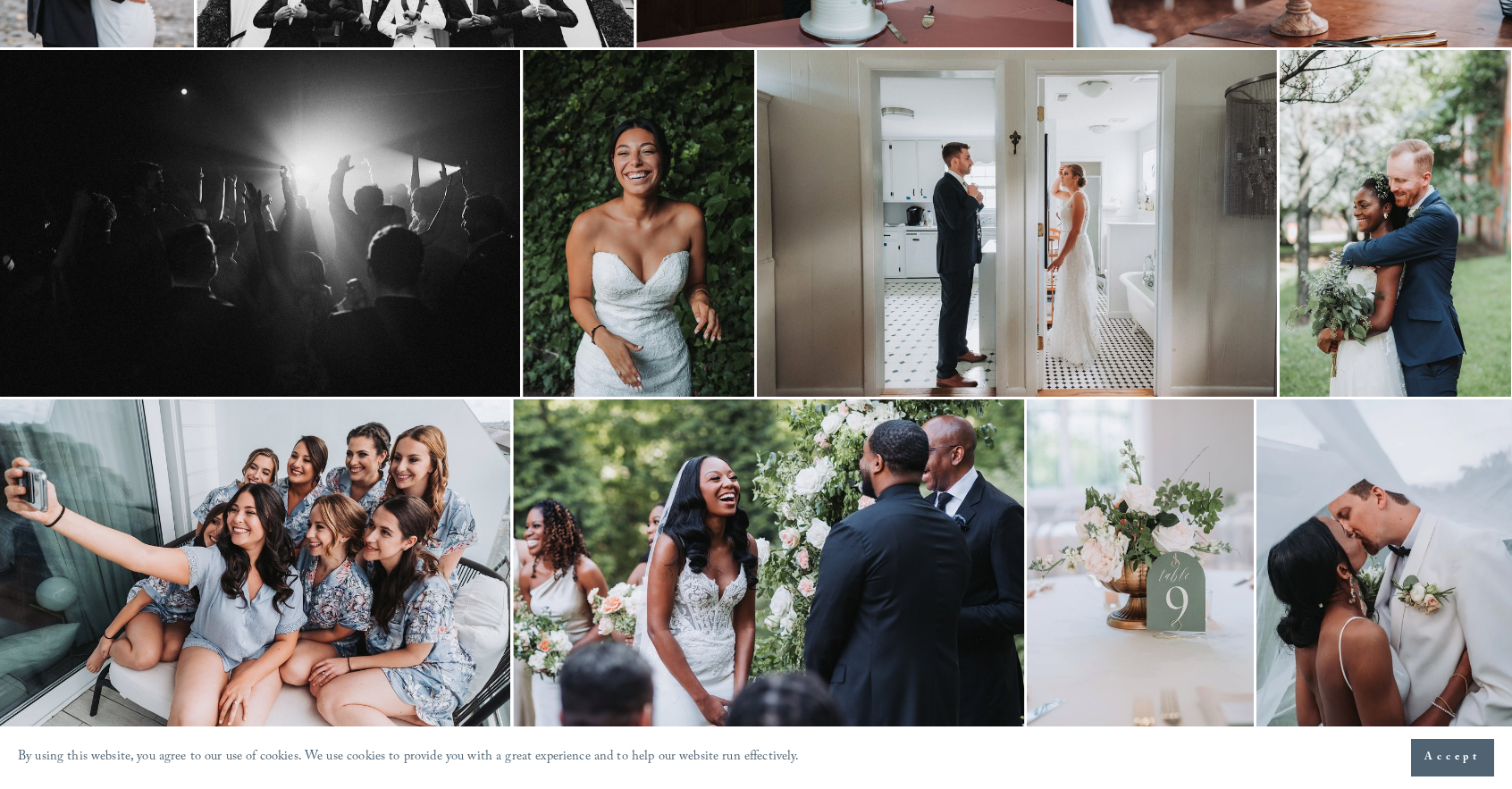
scroll to position [1135, 0]
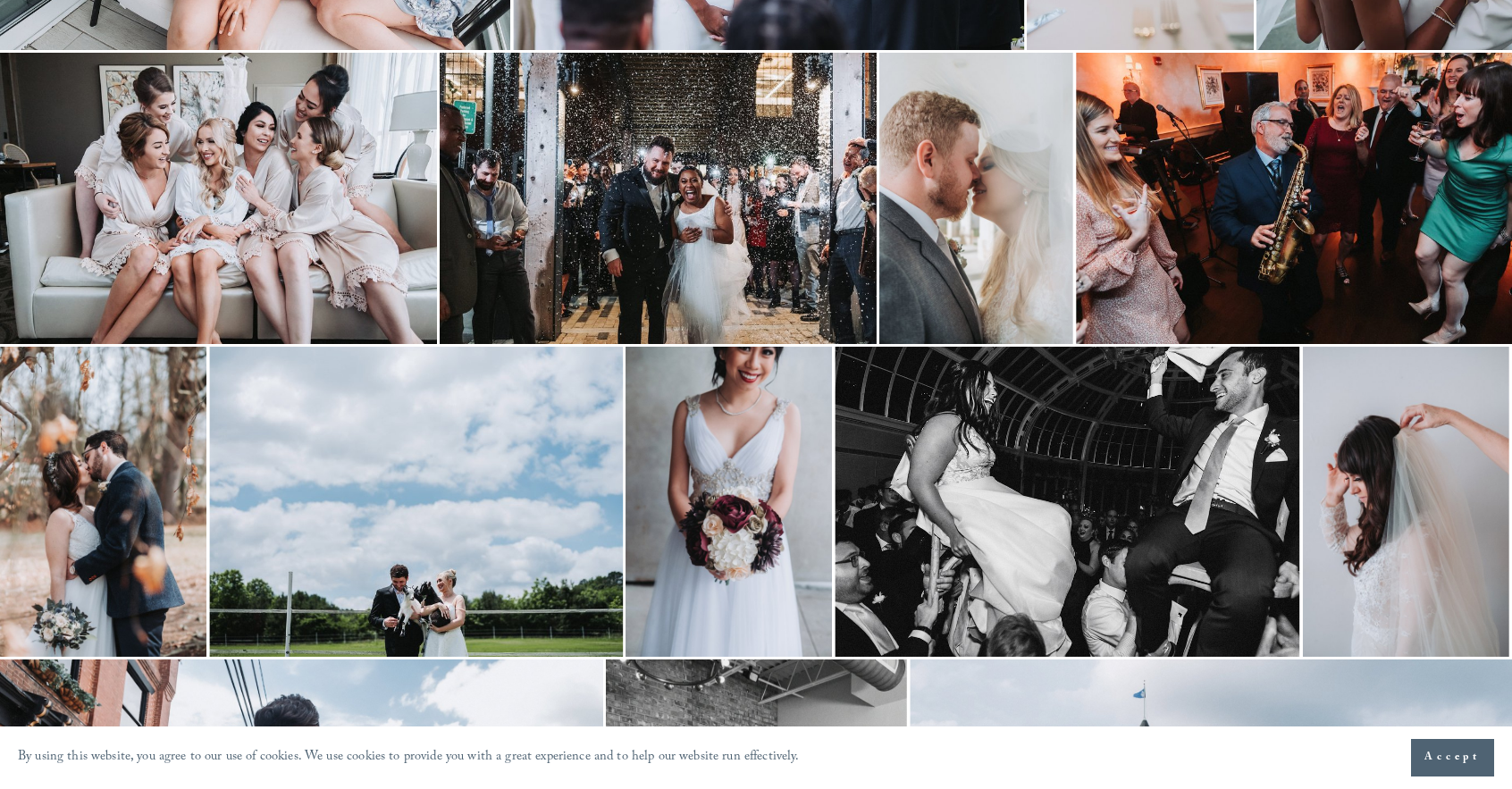
click at [694, 493] on img at bounding box center [729, 501] width 207 height 310
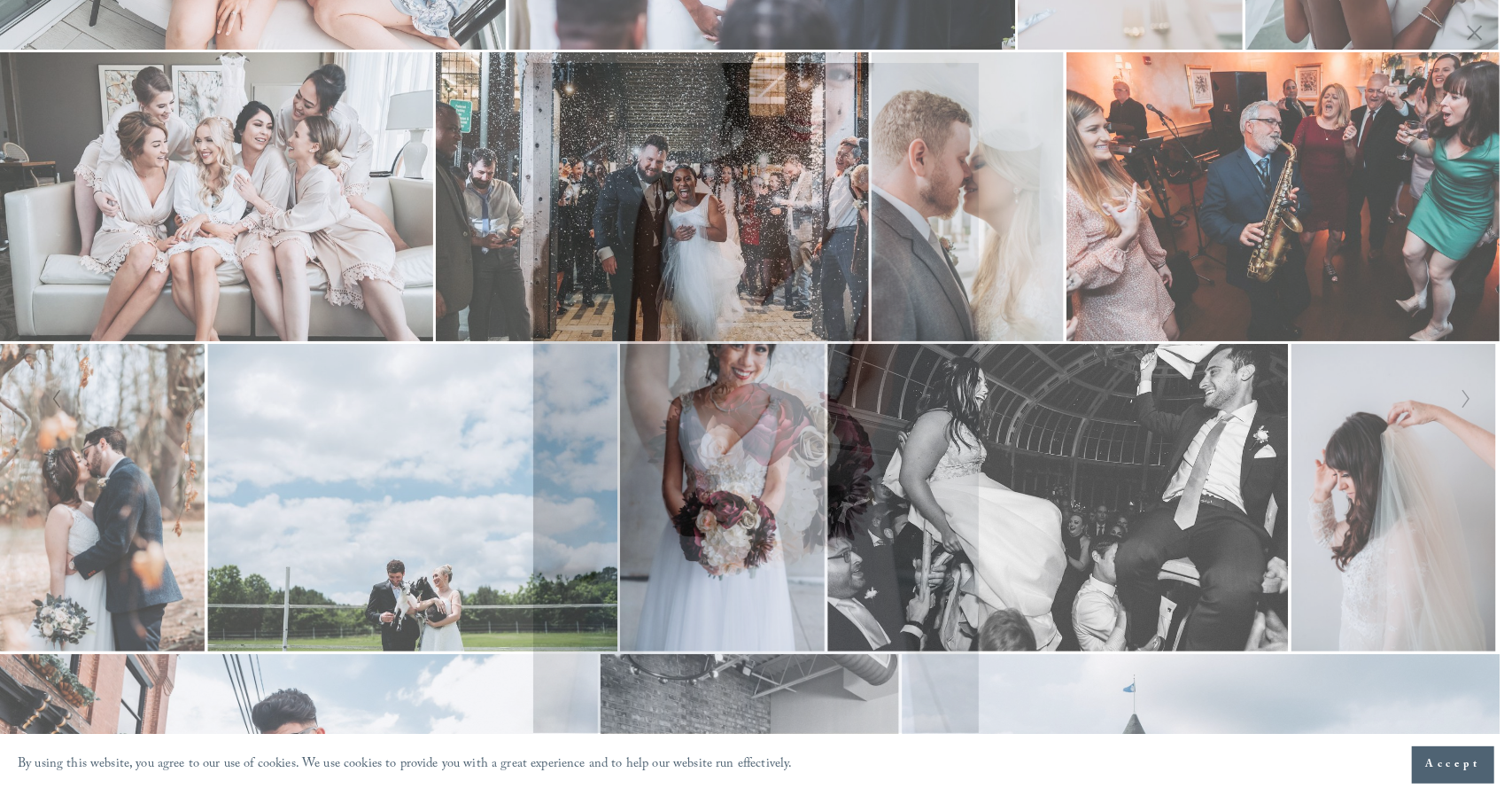
click at [1478, 28] on icon "Close" at bounding box center [1475, 33] width 18 height 18
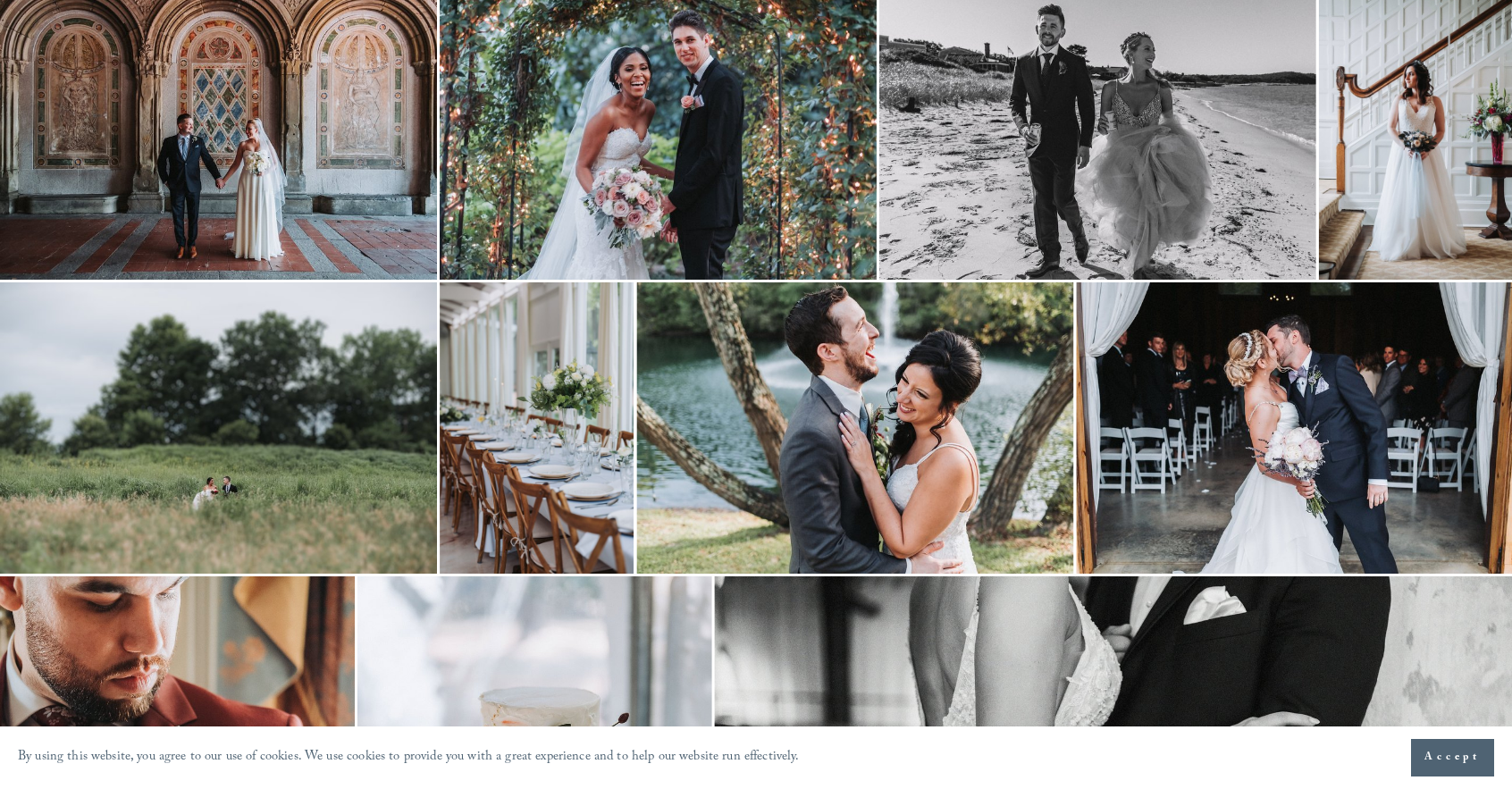
scroll to position [4584, 0]
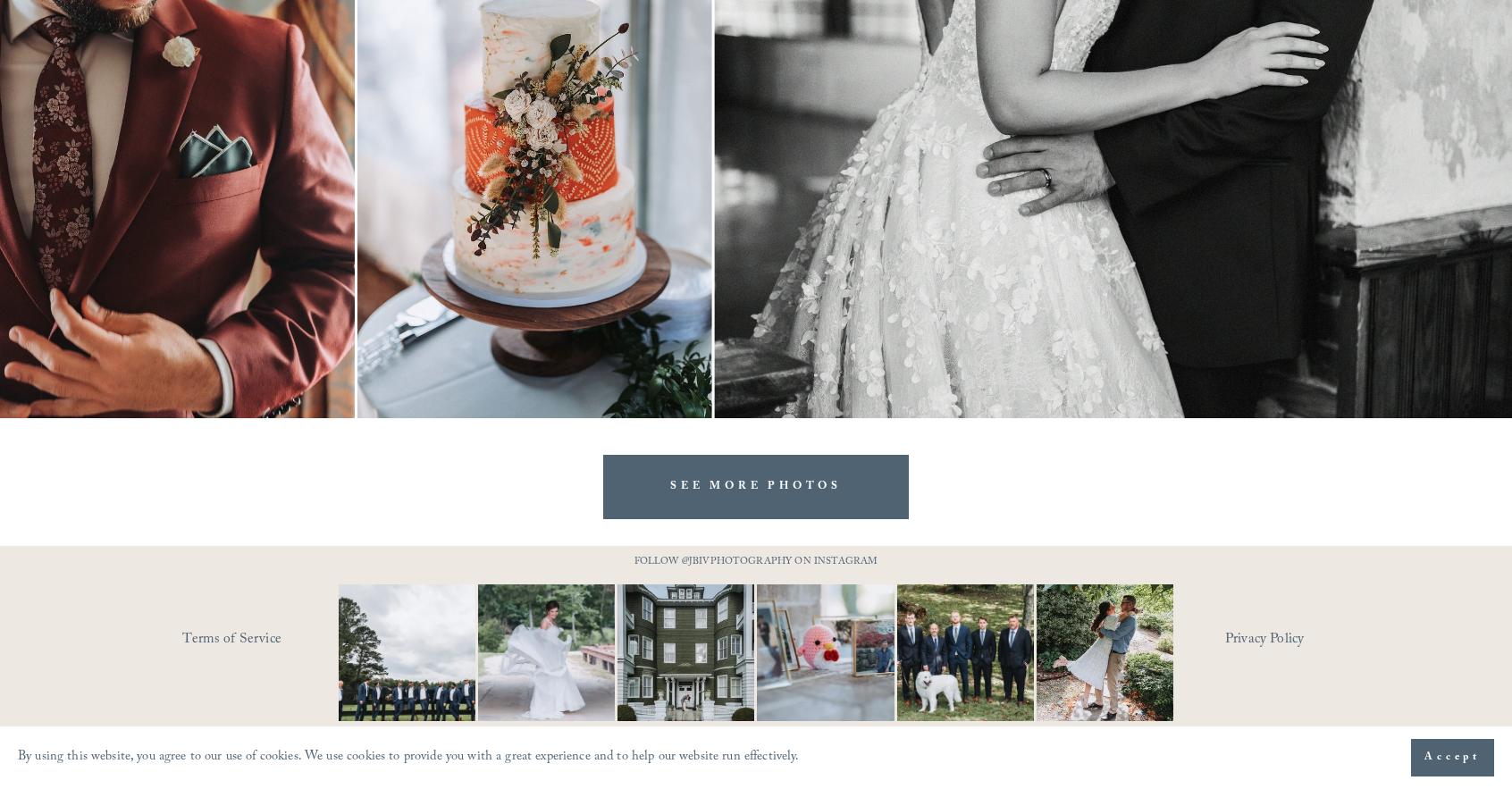
click at [813, 480] on link "SEE MORE PHOTOS" at bounding box center [756, 487] width 305 height 64
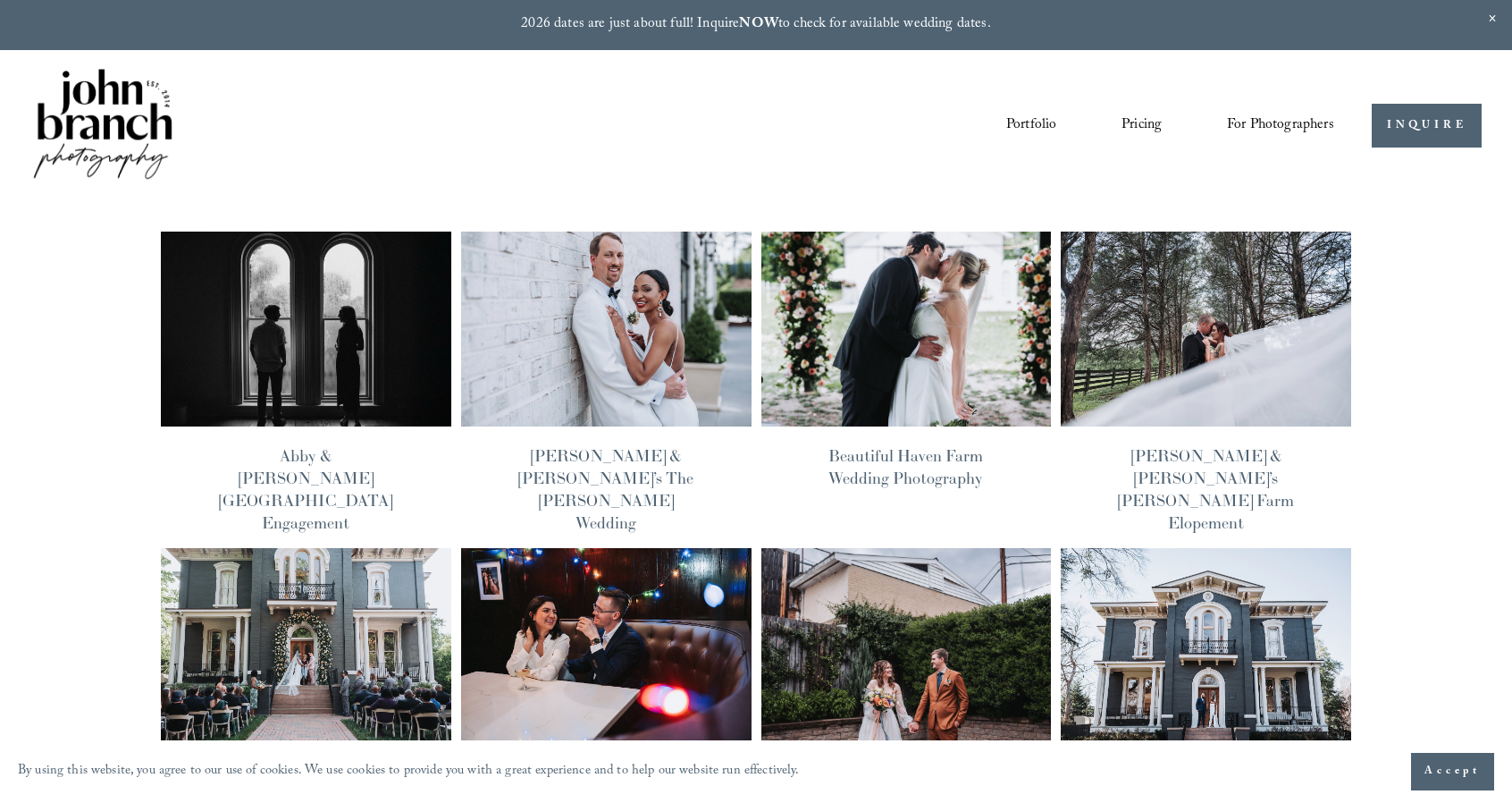
click at [1226, 569] on img at bounding box center [1206, 645] width 293 height 197
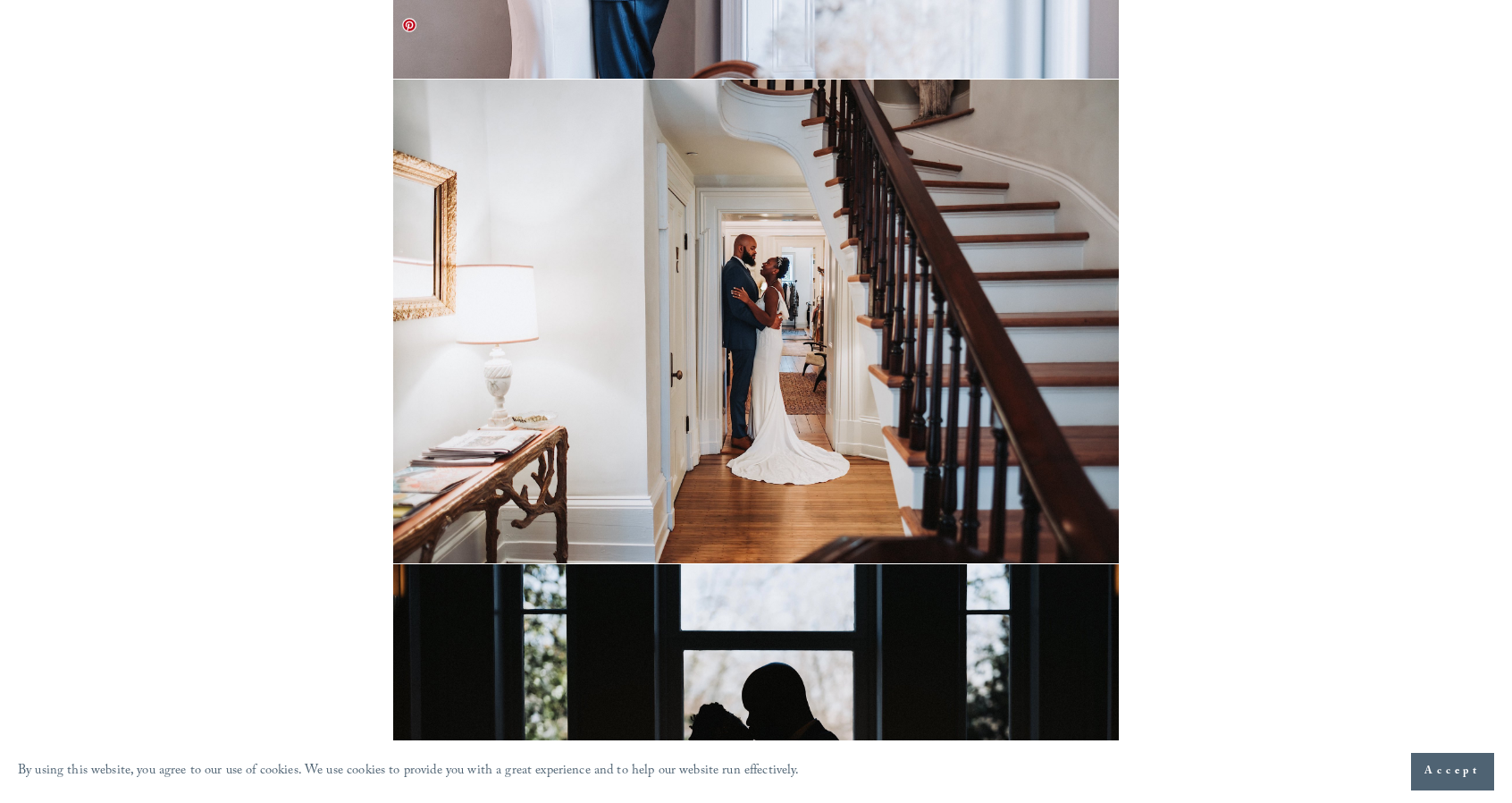
scroll to position [3512, 0]
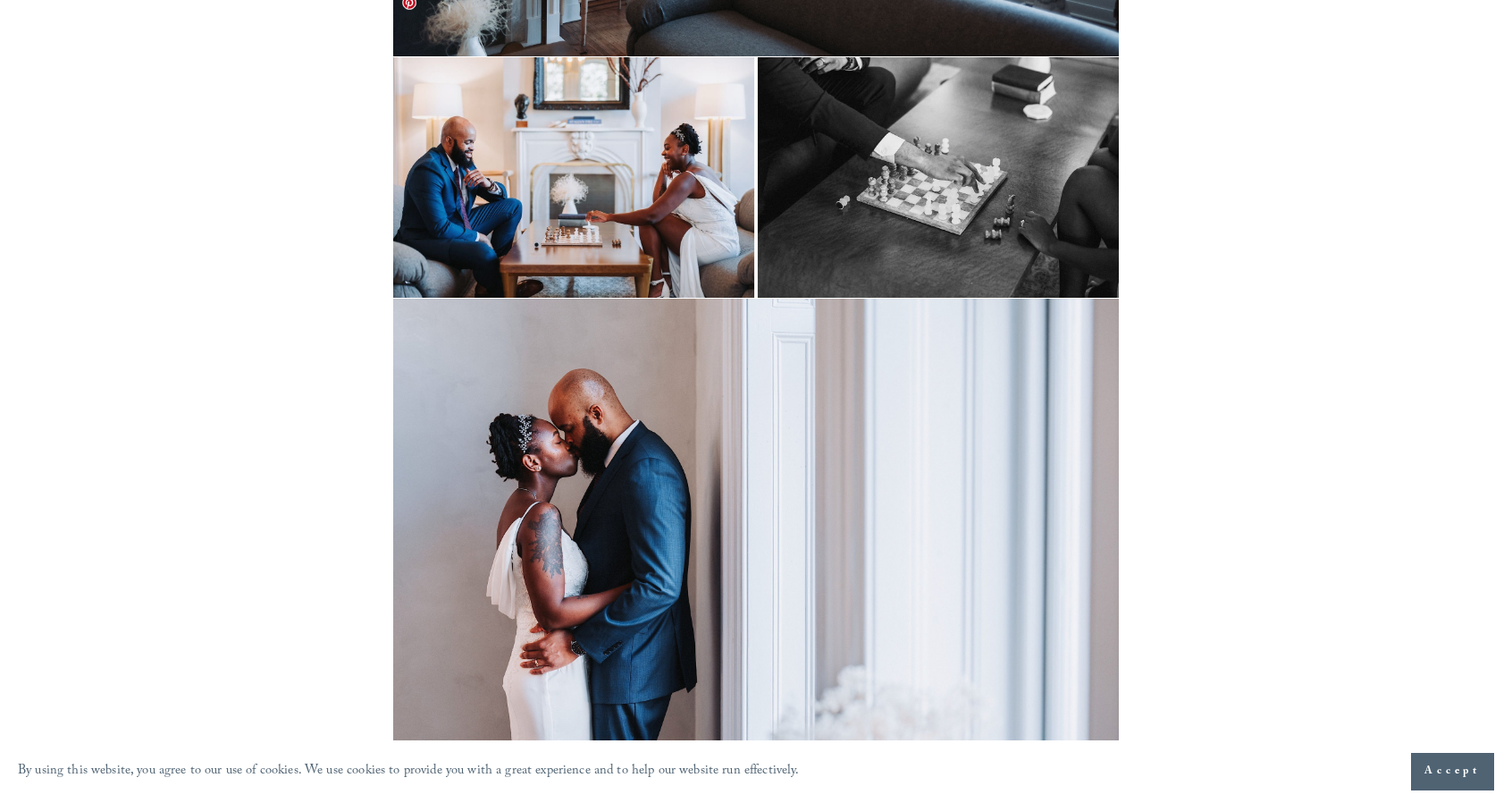
click at [612, 141] on img at bounding box center [756, 177] width 726 height 241
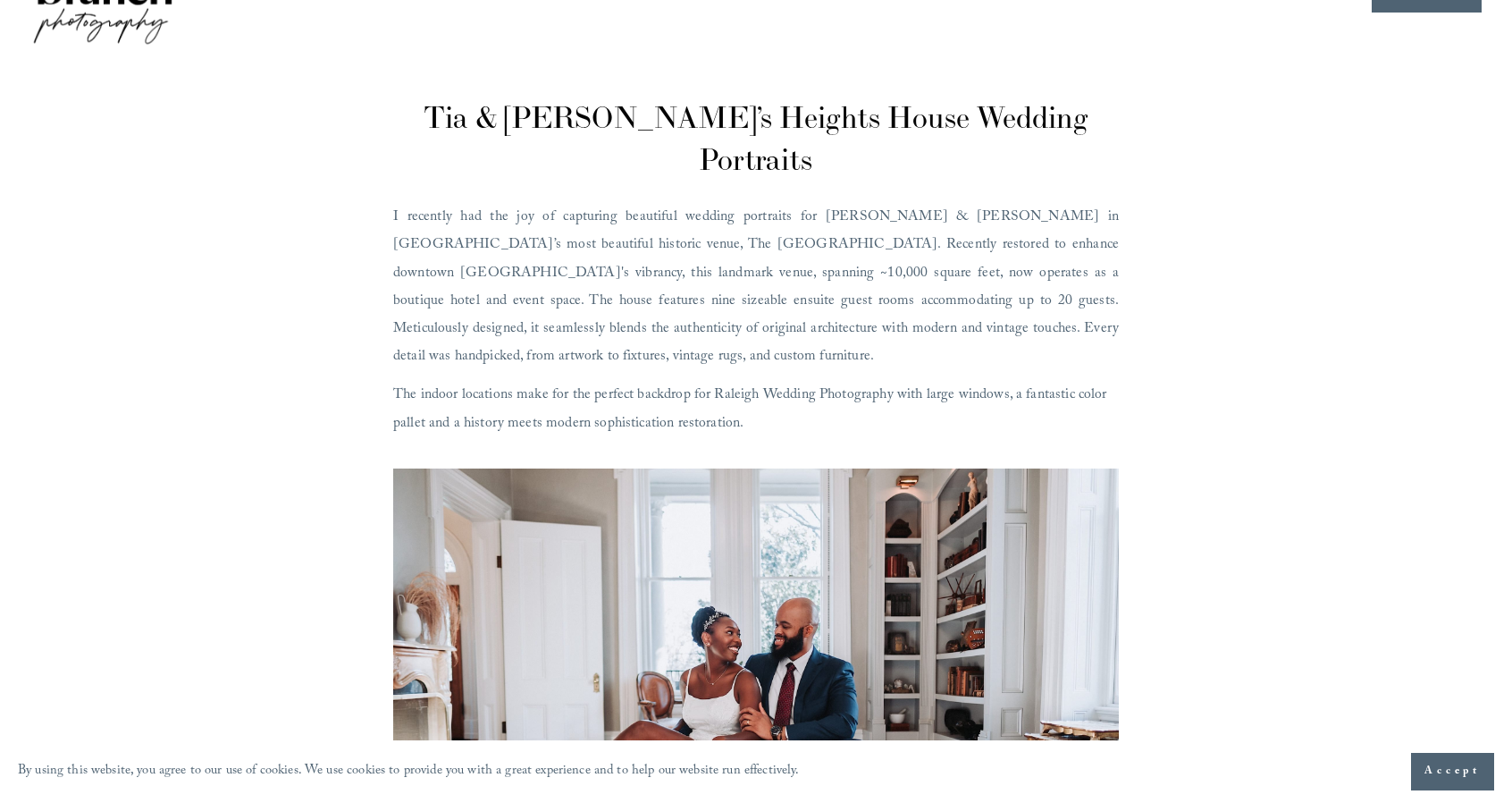
scroll to position [0, 0]
